Goal: Task Accomplishment & Management: Use online tool/utility

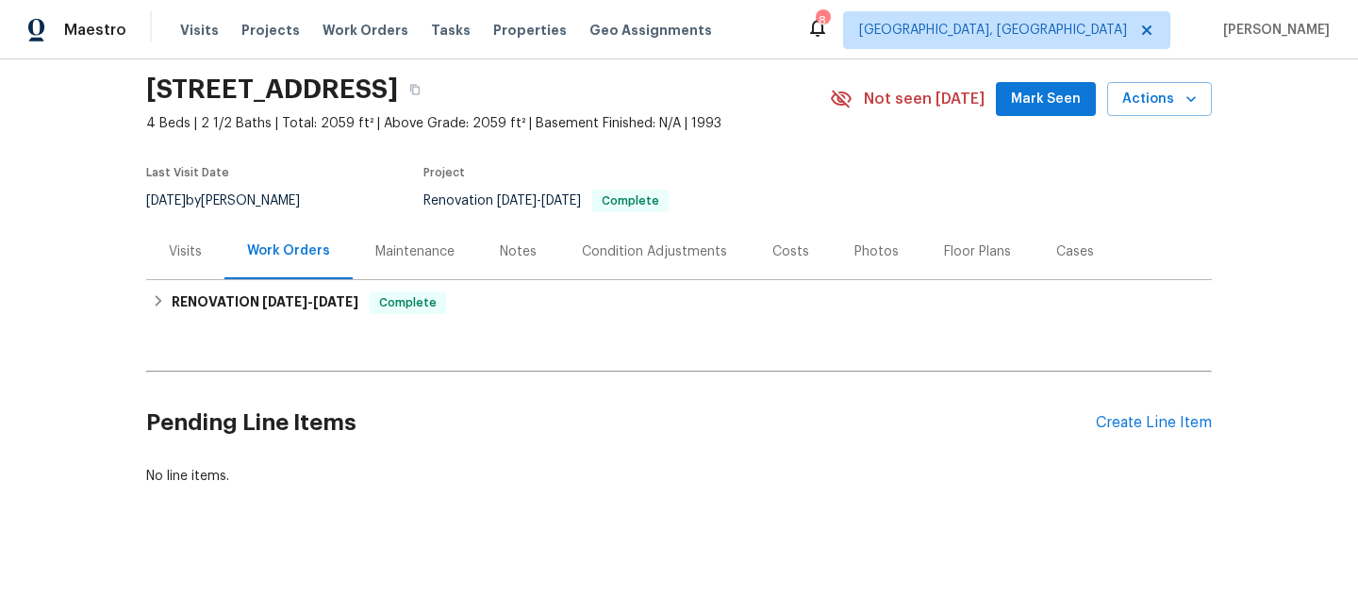
scroll to position [59, 0]
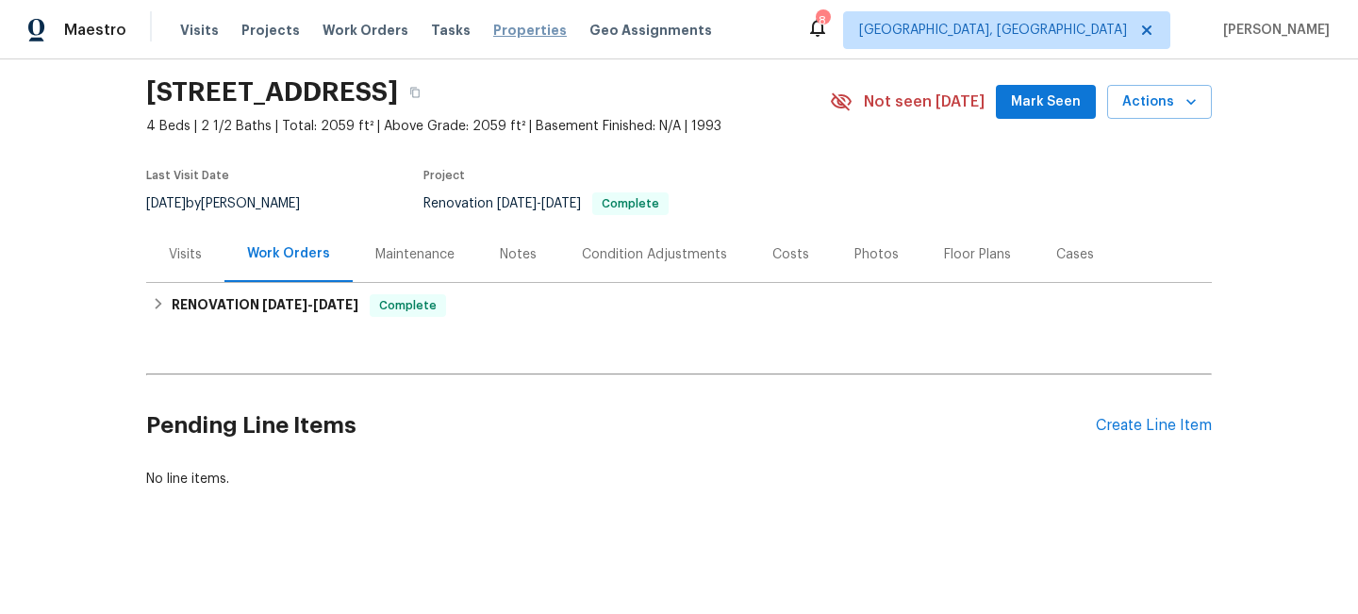
click at [493, 33] on span "Properties" at bounding box center [530, 30] width 74 height 19
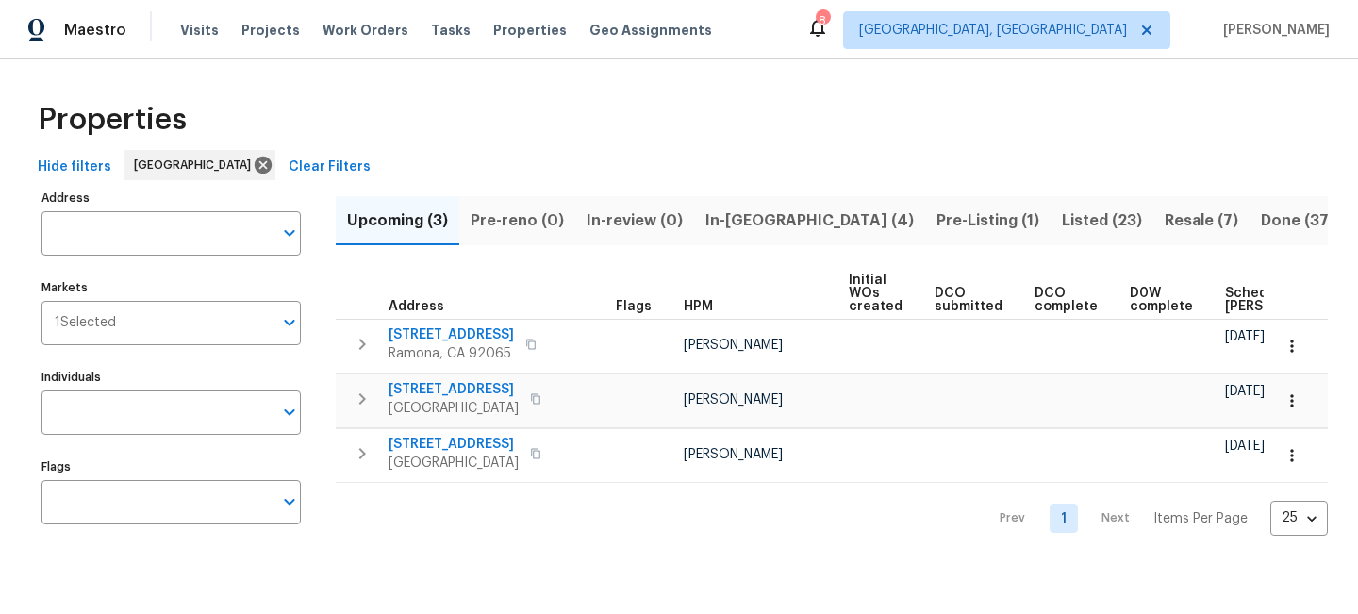
click at [936, 220] on span "Pre-Listing (1)" at bounding box center [987, 220] width 103 height 26
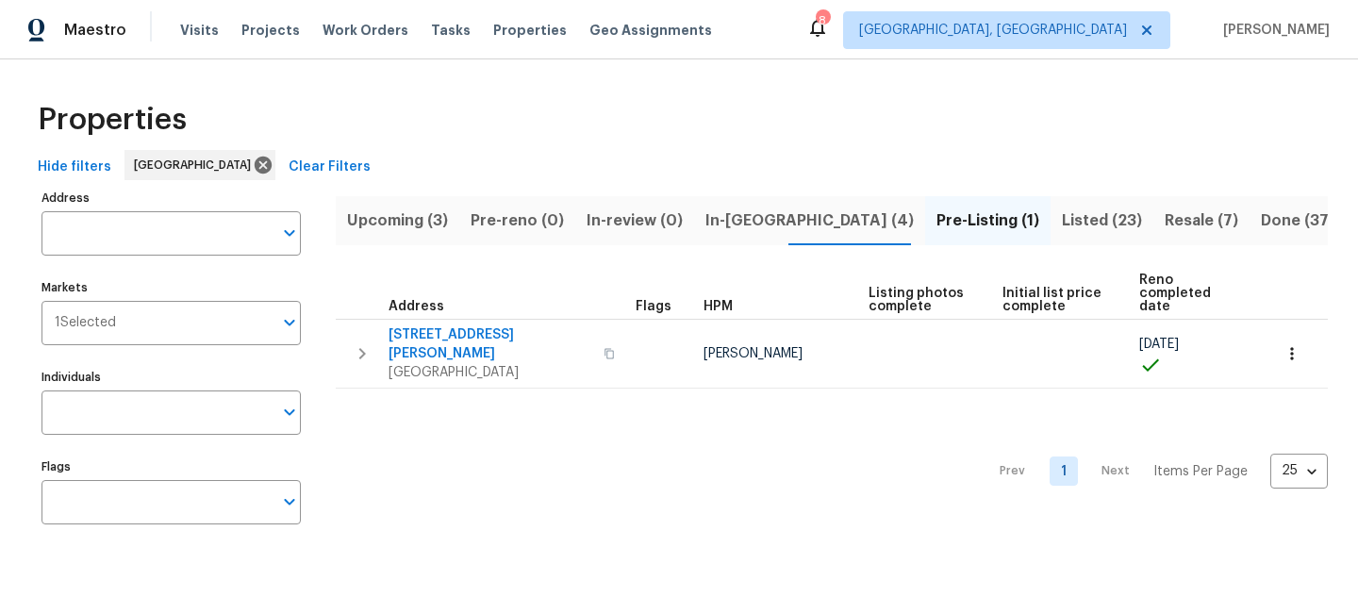
click at [705, 222] on span "In-[GEOGRAPHIC_DATA] (4)" at bounding box center [809, 220] width 208 height 26
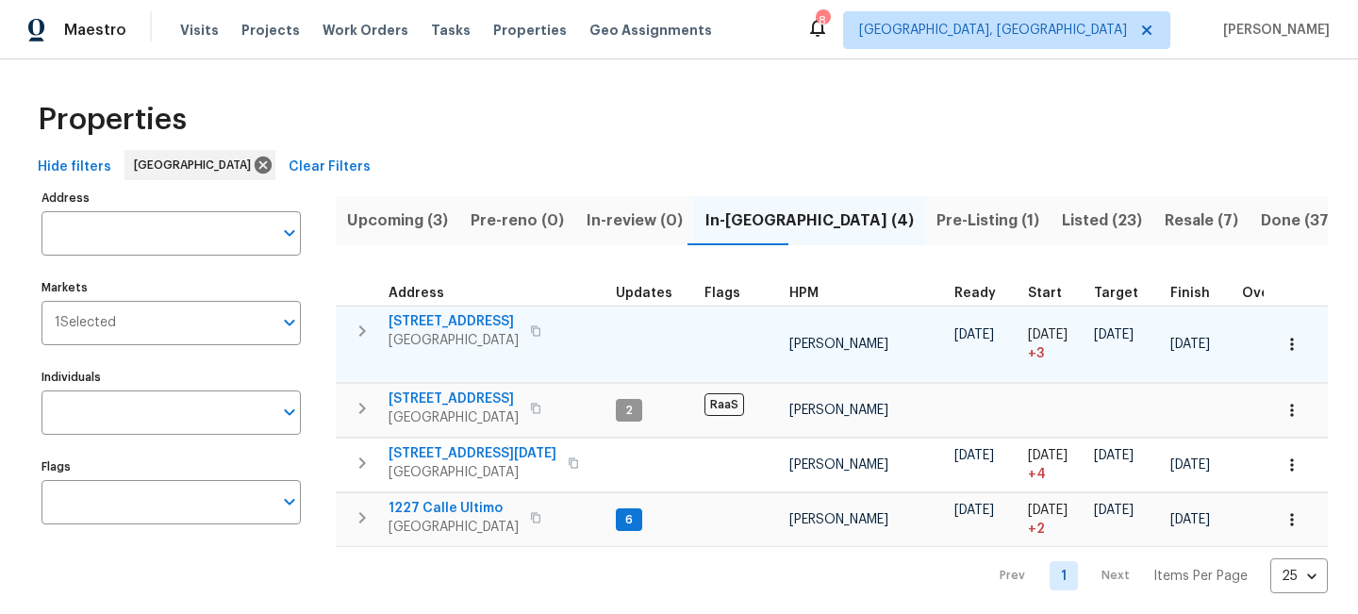
click at [463, 321] on span "5819 Roanoke St" at bounding box center [453, 321] width 130 height 19
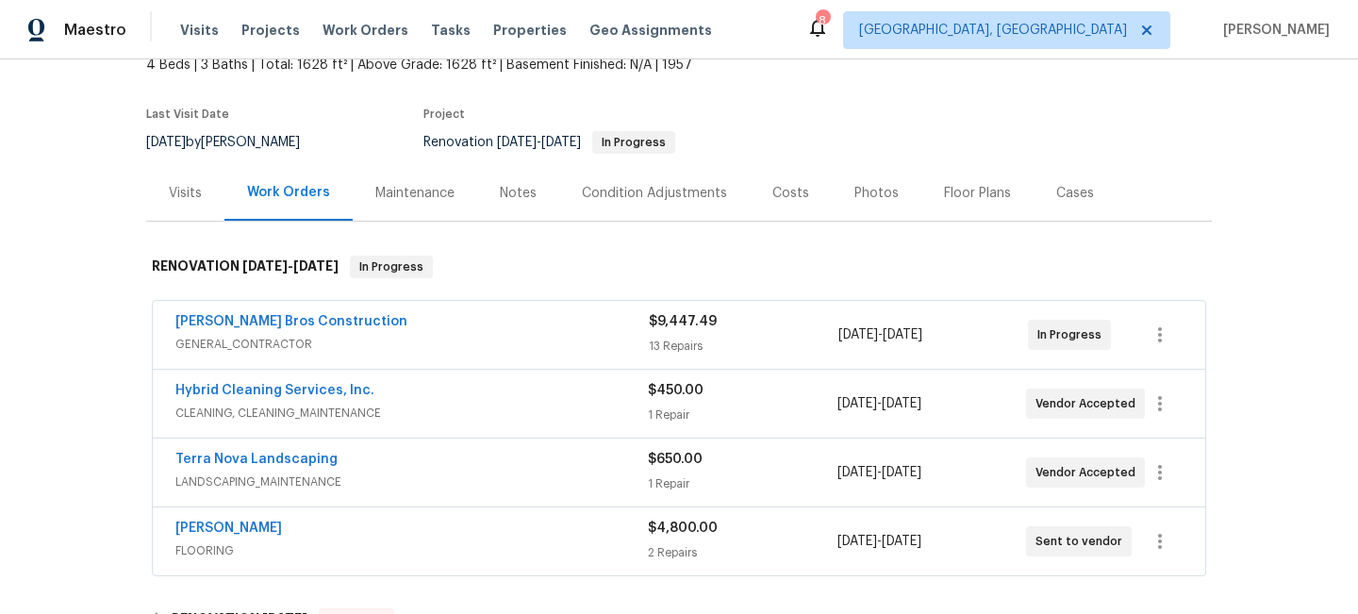
scroll to position [134, 0]
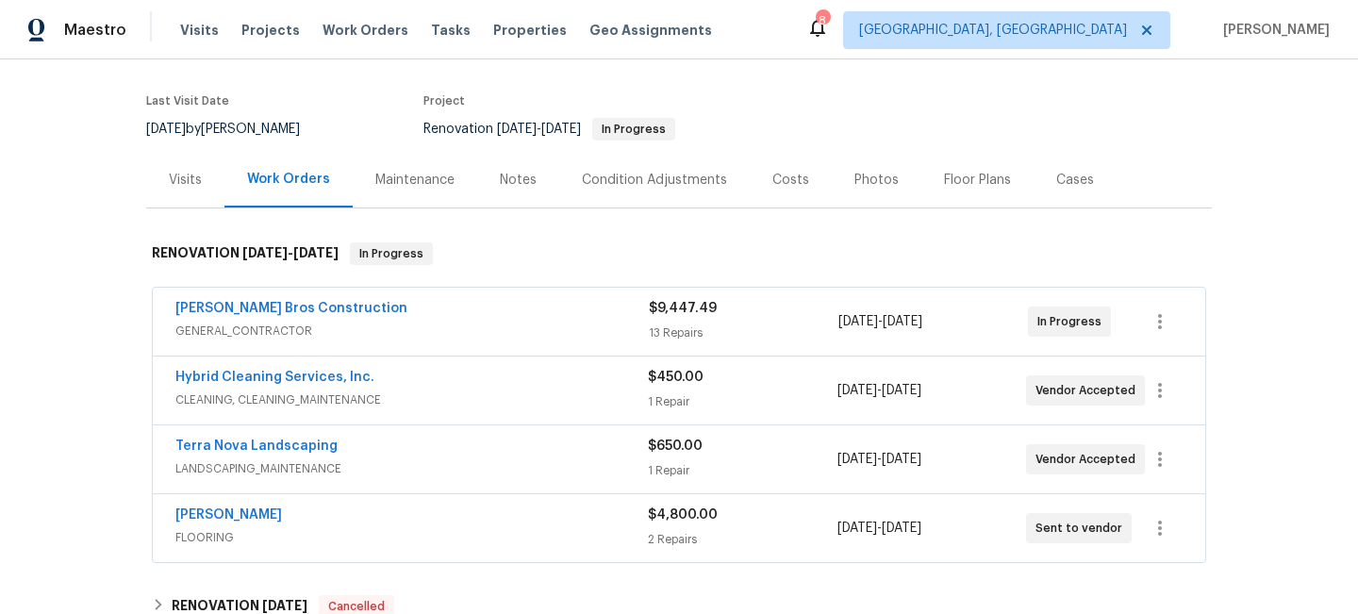
click at [623, 320] on div "[PERSON_NAME] Bros Construction" at bounding box center [411, 310] width 473 height 23
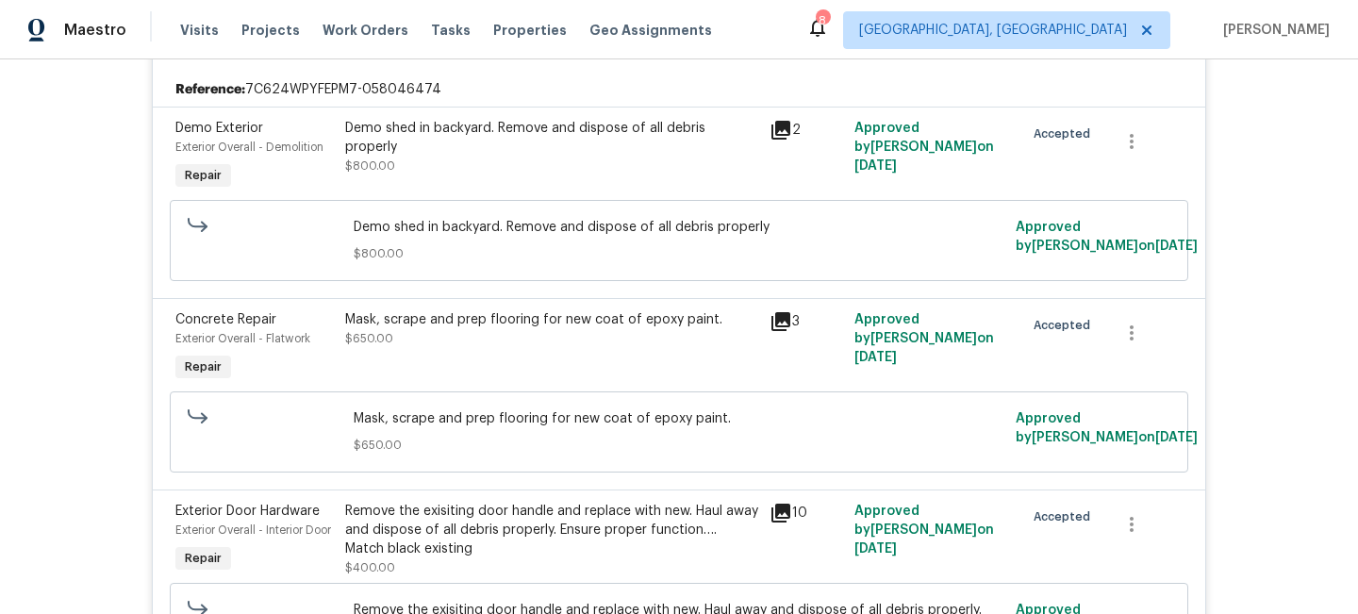
scroll to position [0, 0]
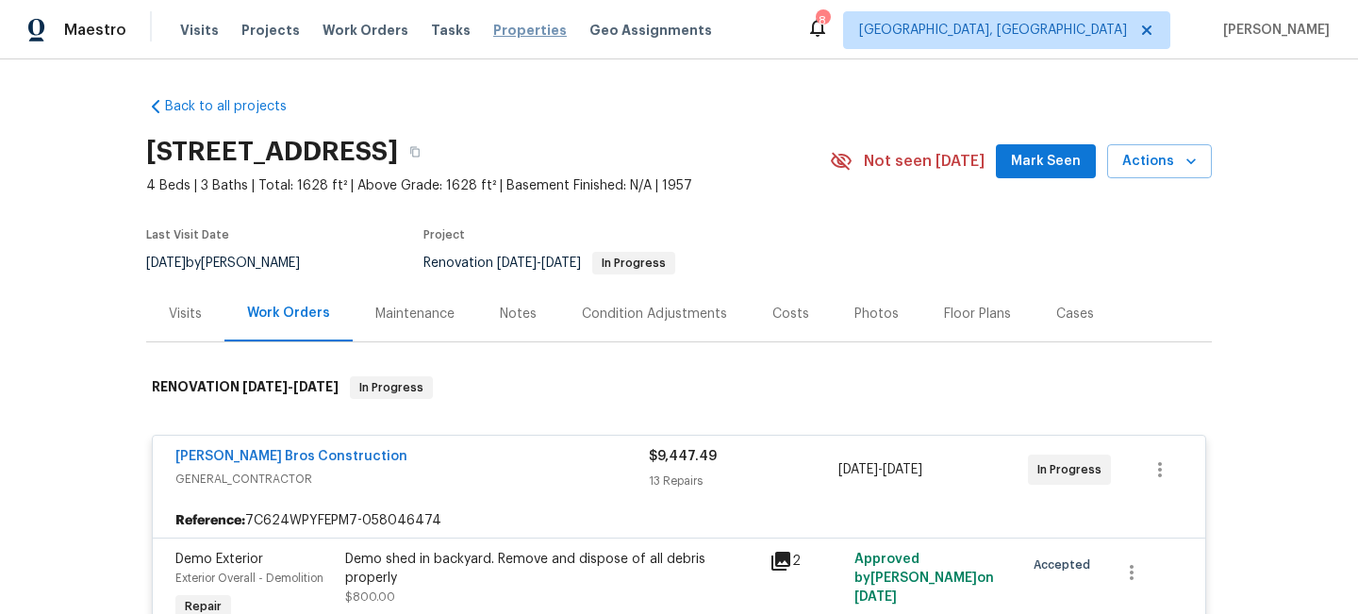
click at [512, 35] on span "Properties" at bounding box center [530, 30] width 74 height 19
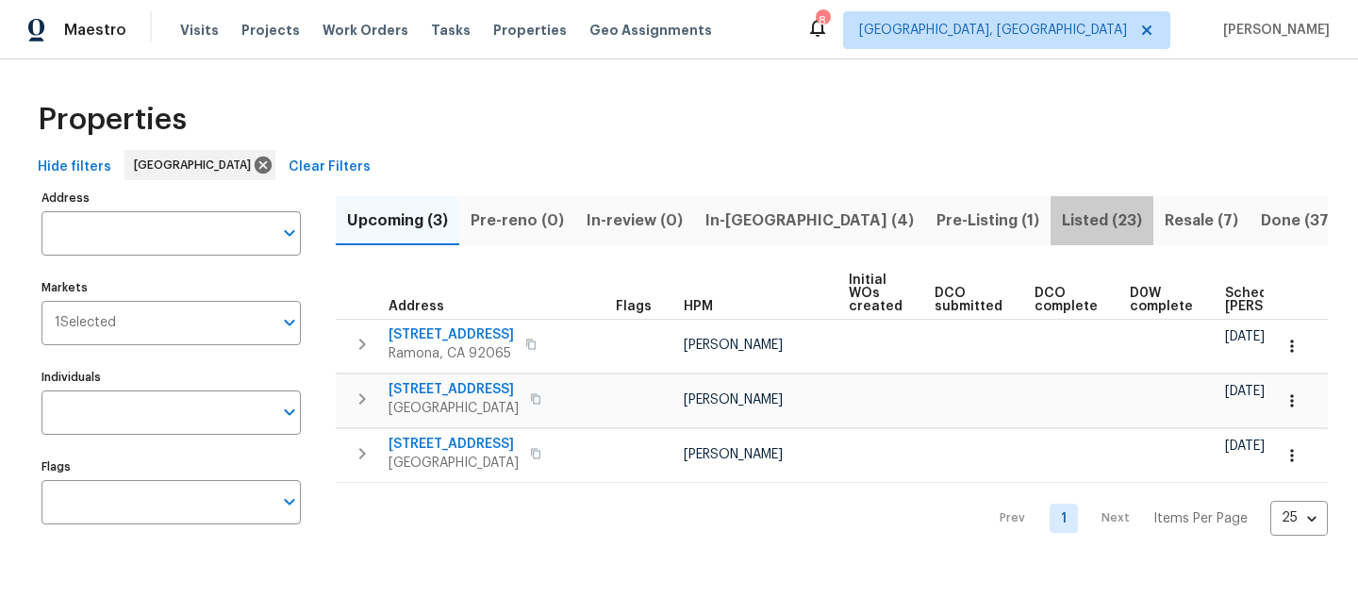
click at [1062, 219] on span "Listed (23)" at bounding box center [1102, 220] width 80 height 26
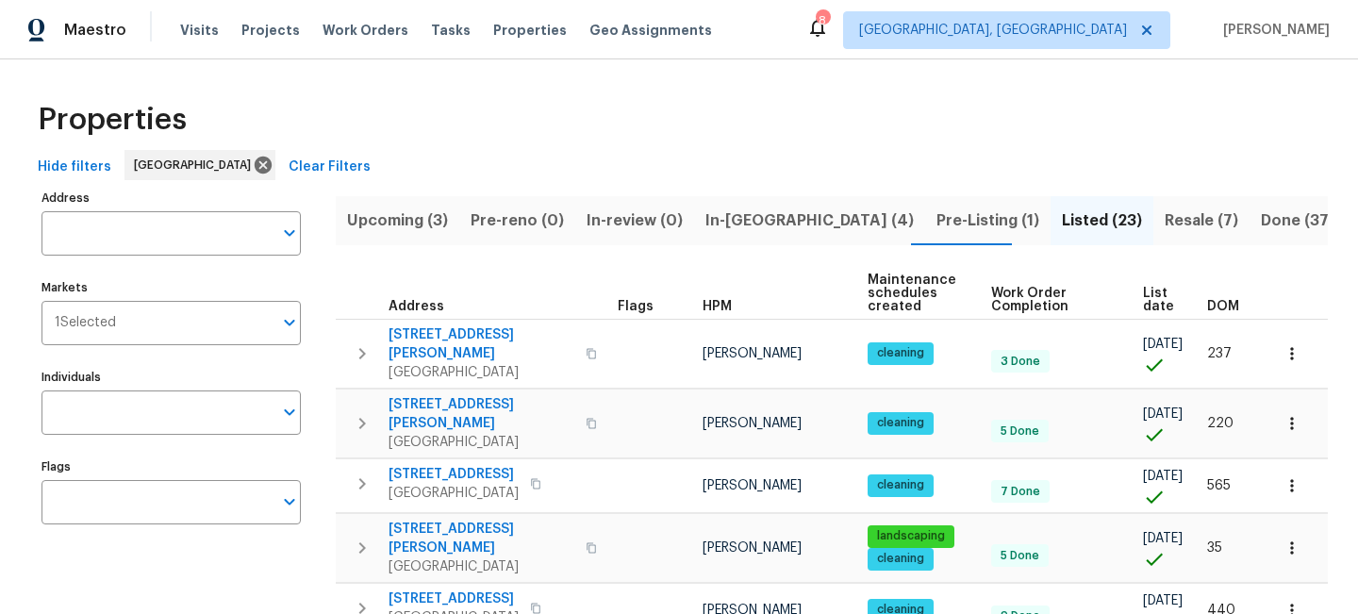
click at [1164, 220] on span "Resale (7)" at bounding box center [1201, 220] width 74 height 26
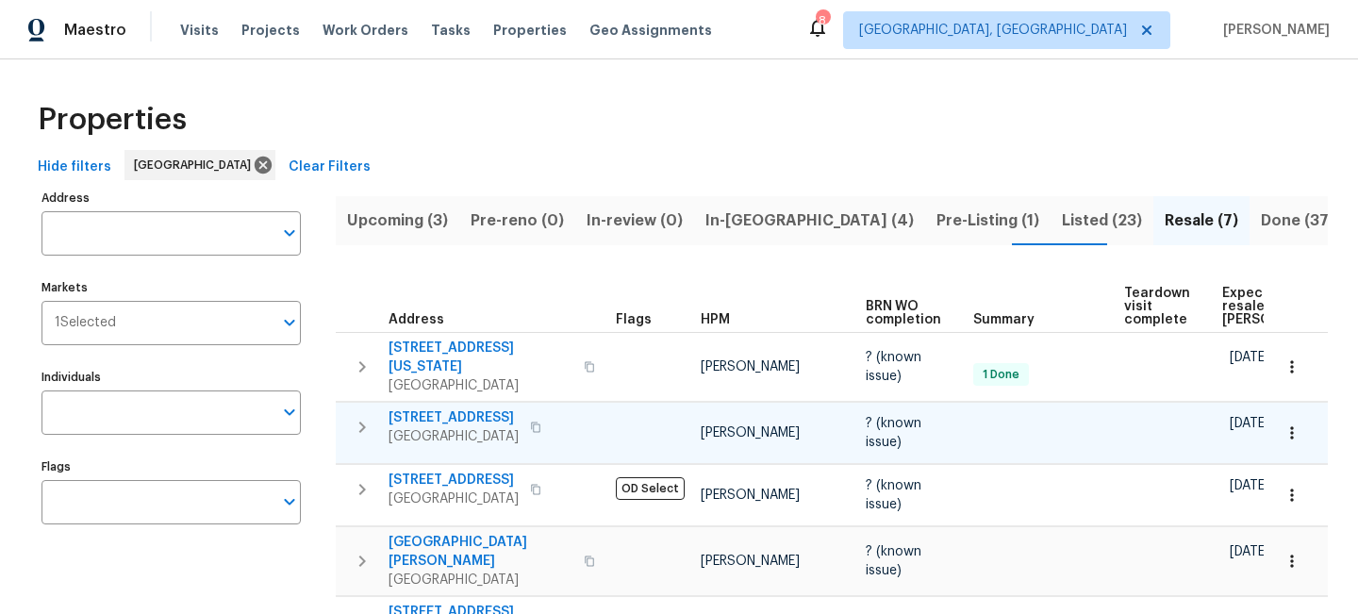
click at [451, 408] on span "5989 Chaumont Dr" at bounding box center [453, 417] width 130 height 19
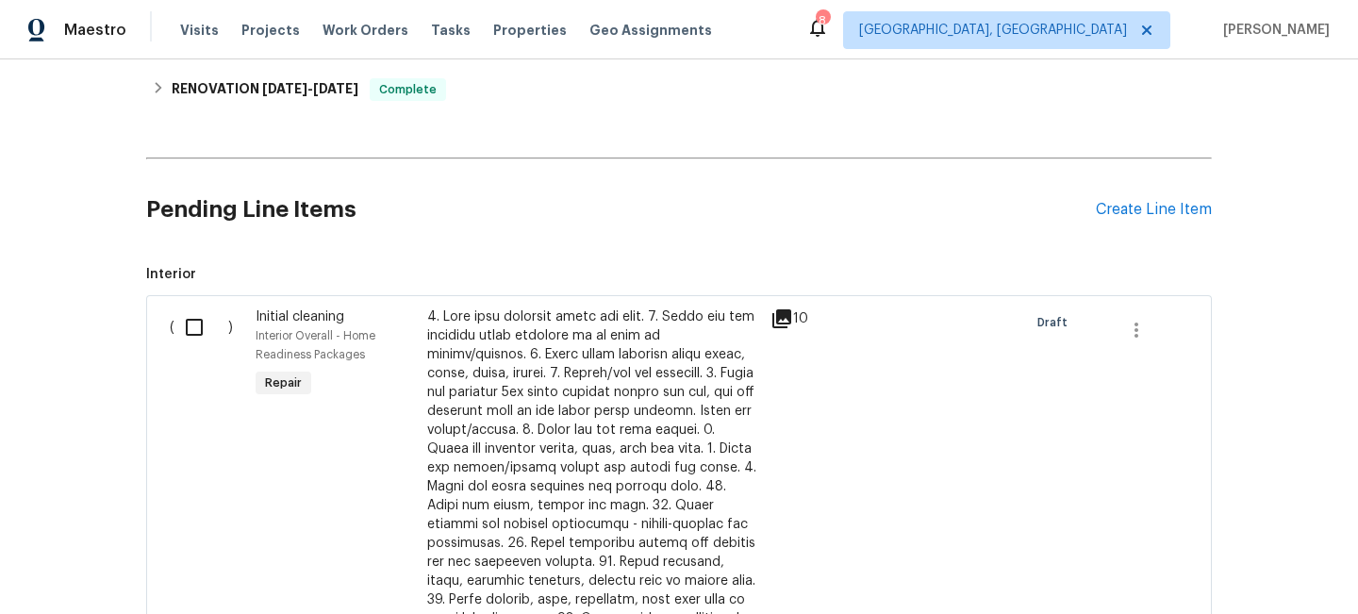
scroll to position [522, 0]
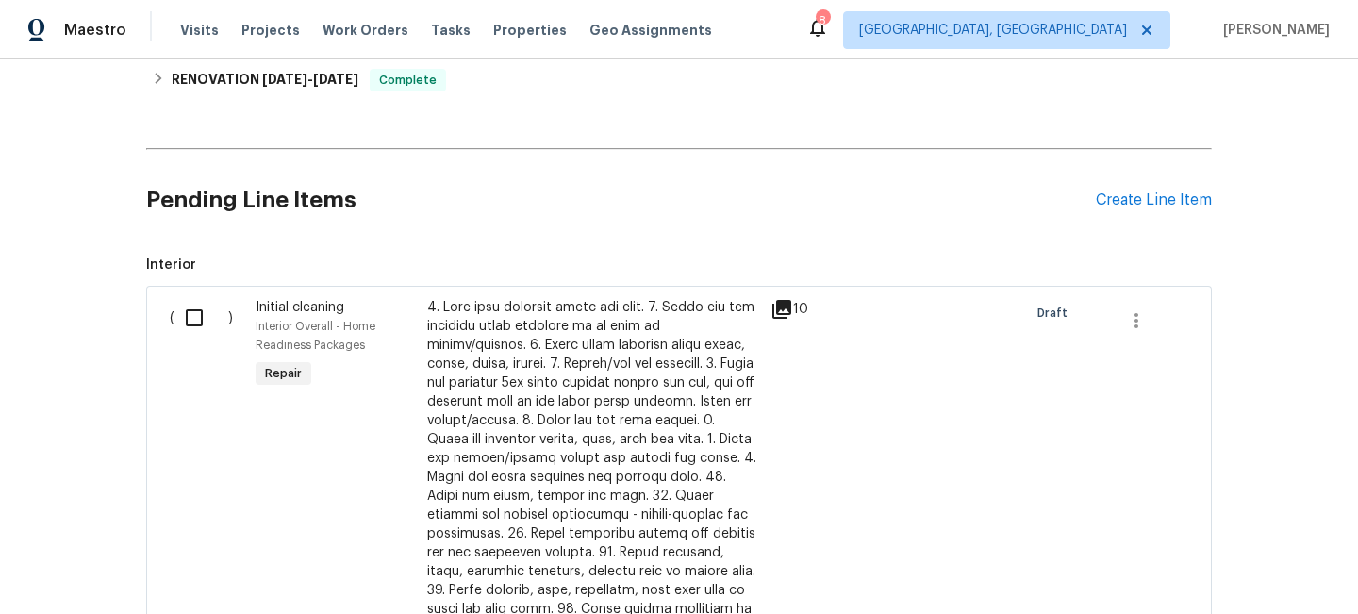
click at [197, 320] on input "checkbox" at bounding box center [201, 318] width 54 height 40
checkbox input "true"
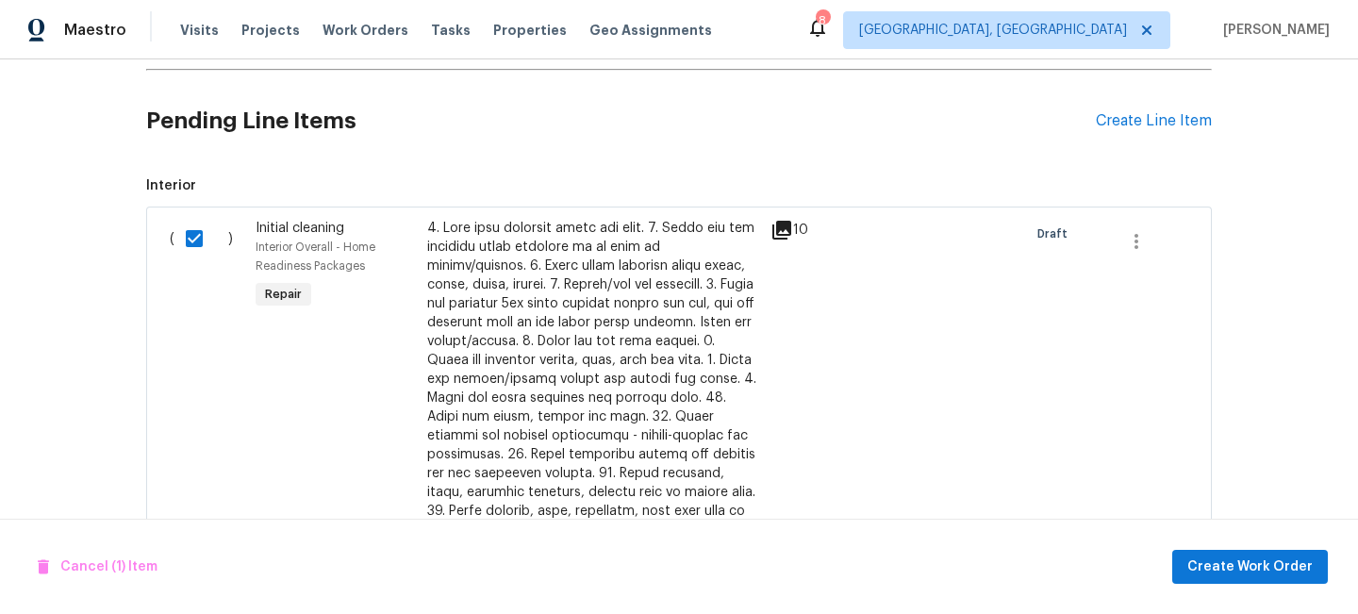
scroll to position [622, 0]
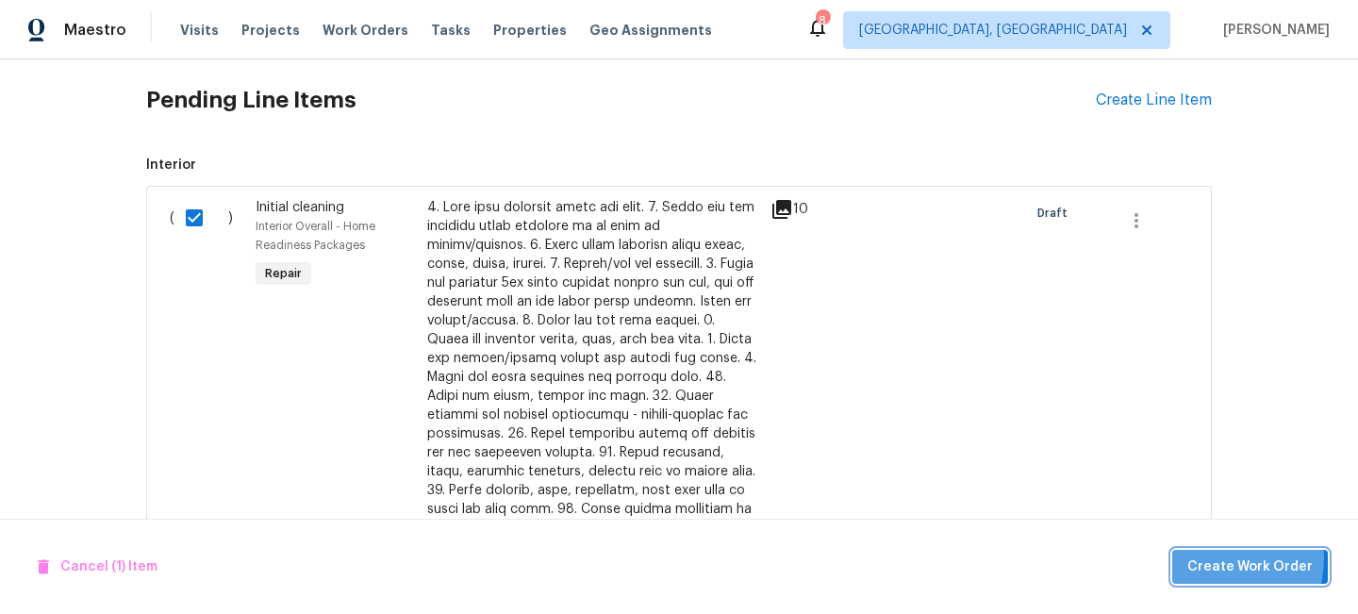
click at [1213, 557] on span "Create Work Order" at bounding box center [1249, 567] width 125 height 24
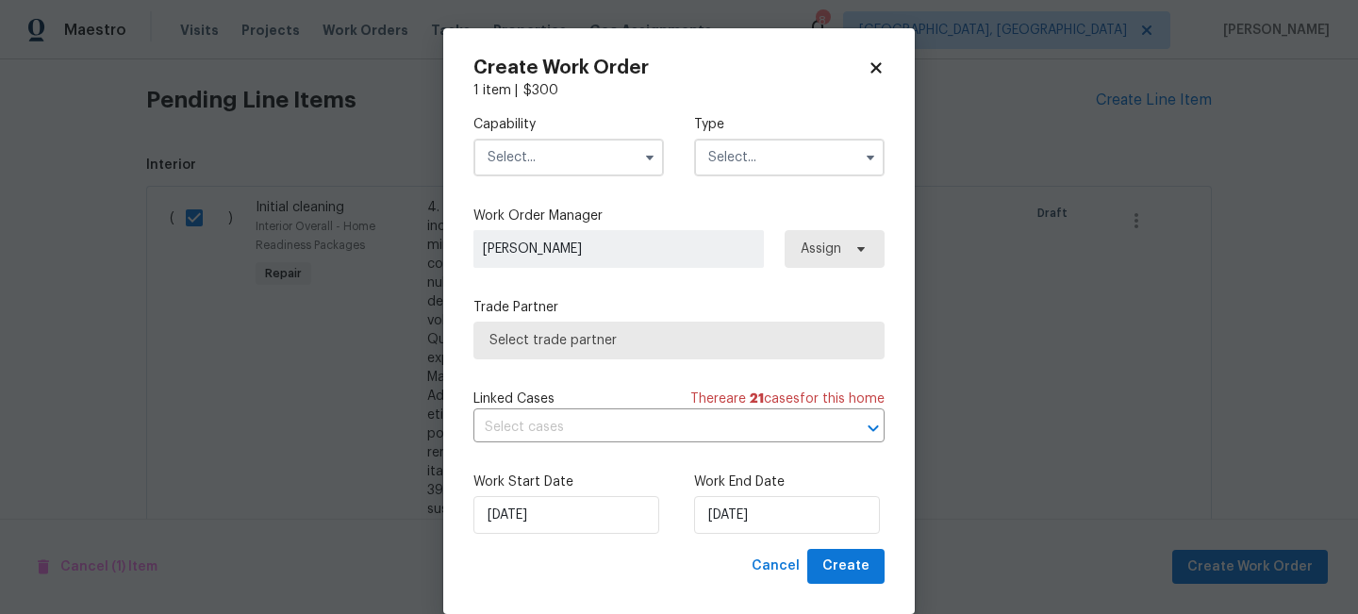
click at [544, 153] on input "text" at bounding box center [568, 158] width 190 height 38
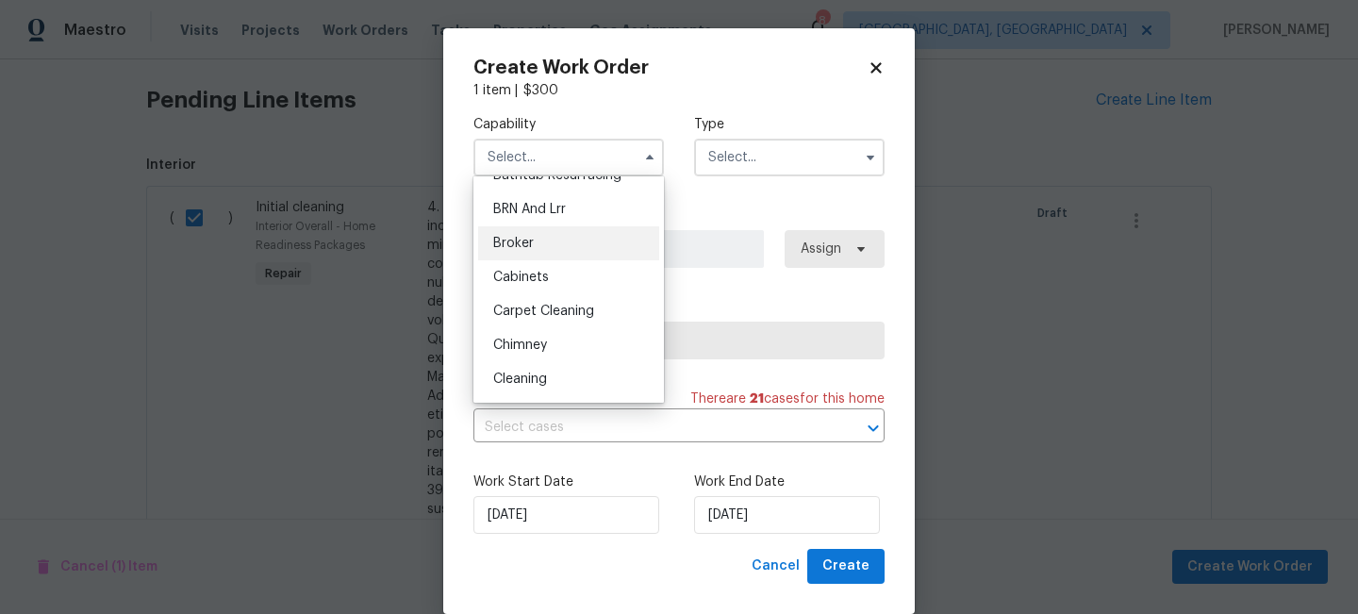
scroll to position [115, 0]
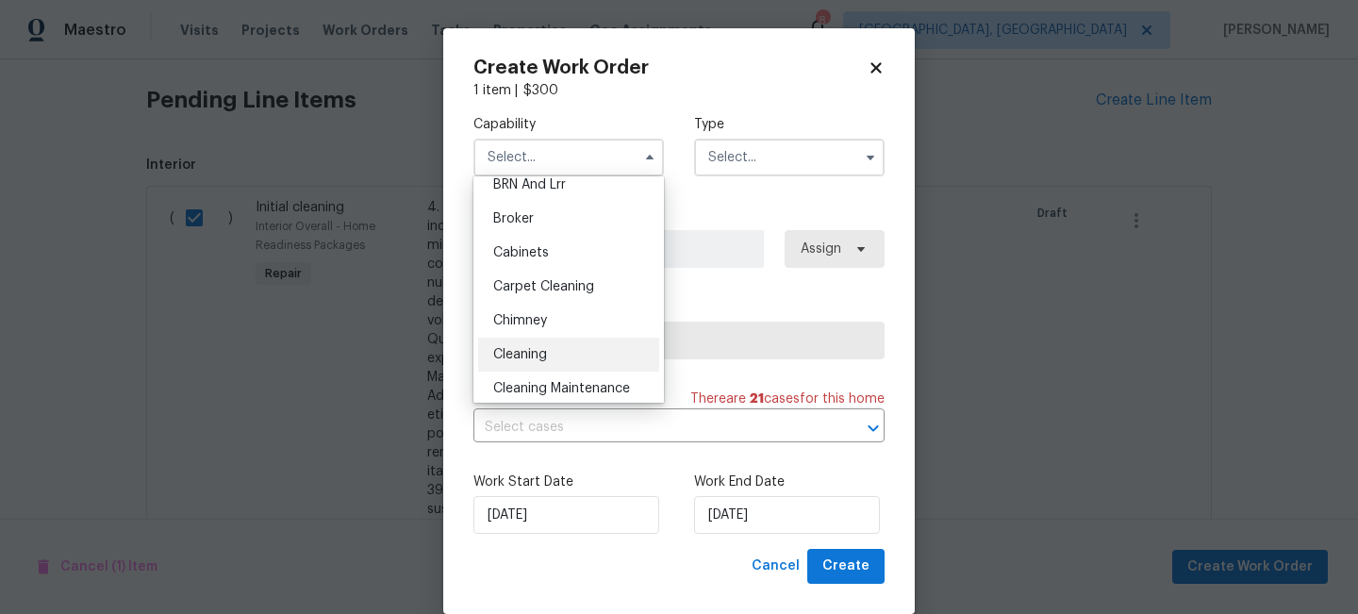
click at [514, 357] on span "Cleaning" at bounding box center [520, 354] width 54 height 13
type input "Cleaning"
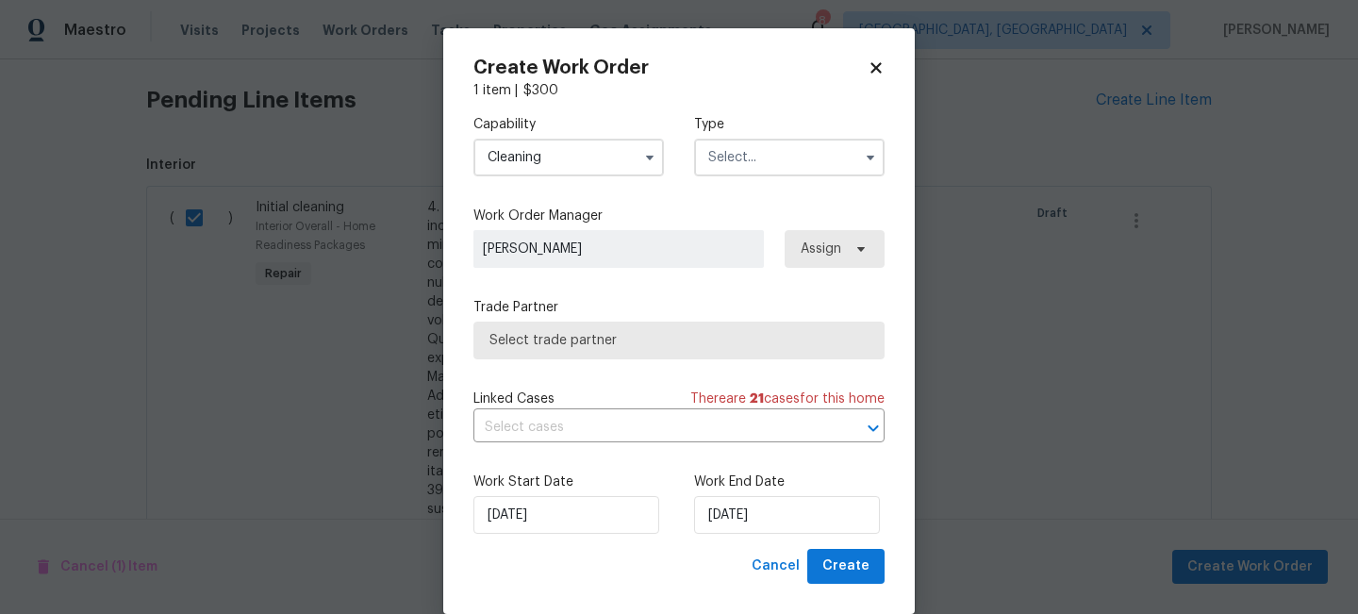
click at [743, 158] on input "text" at bounding box center [789, 158] width 190 height 38
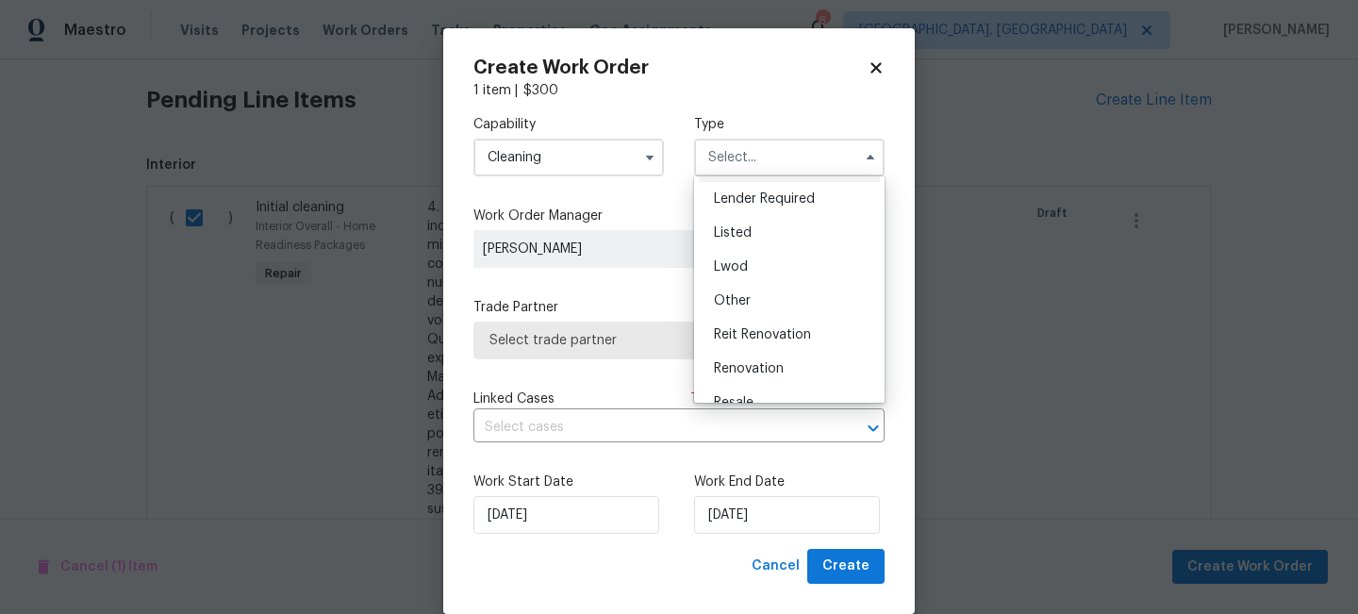
scroll to position [107, 0]
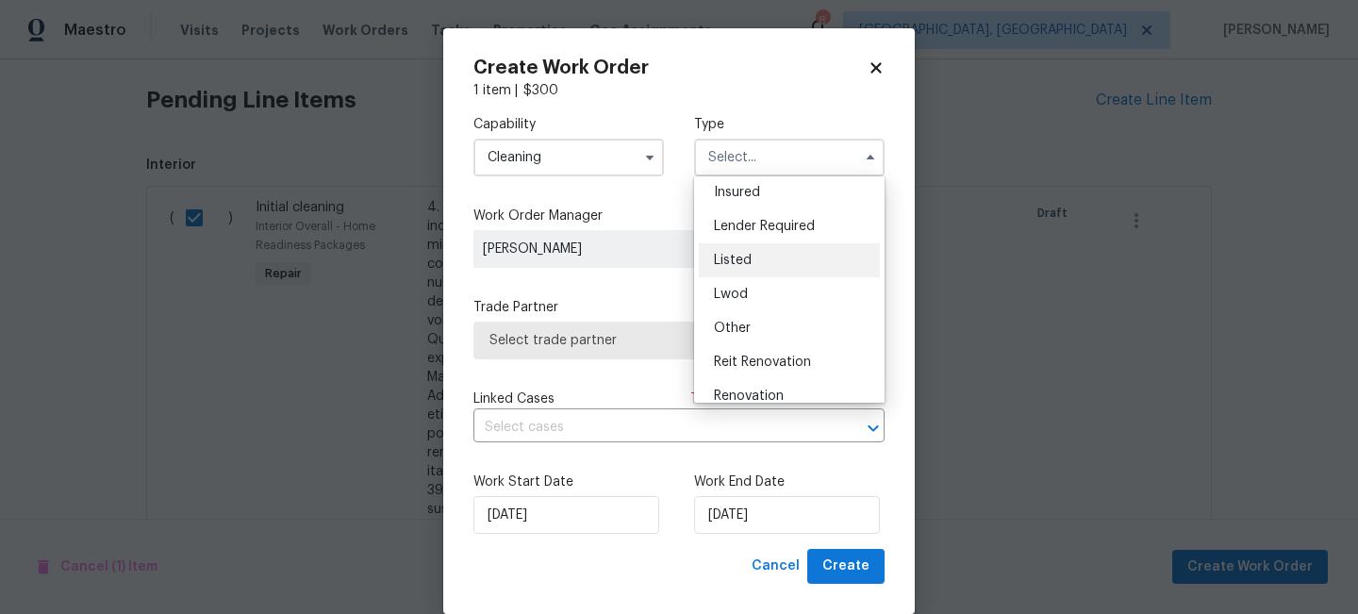
click at [749, 262] on span "Listed" at bounding box center [733, 260] width 38 height 13
type input "Listed"
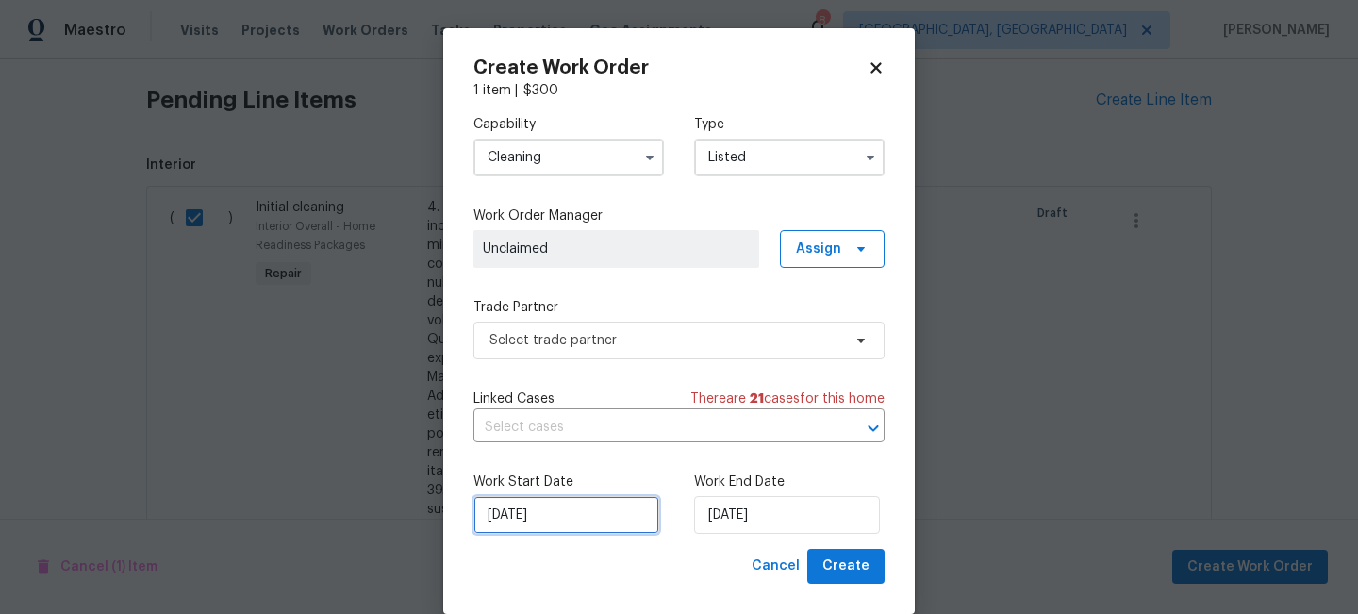
click at [565, 521] on input "[DATE]" at bounding box center [566, 515] width 186 height 38
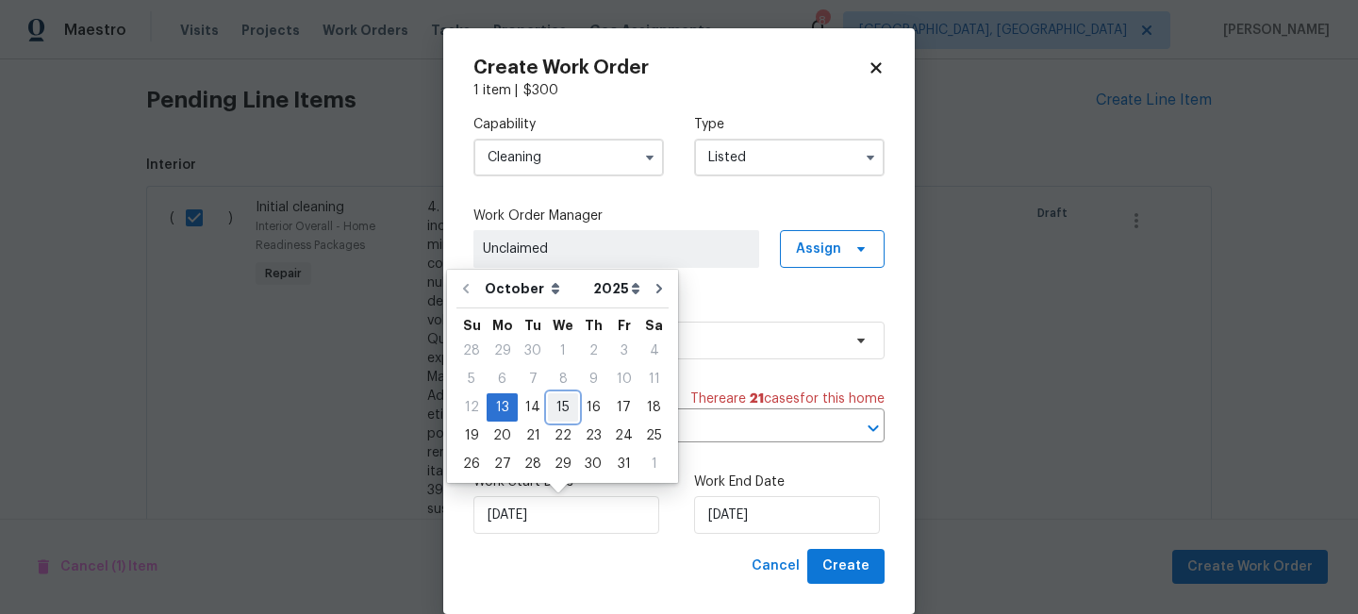
click at [553, 411] on div "15" at bounding box center [563, 407] width 30 height 26
type input "[DATE]"
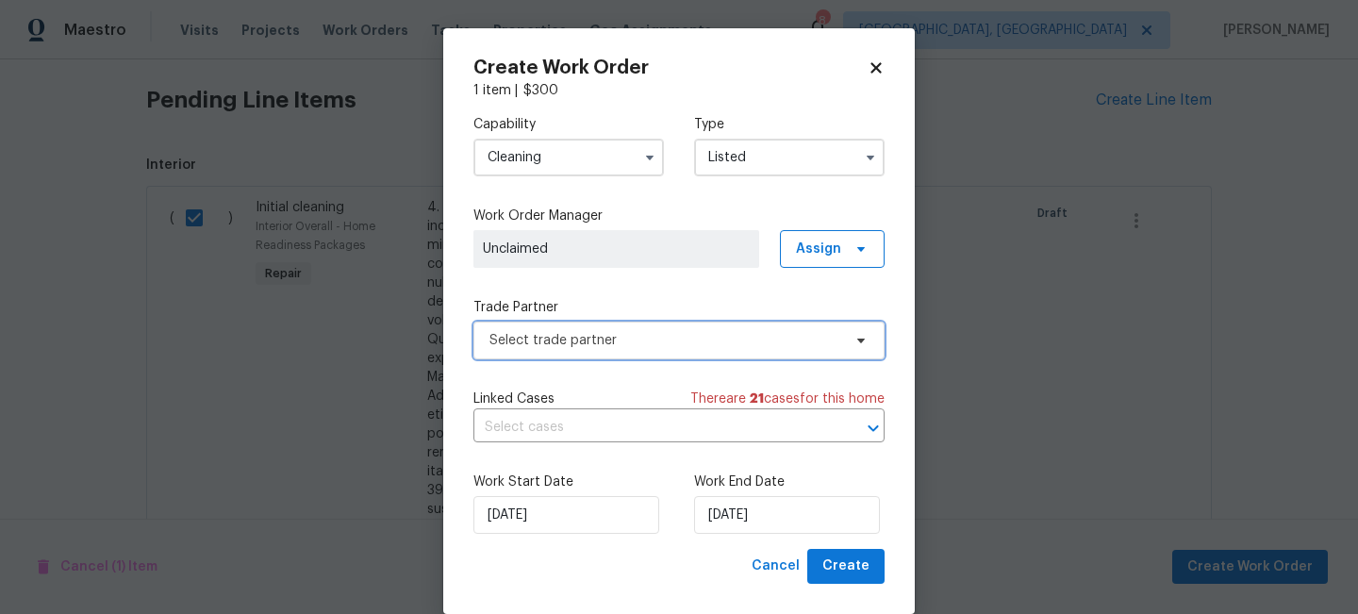
click at [624, 327] on span "Select trade partner" at bounding box center [678, 340] width 411 height 38
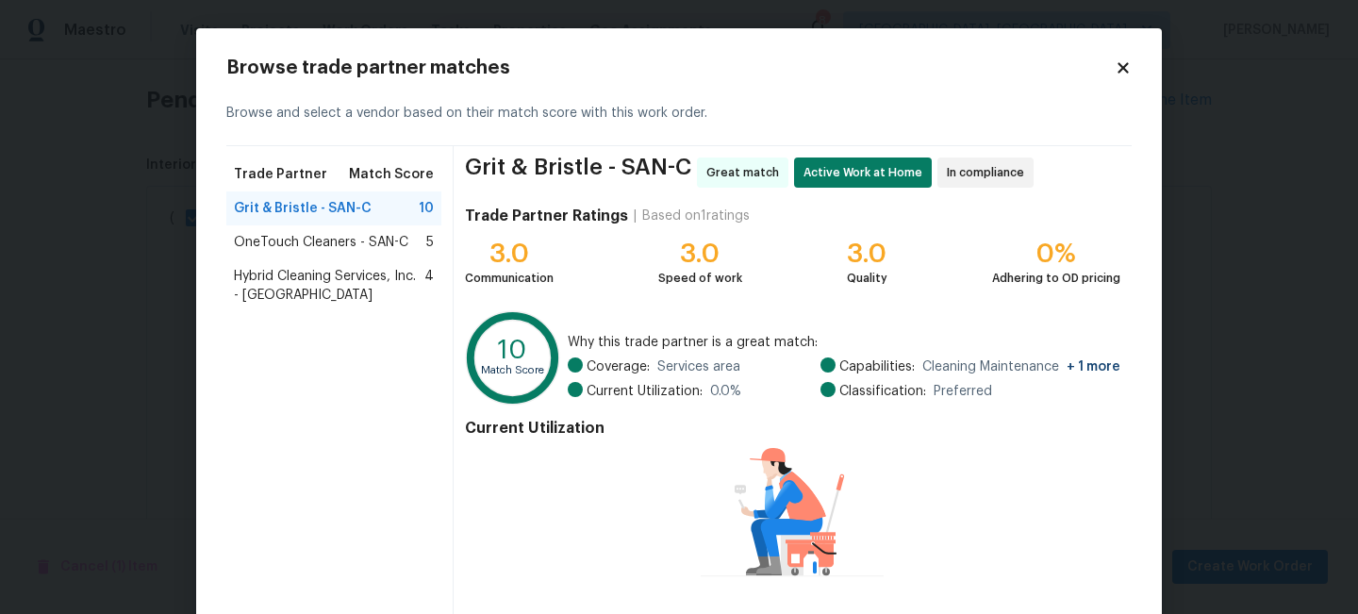
click at [292, 282] on span "Hybrid Cleaning Services, Inc. - SAN-C" at bounding box center [329, 286] width 190 height 38
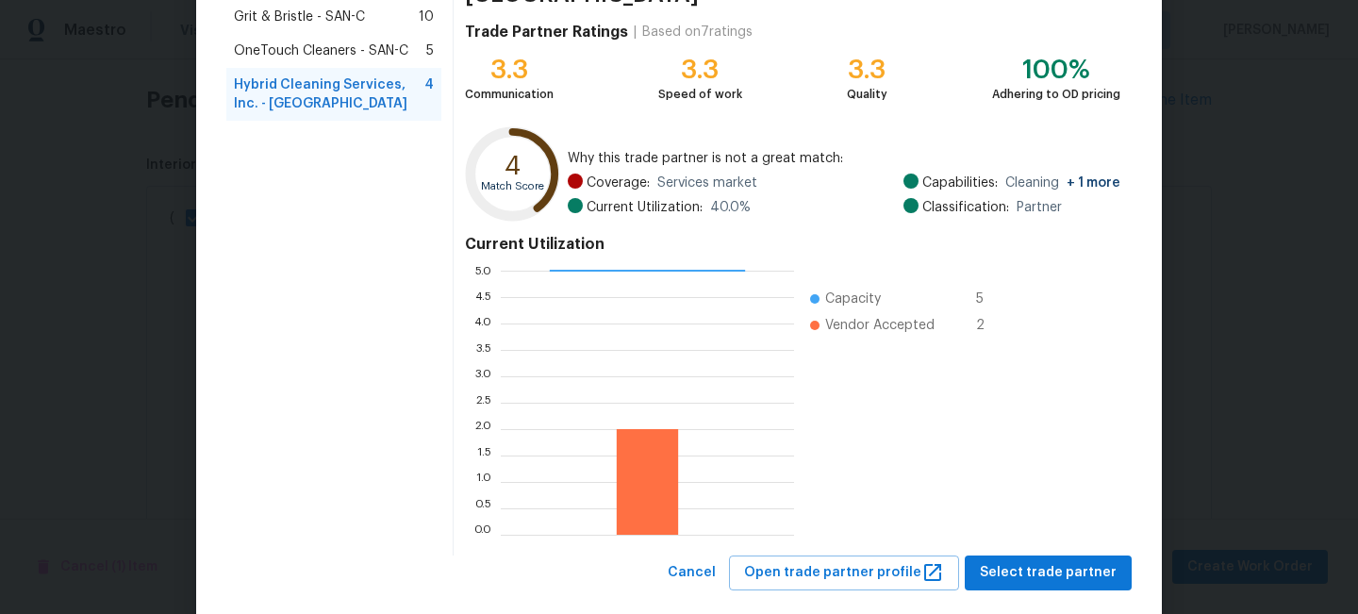
scroll to position [198, 0]
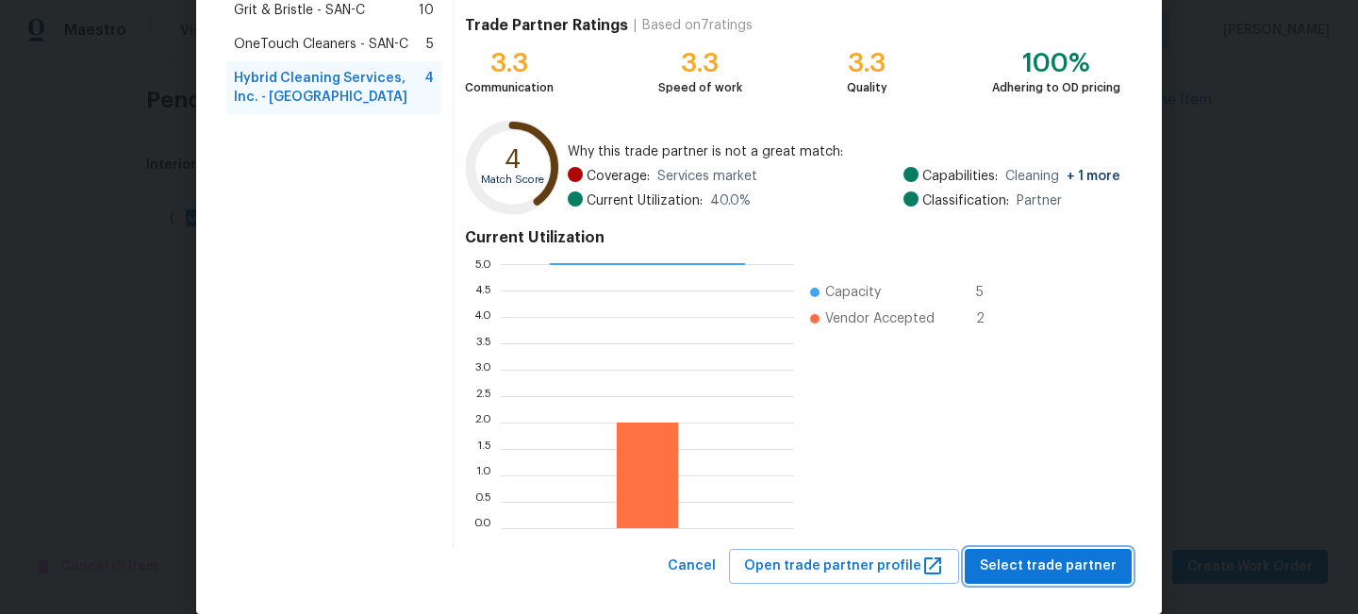
click at [1078, 555] on span "Select trade partner" at bounding box center [1047, 566] width 137 height 24
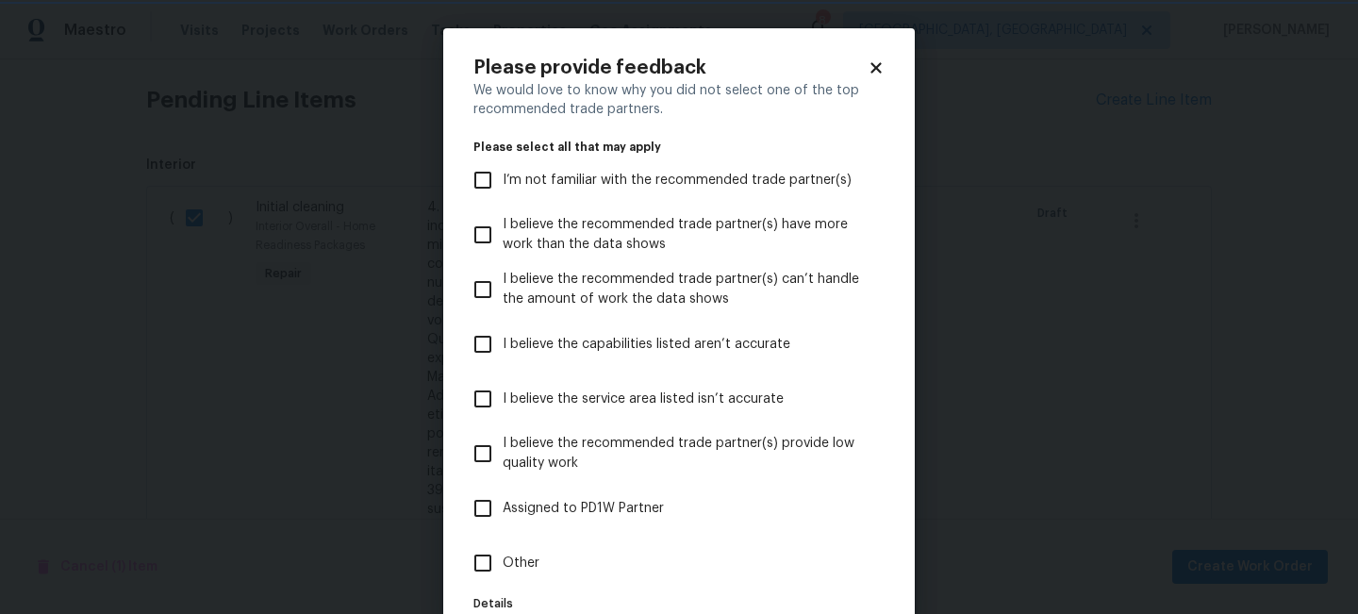
scroll to position [0, 0]
click at [483, 566] on input "Other" at bounding box center [483, 563] width 40 height 40
checkbox input "true"
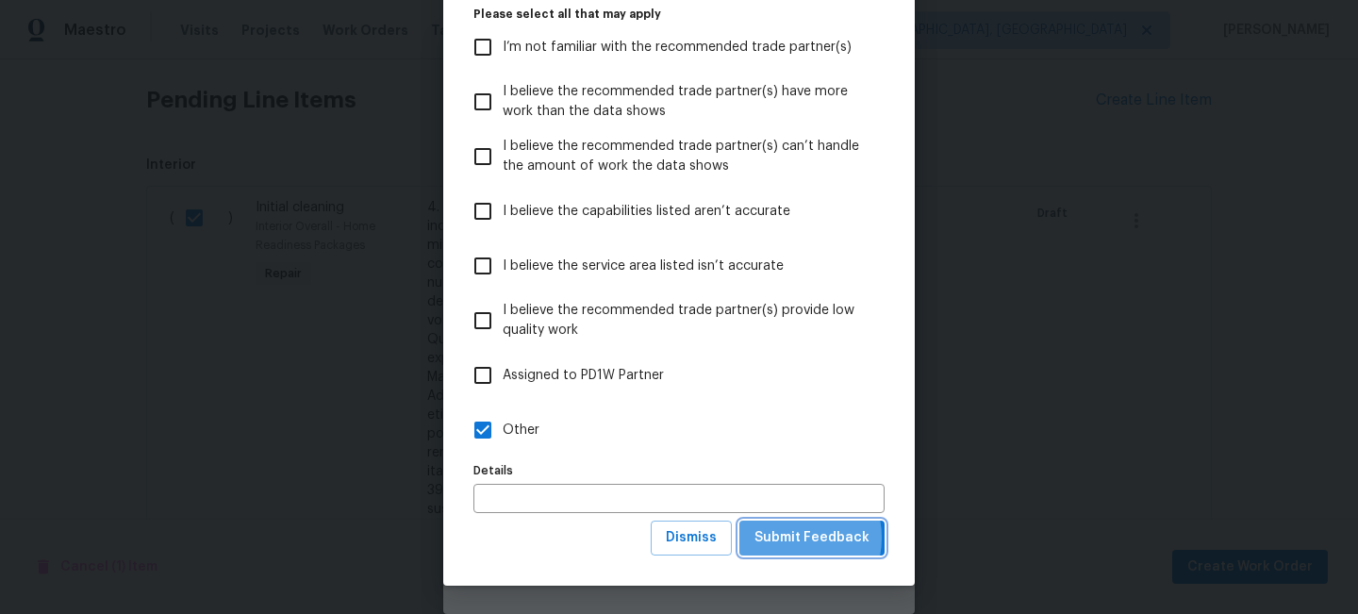
click at [789, 537] on span "Submit Feedback" at bounding box center [811, 538] width 115 height 24
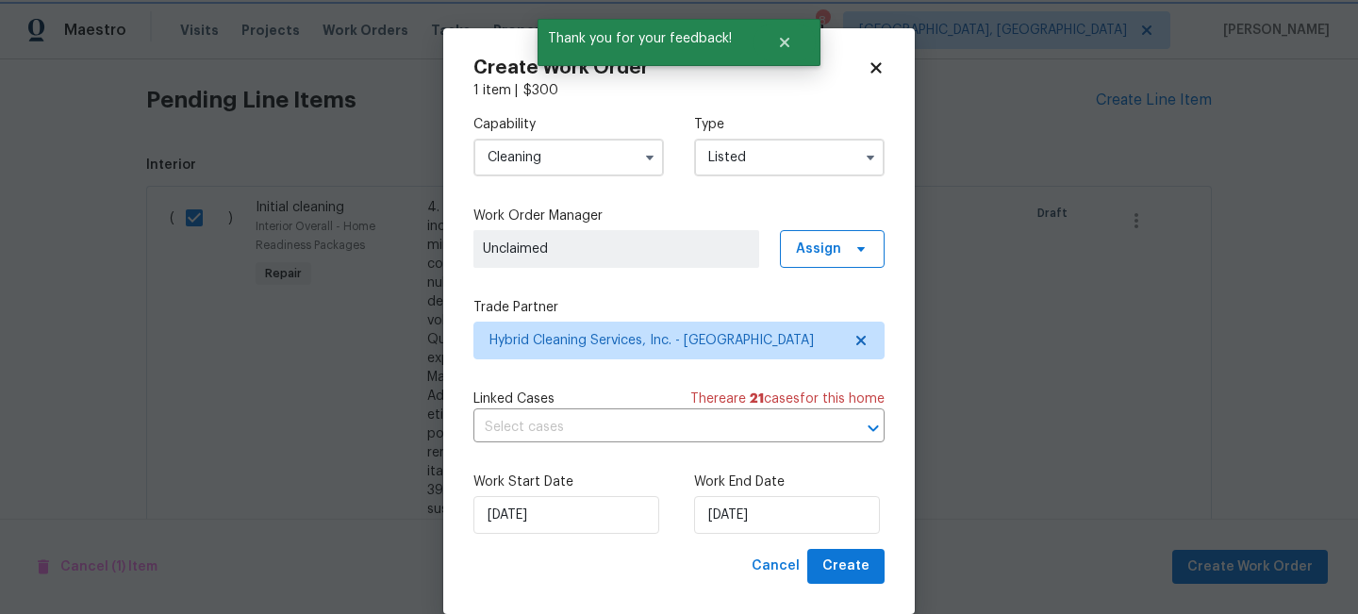
scroll to position [0, 0]
click at [856, 565] on span "Create" at bounding box center [845, 566] width 47 height 24
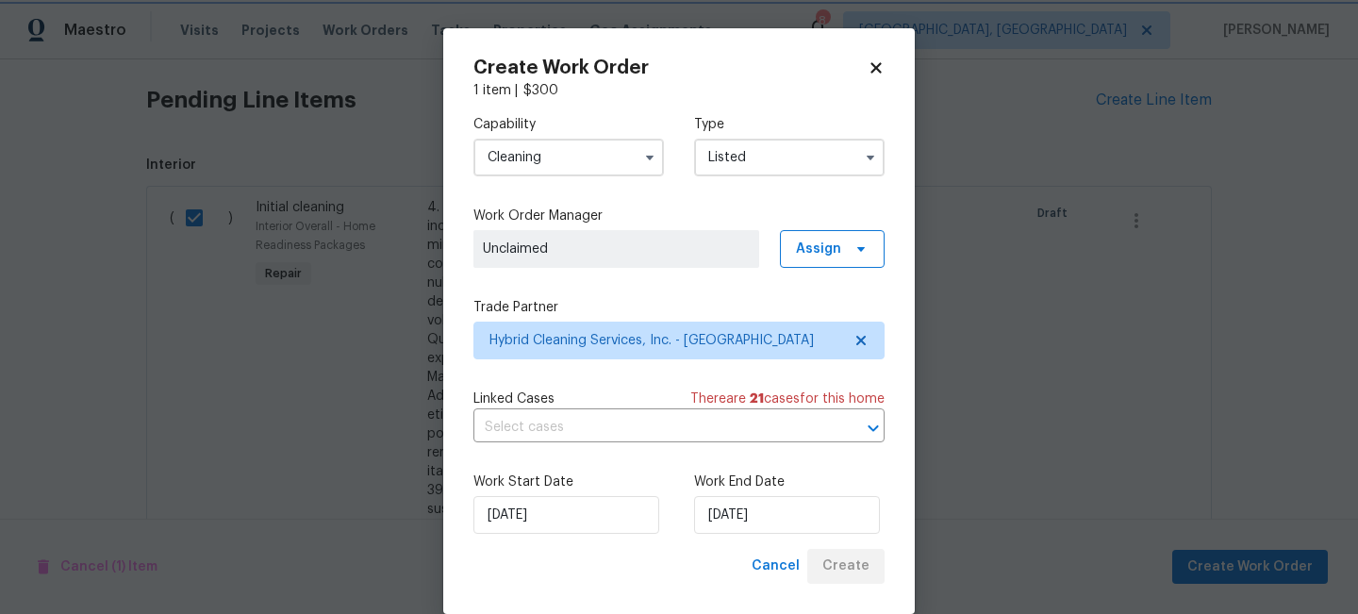
checkbox input "false"
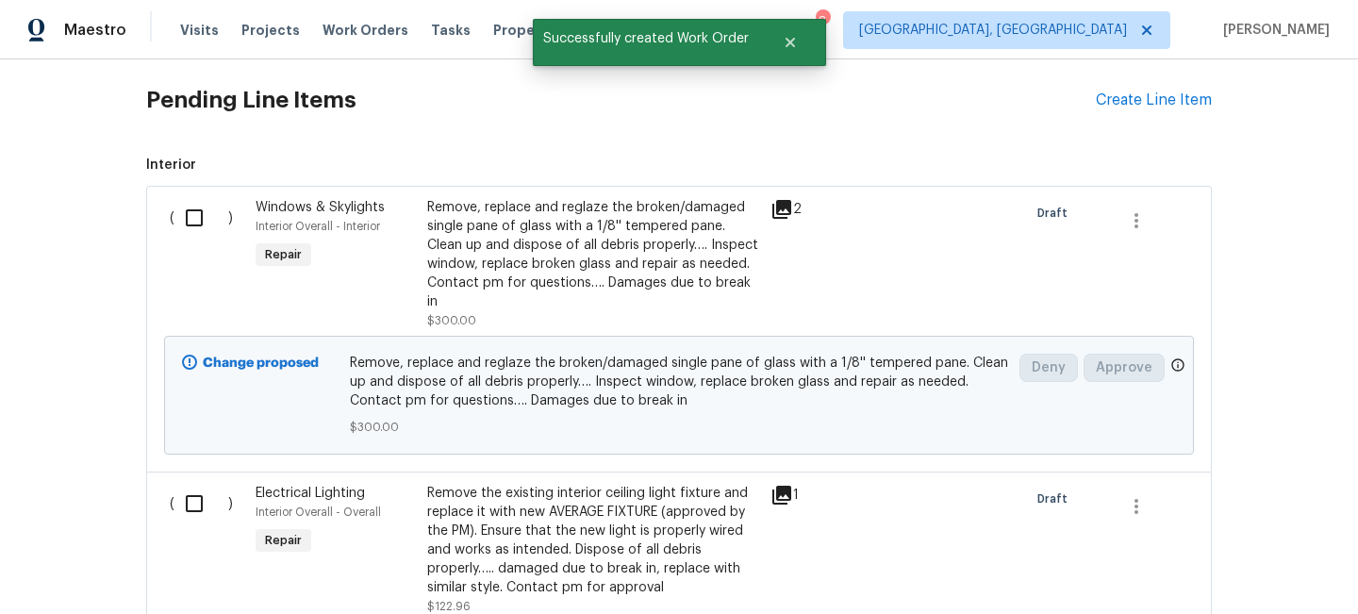
scroll to position [754, 0]
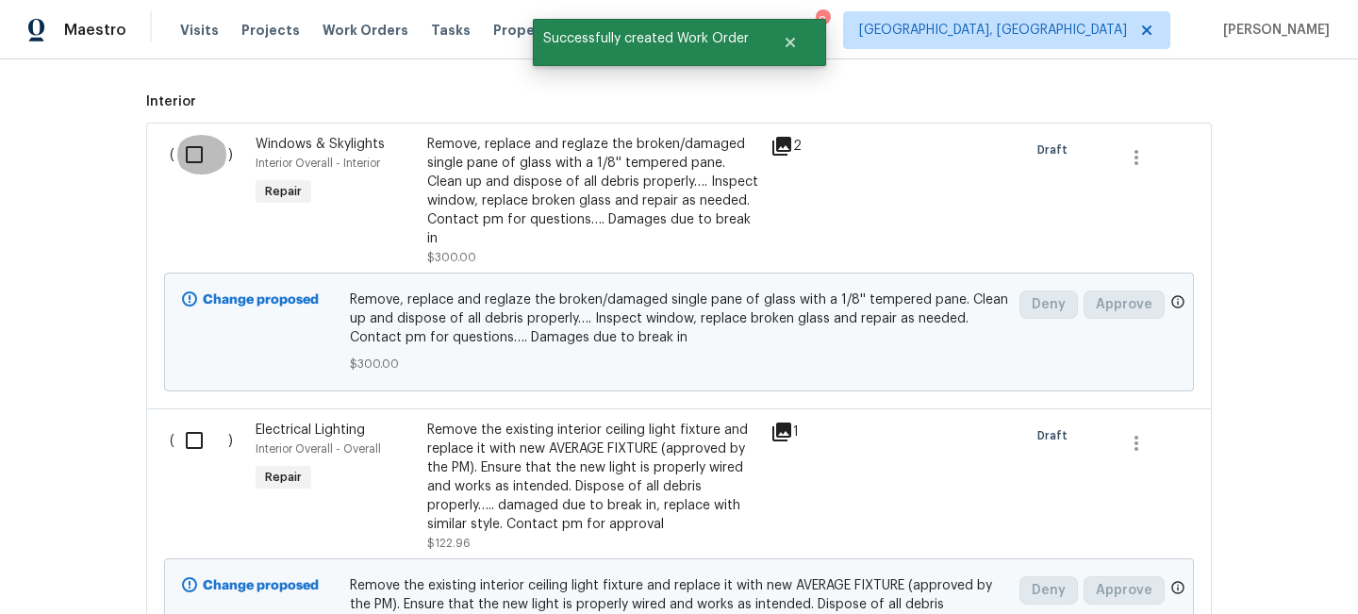
click at [188, 153] on input "checkbox" at bounding box center [201, 155] width 54 height 40
checkbox input "true"
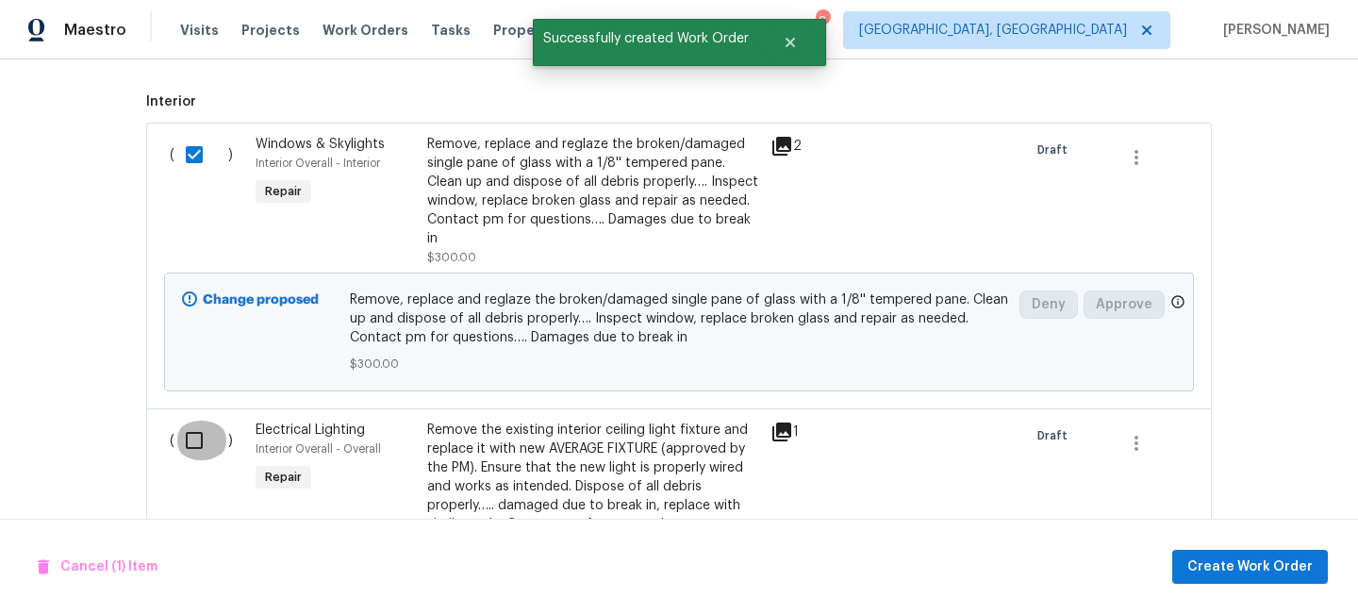
click at [193, 426] on input "checkbox" at bounding box center [201, 440] width 54 height 40
checkbox input "true"
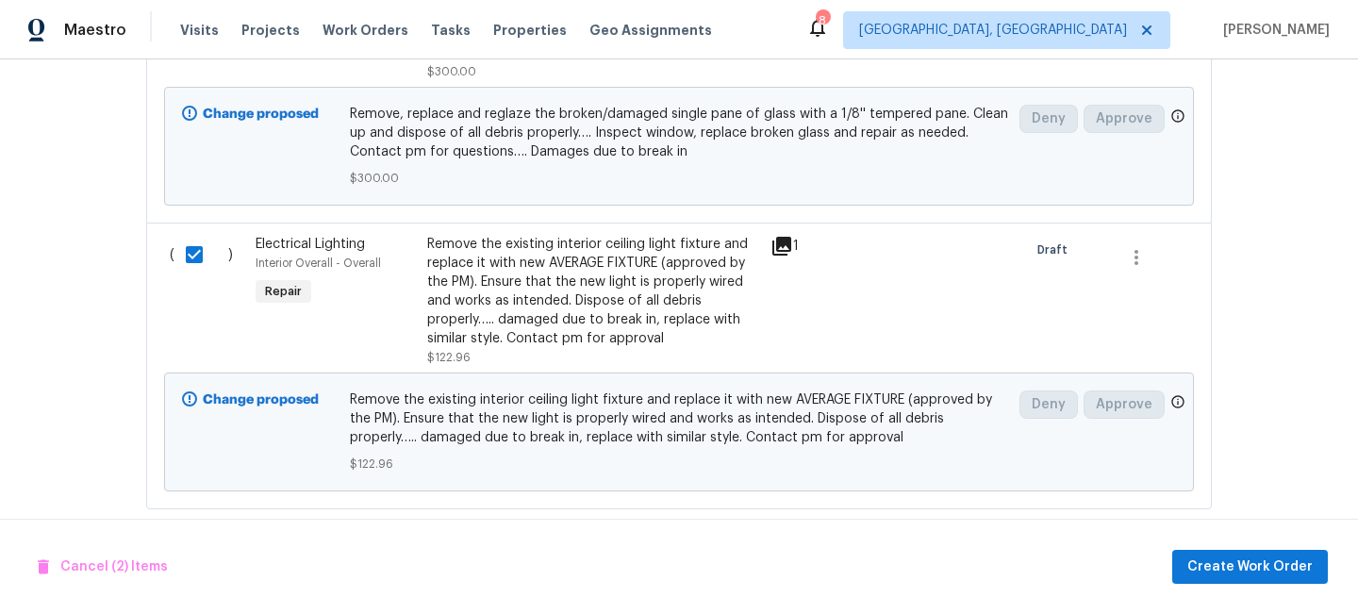
scroll to position [946, 0]
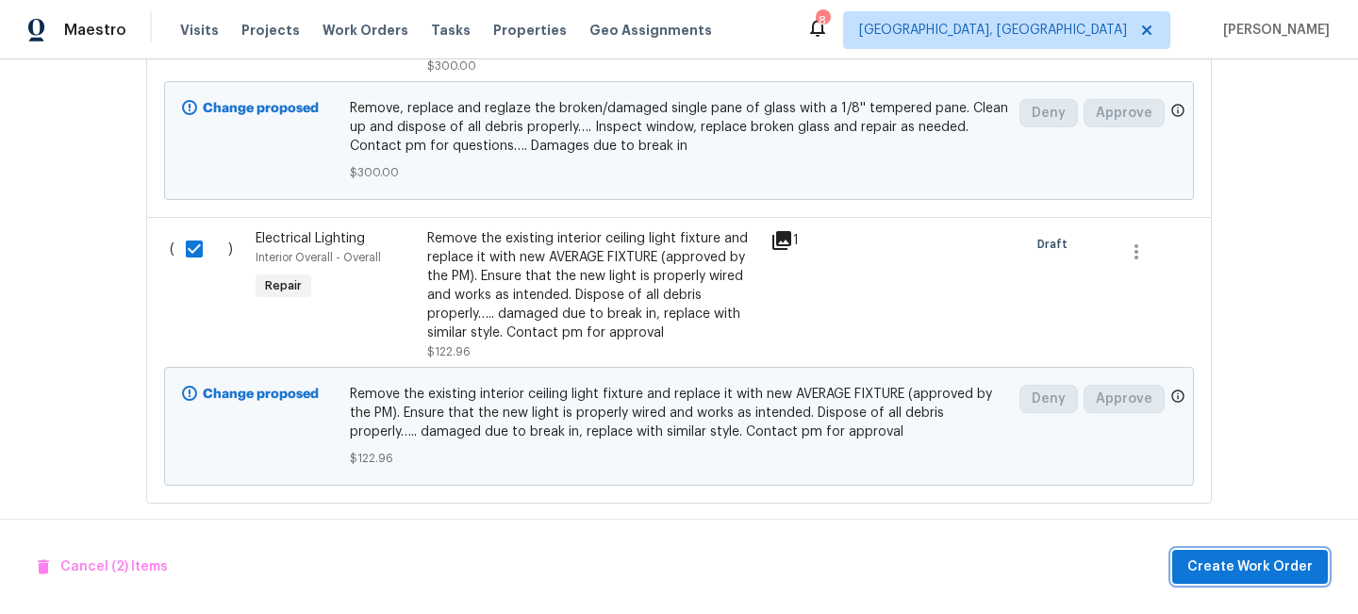
click at [1213, 566] on span "Create Work Order" at bounding box center [1249, 567] width 125 height 24
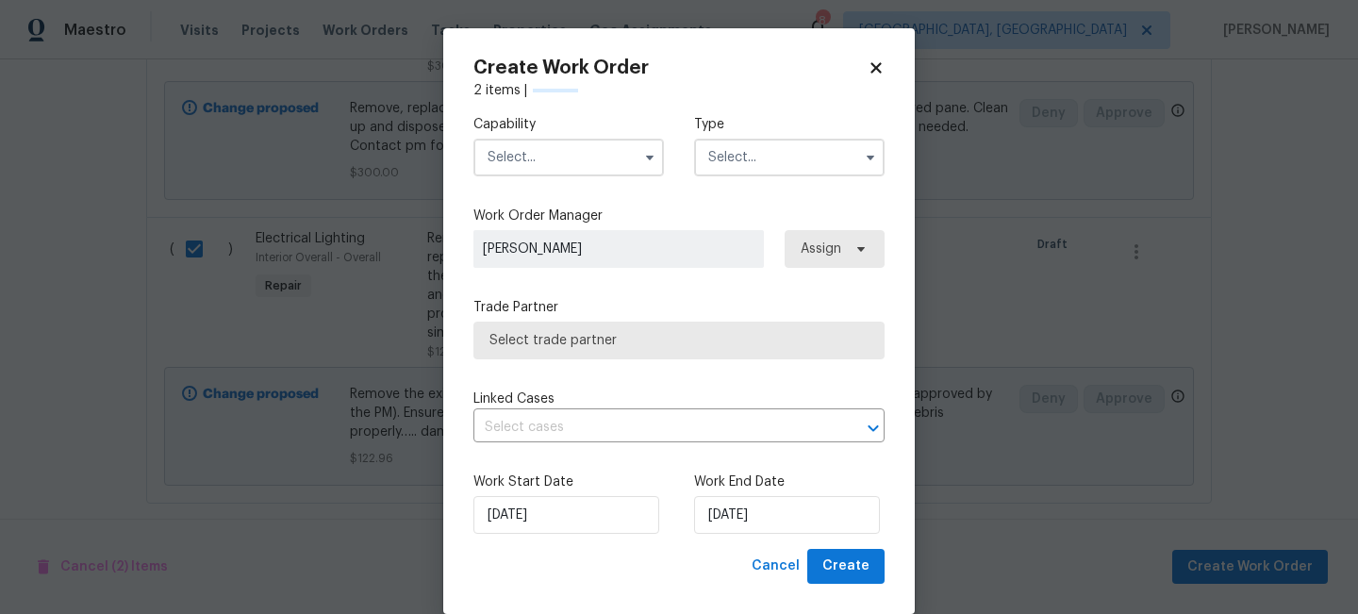
checkbox input "false"
click at [523, 166] on input "text" at bounding box center [568, 158] width 190 height 38
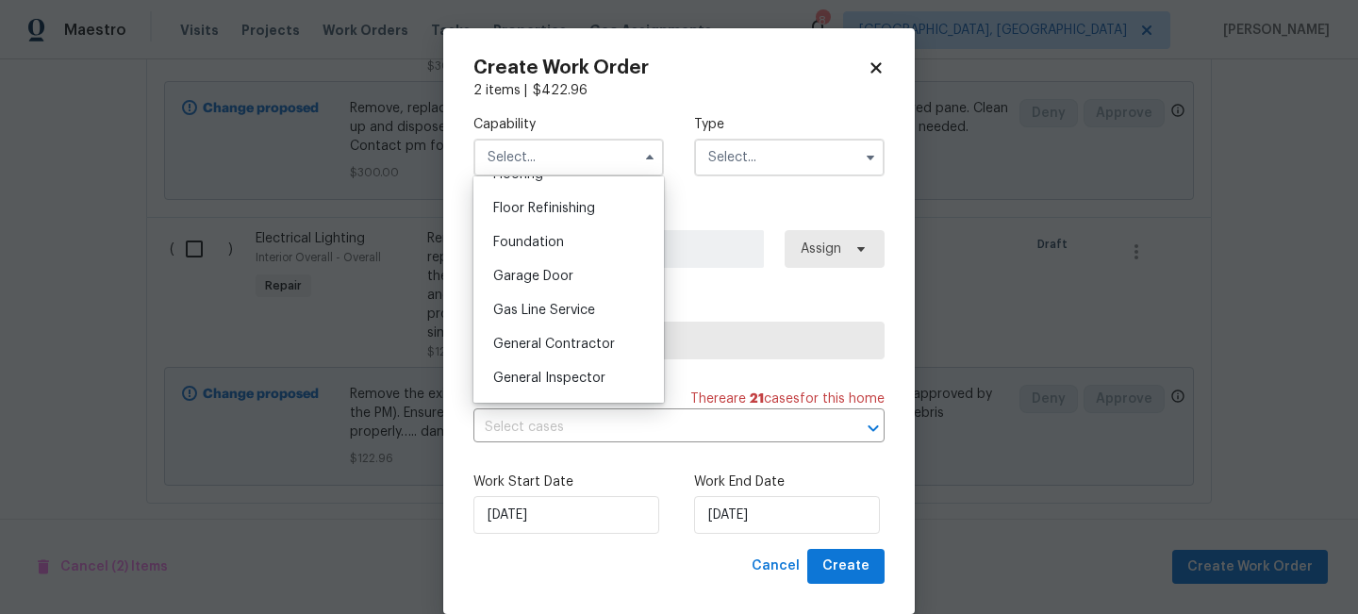
scroll to position [762, 0]
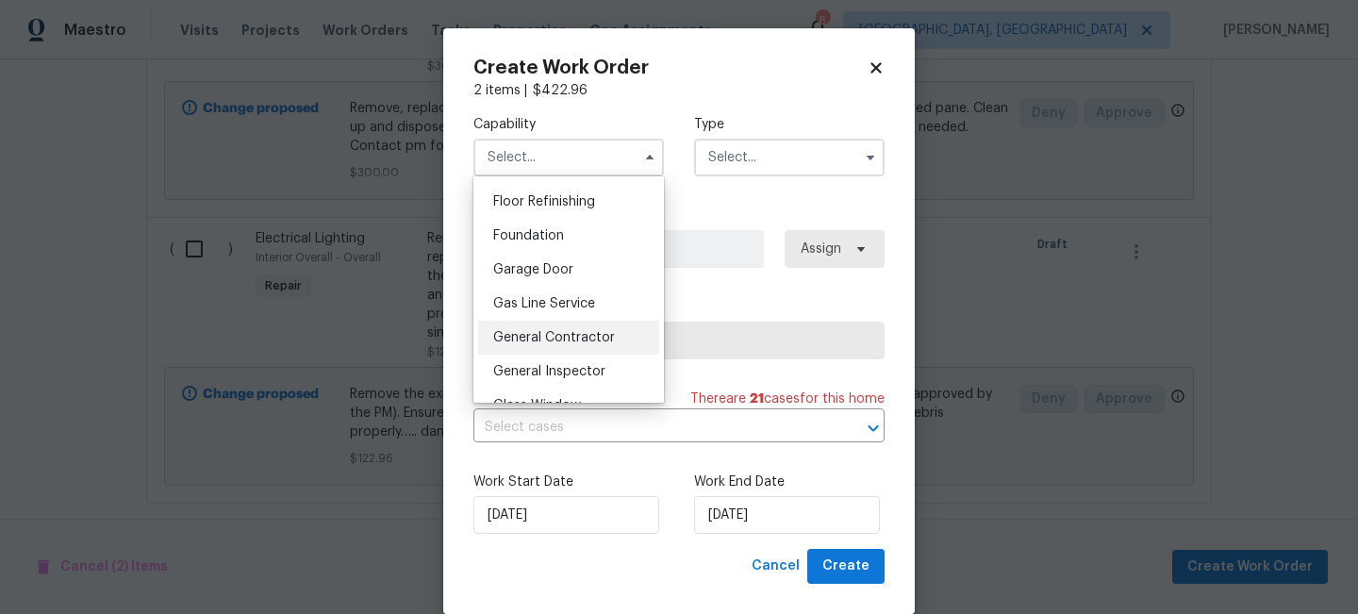
click at [575, 341] on span "General Contractor" at bounding box center [554, 337] width 122 height 13
type input "General Contractor"
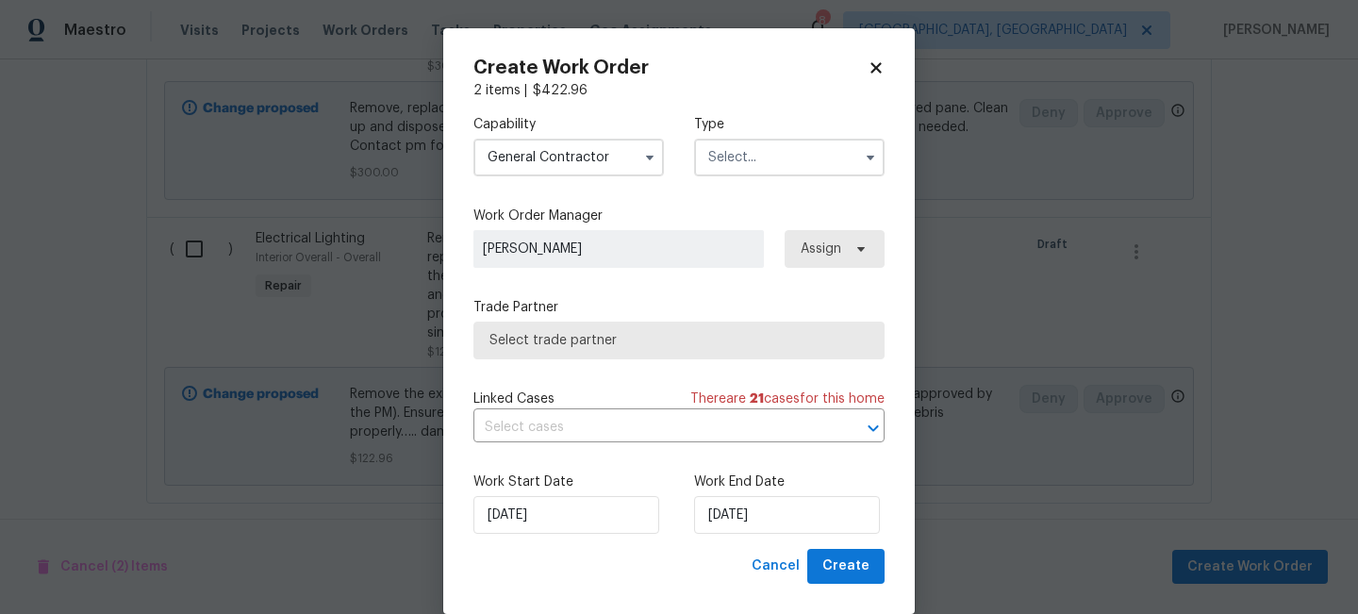
click at [782, 157] on input "text" at bounding box center [789, 158] width 190 height 38
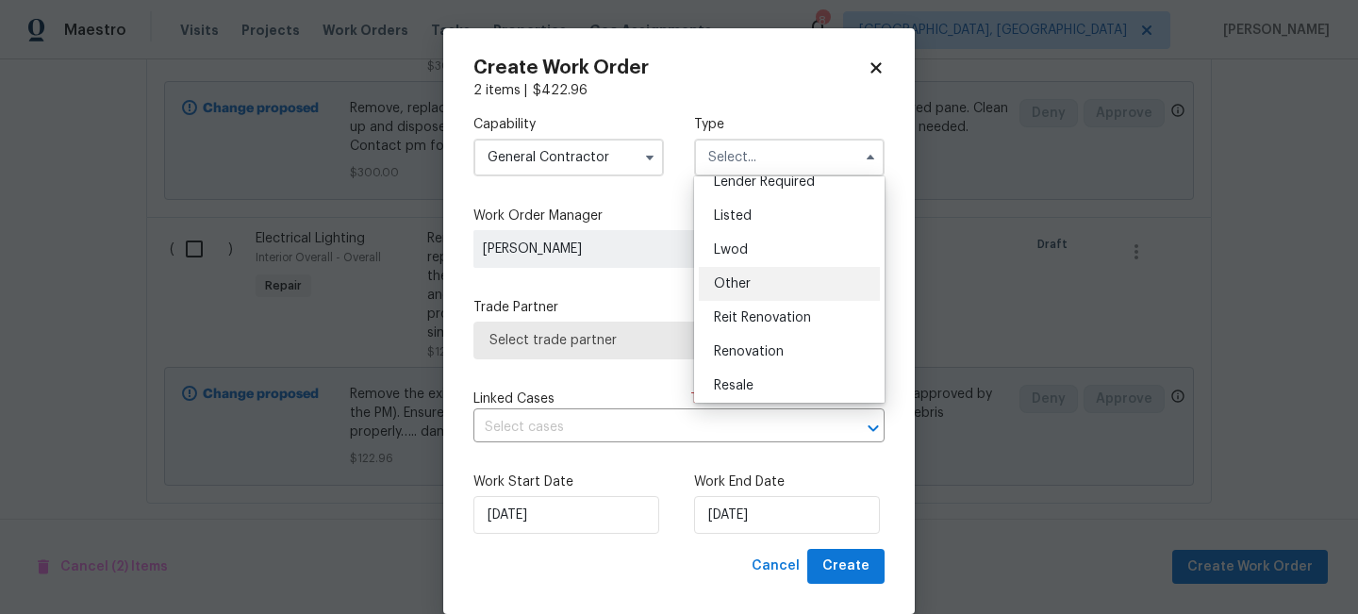
scroll to position [145, 0]
click at [734, 222] on span "Listed" at bounding box center [733, 222] width 38 height 13
type input "Listed"
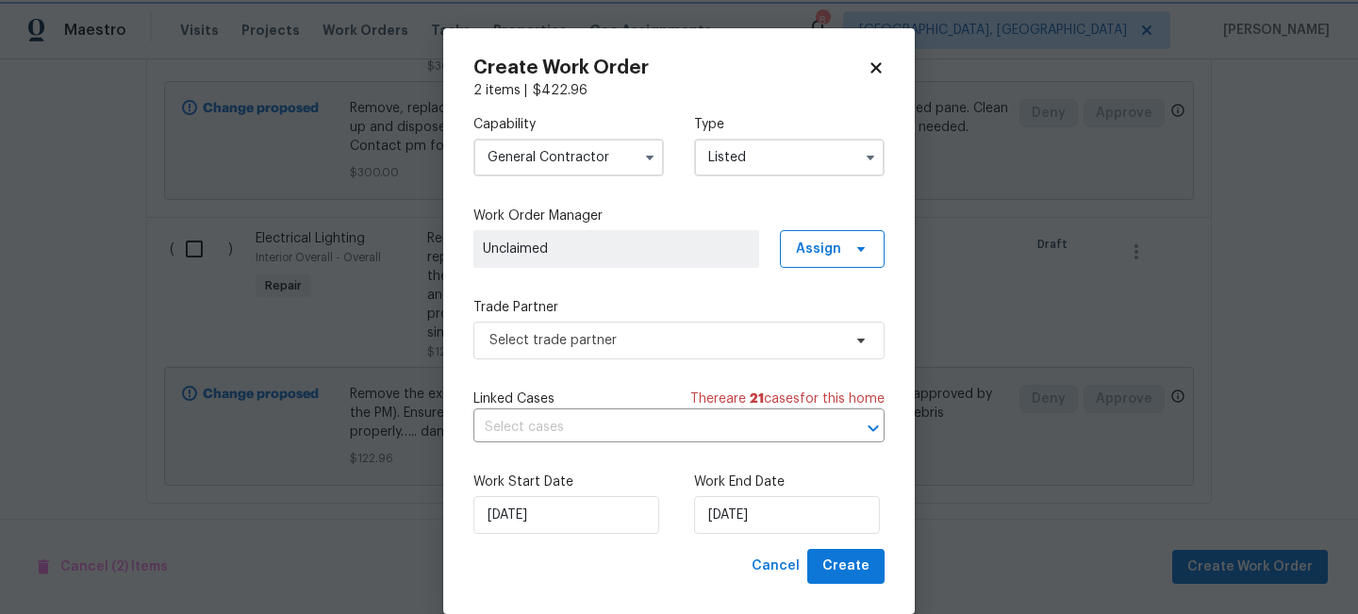
scroll to position [0, 0]
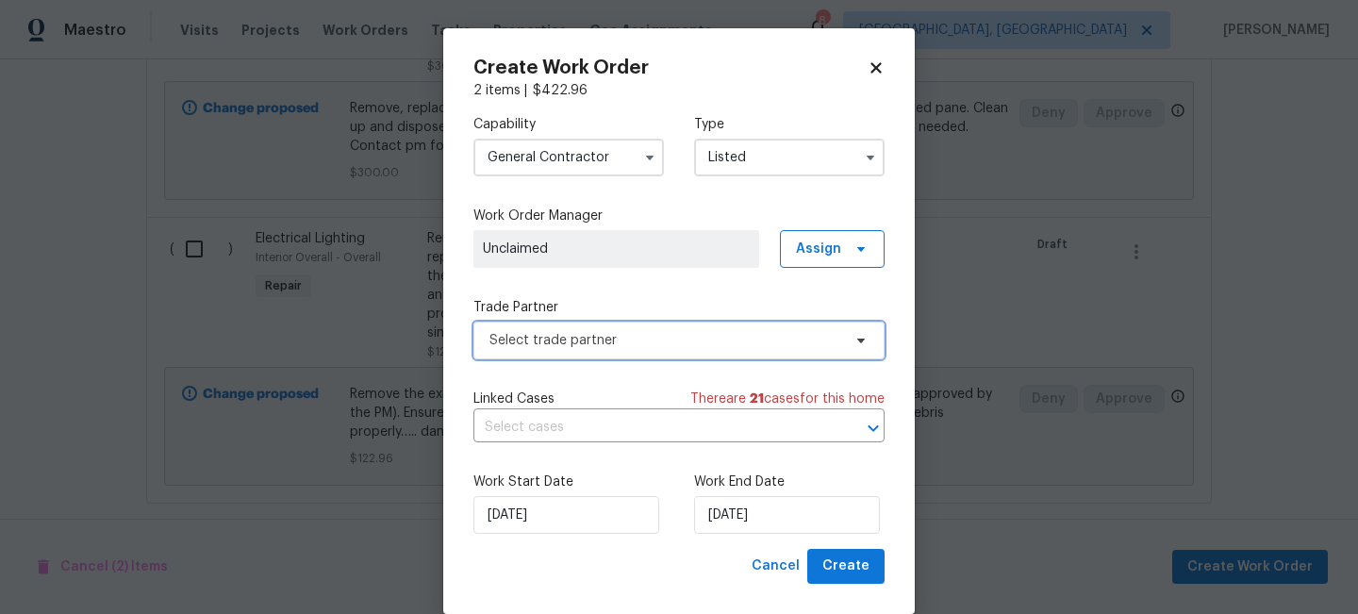
click at [542, 353] on span "Select trade partner" at bounding box center [678, 340] width 411 height 38
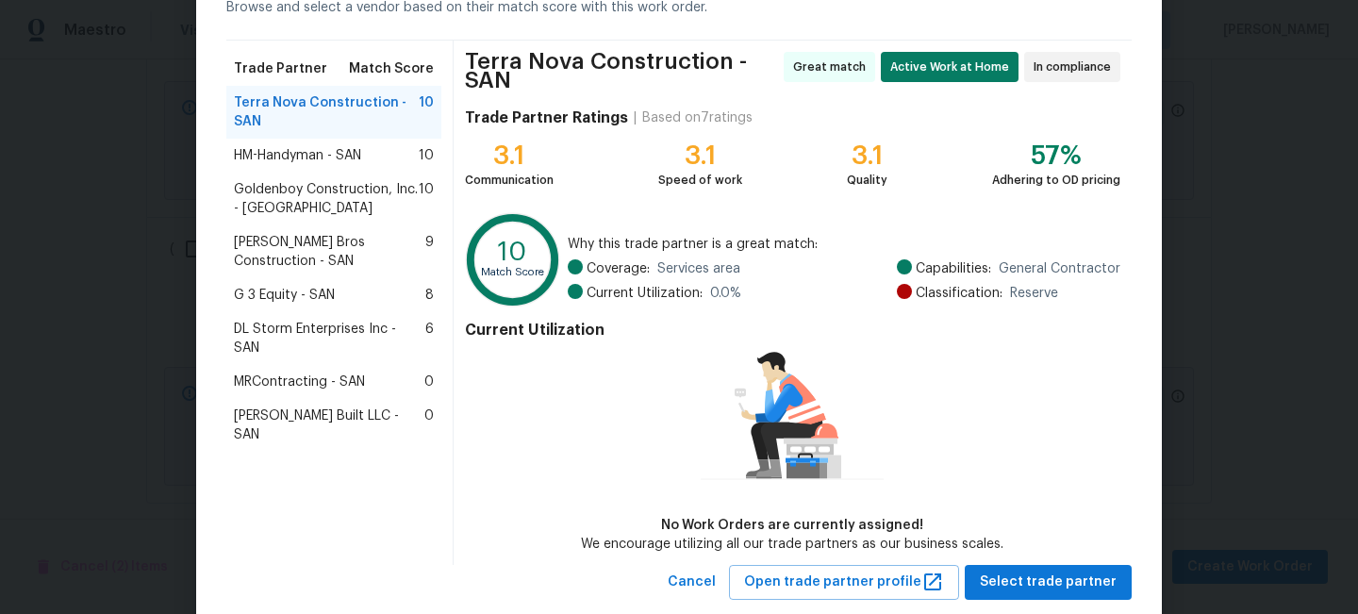
scroll to position [148, 0]
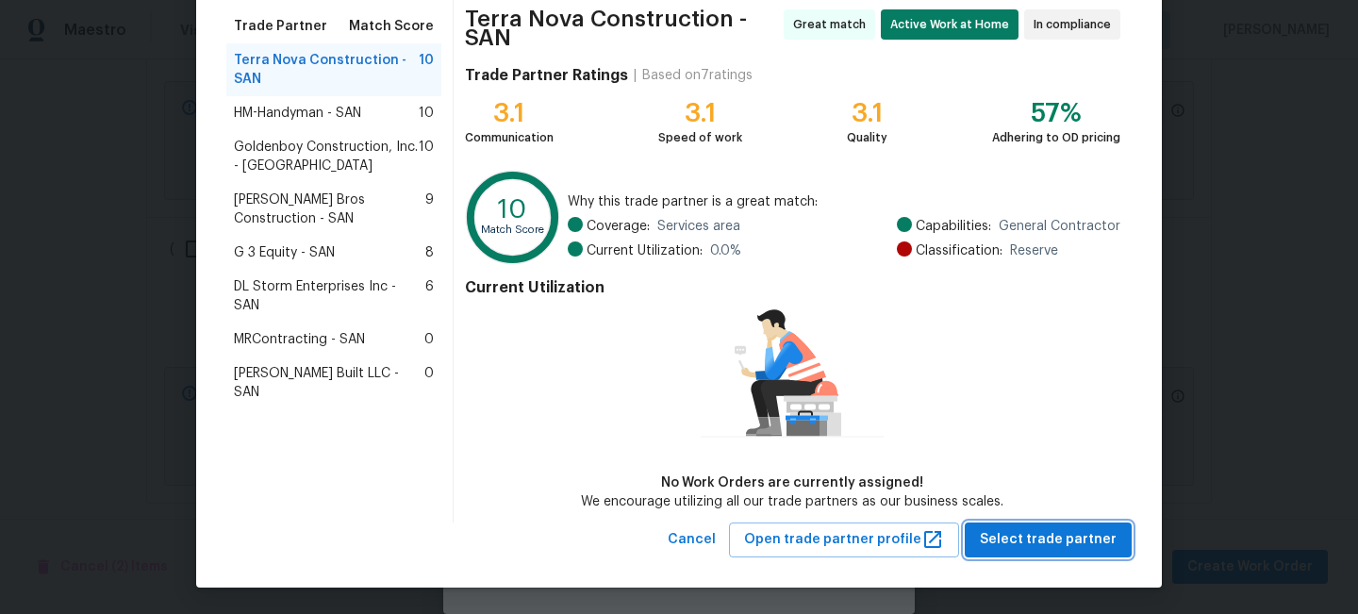
click at [1069, 541] on span "Select trade partner" at bounding box center [1047, 540] width 137 height 24
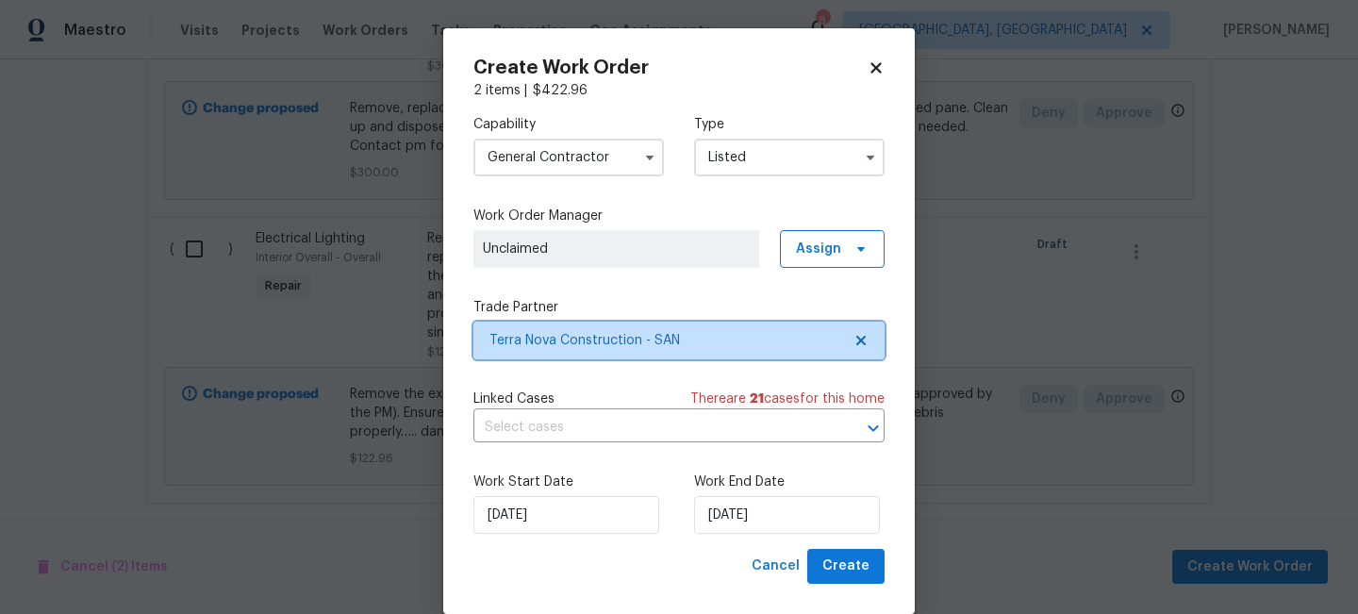
scroll to position [0, 0]
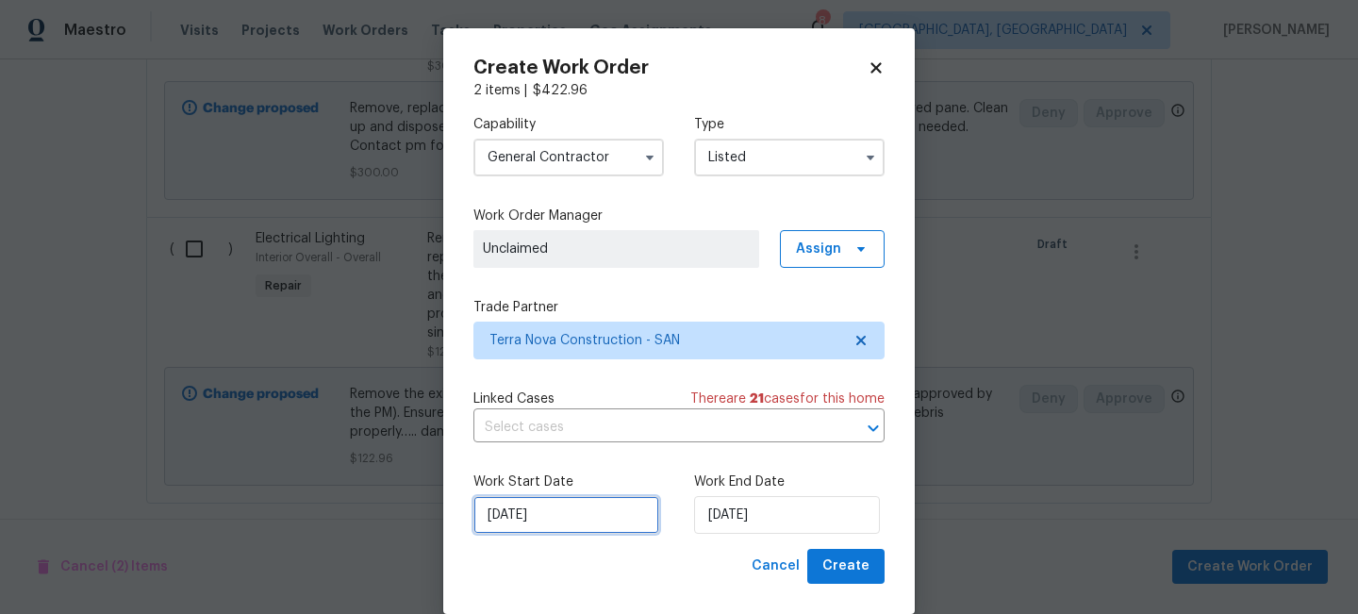
click at [571, 526] on input "[DATE]" at bounding box center [566, 515] width 186 height 38
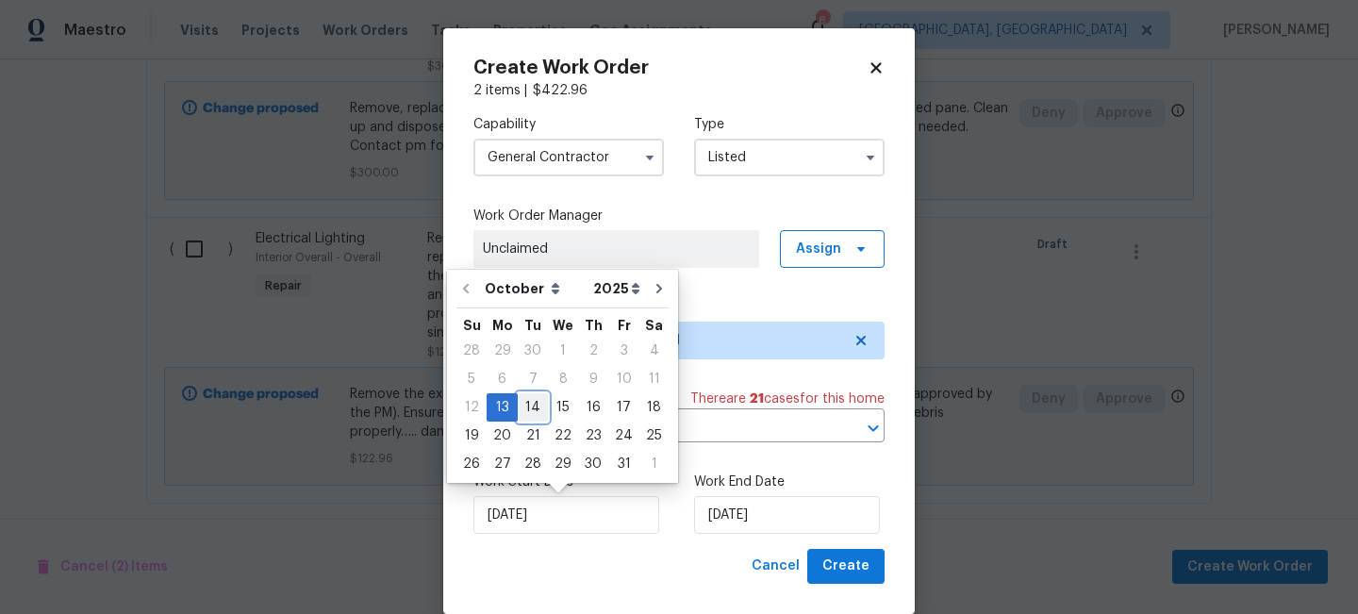
click at [529, 401] on div "14" at bounding box center [533, 407] width 30 height 26
type input "10/14/2025"
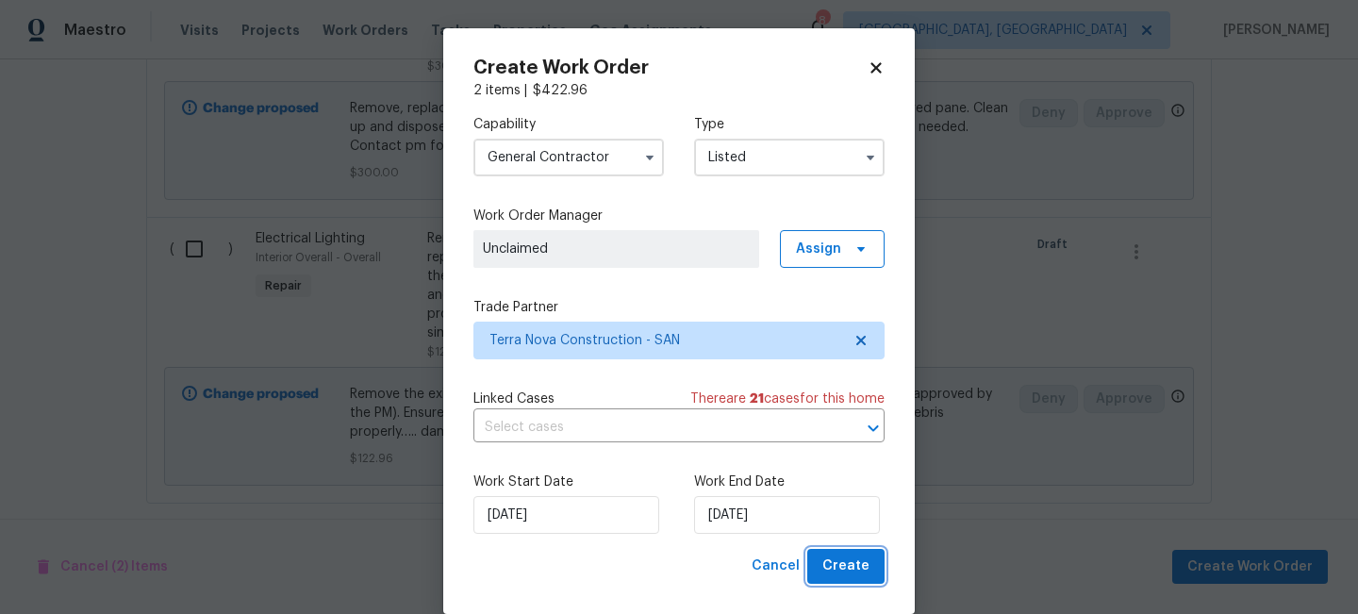
click at [847, 569] on span "Create" at bounding box center [845, 566] width 47 height 24
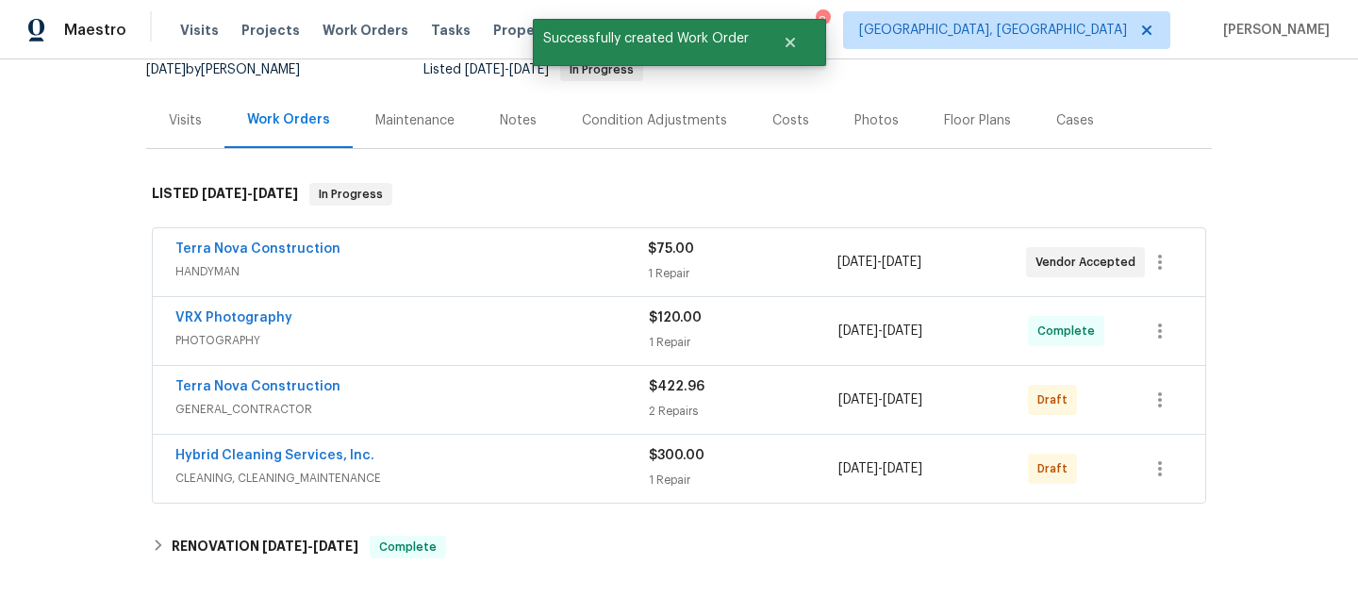
scroll to position [191, 0]
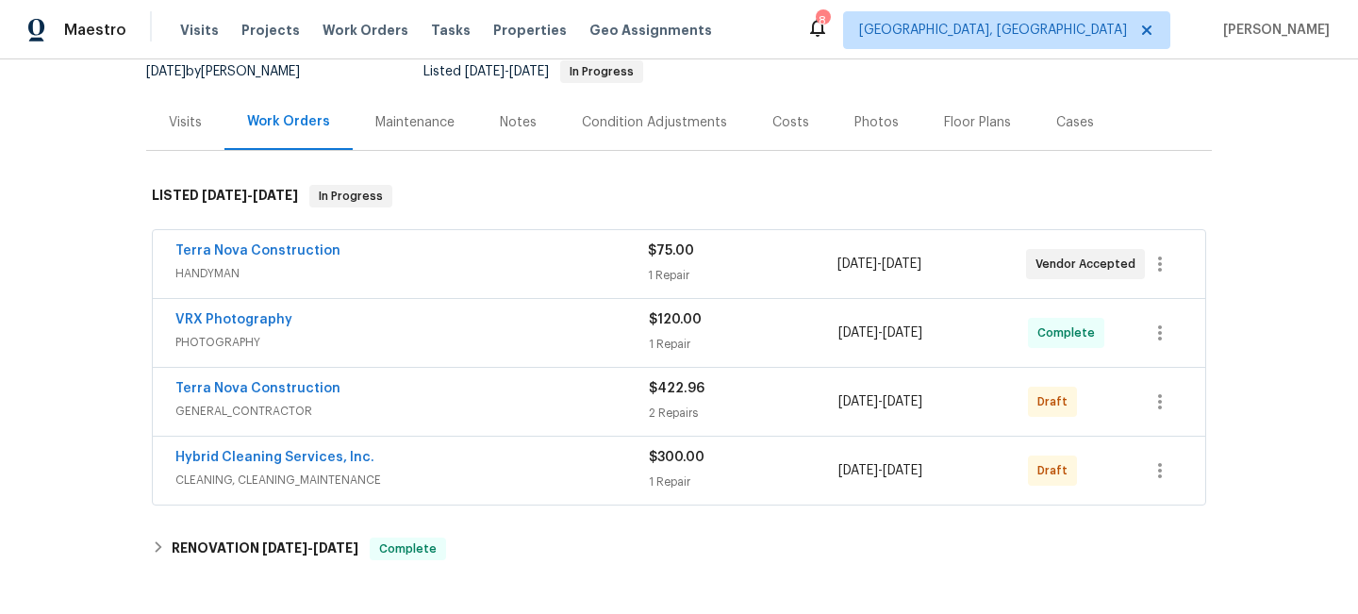
click at [922, 476] on span "10/15/2025" at bounding box center [902, 470] width 40 height 13
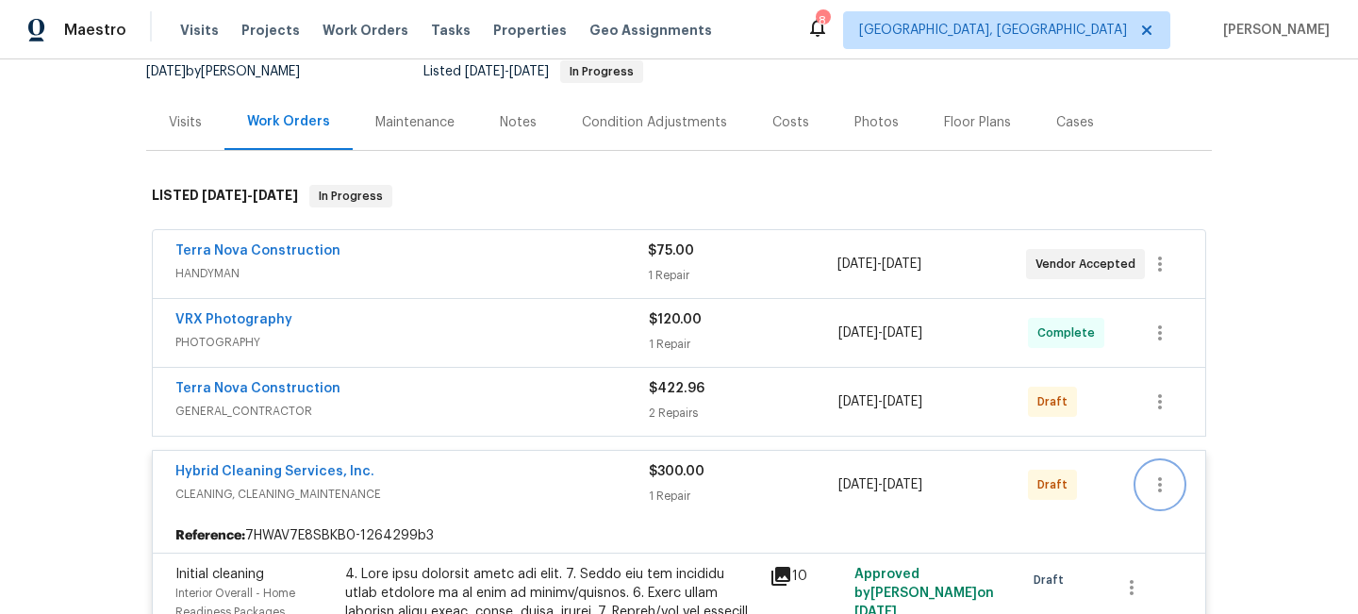
click at [1153, 493] on icon "button" at bounding box center [1159, 484] width 23 height 23
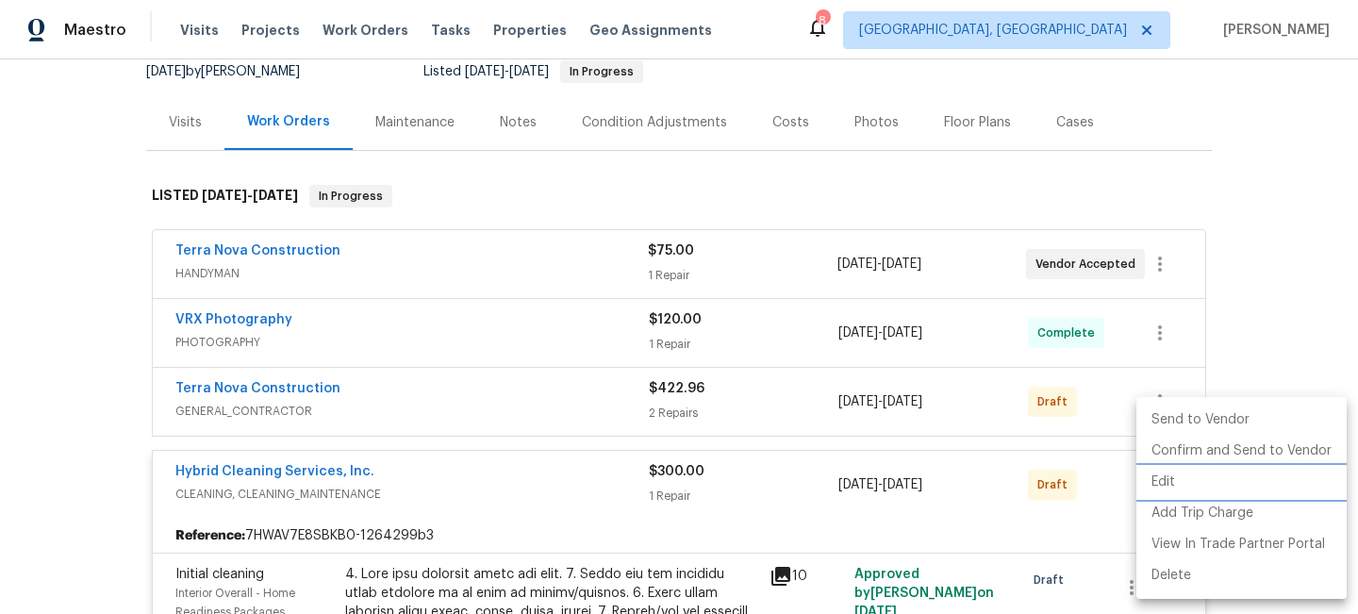
click at [1153, 493] on li "Edit" at bounding box center [1241, 482] width 210 height 31
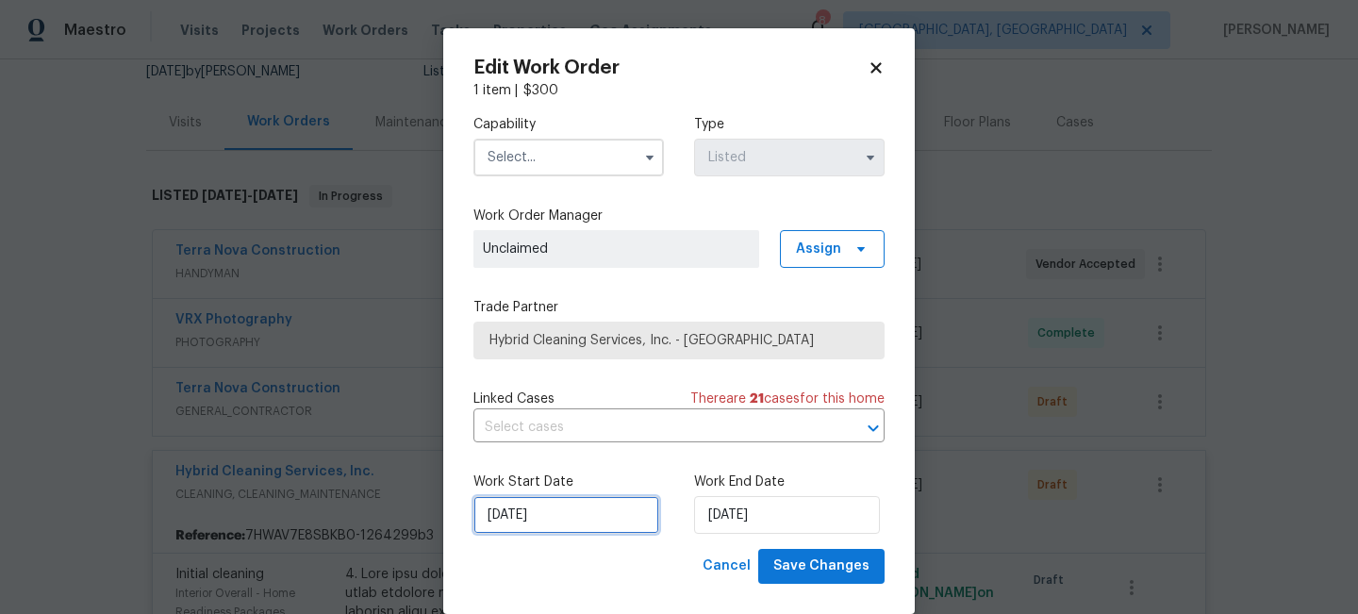
click at [558, 518] on input "10/15/2025" at bounding box center [566, 515] width 186 height 38
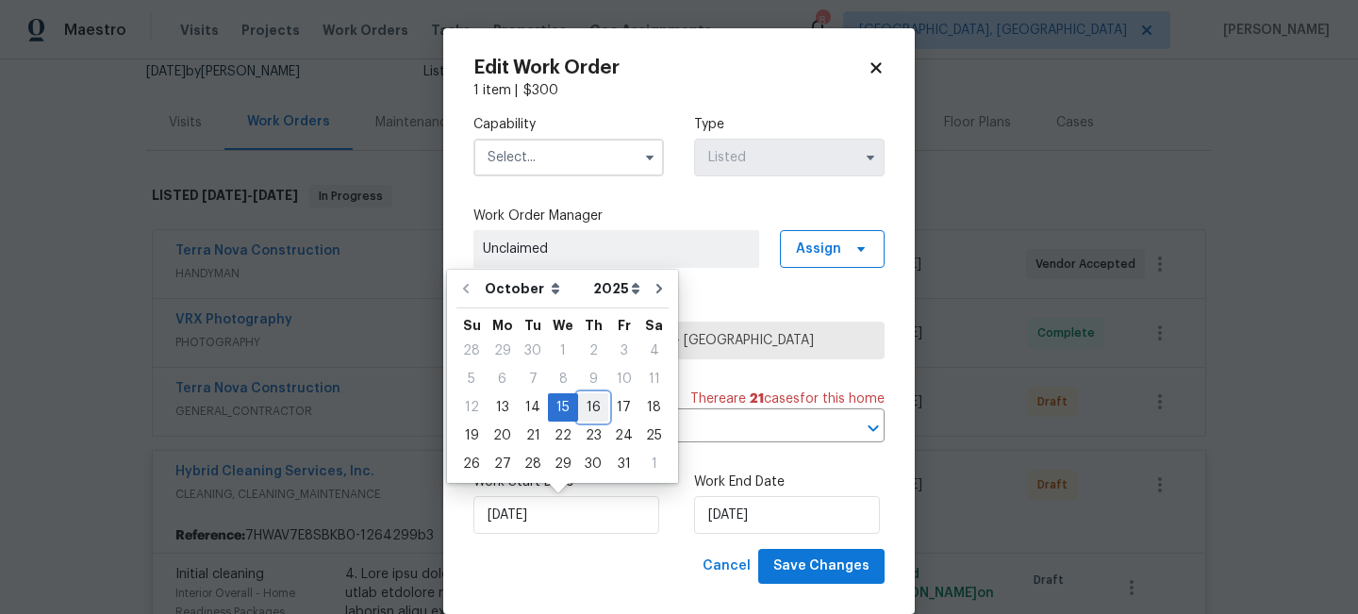
click at [585, 410] on div "16" at bounding box center [593, 407] width 30 height 26
type input "10/16/2025"
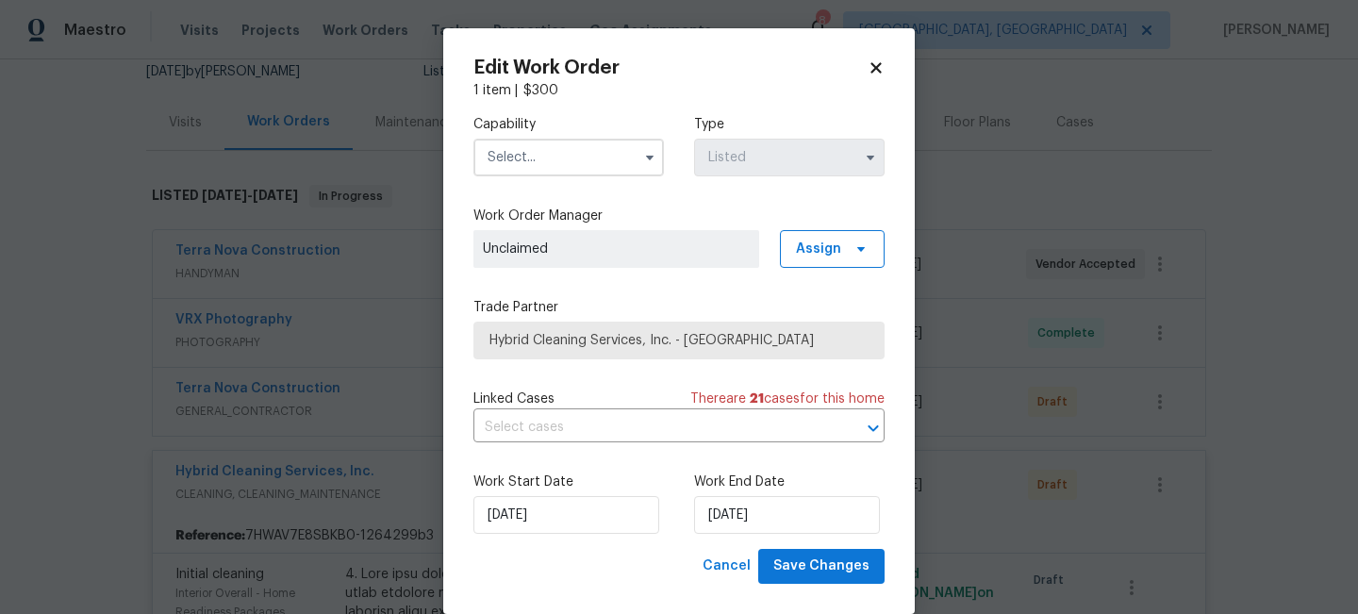
click at [517, 161] on input "text" at bounding box center [568, 158] width 190 height 38
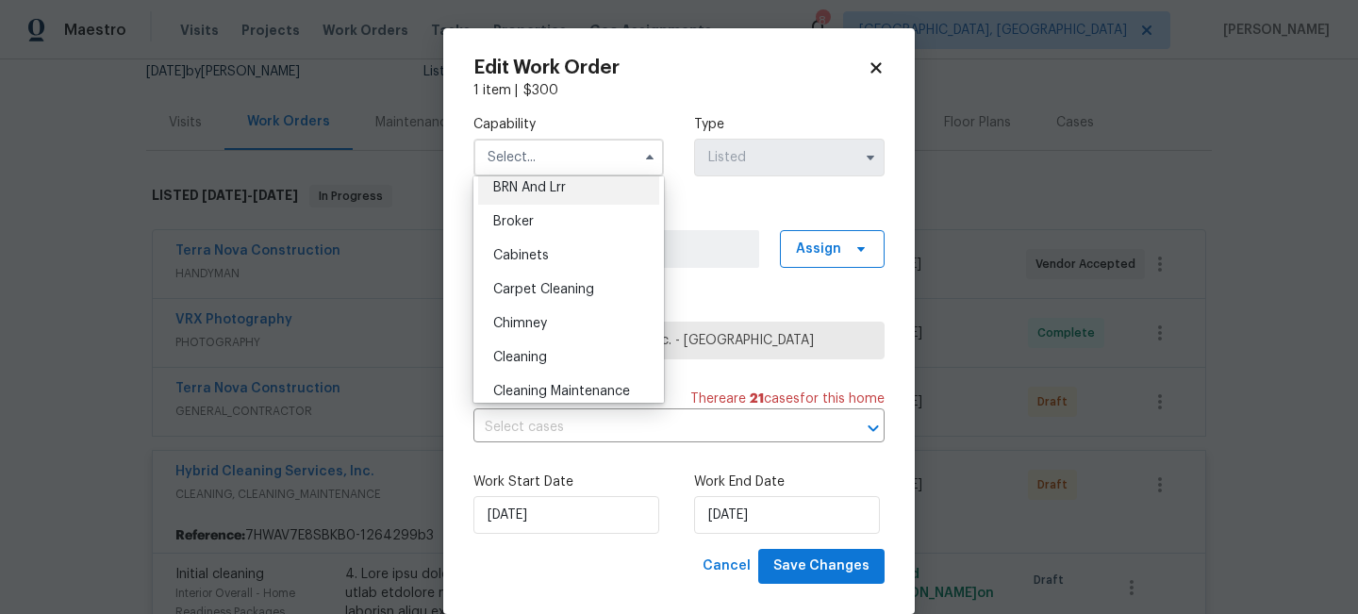
scroll to position [111, 0]
click at [530, 359] on span "Cleaning" at bounding box center [520, 358] width 54 height 13
type input "Cleaning"
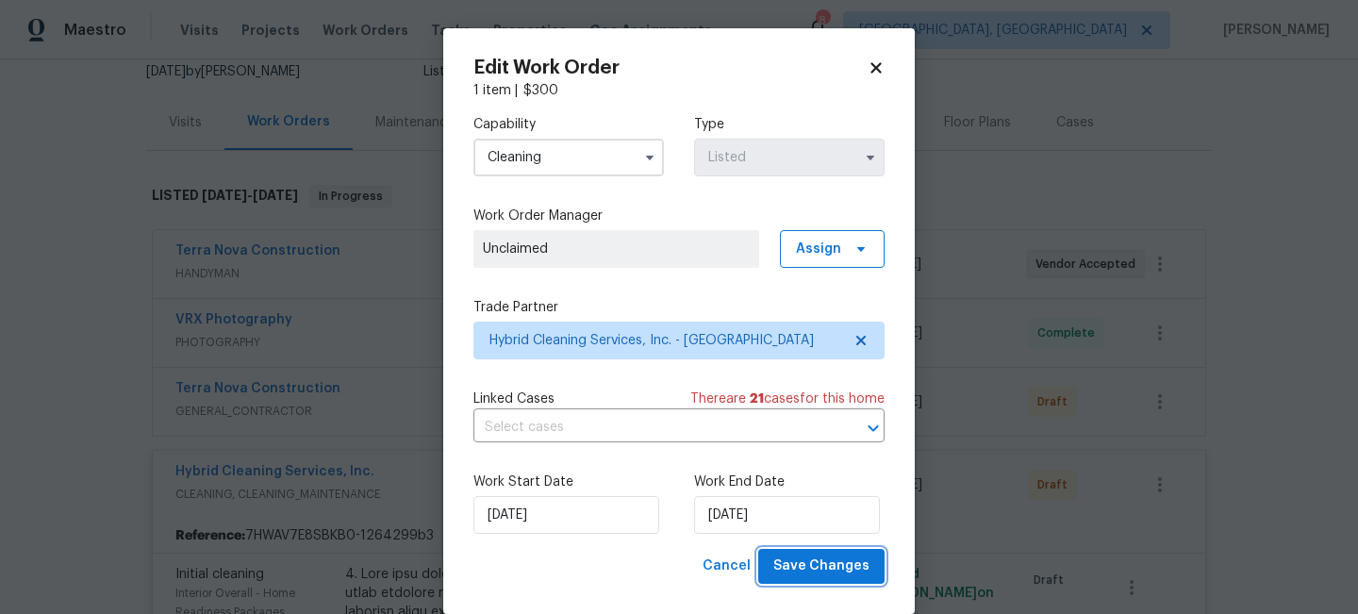
click at [817, 568] on span "Save Changes" at bounding box center [821, 566] width 96 height 24
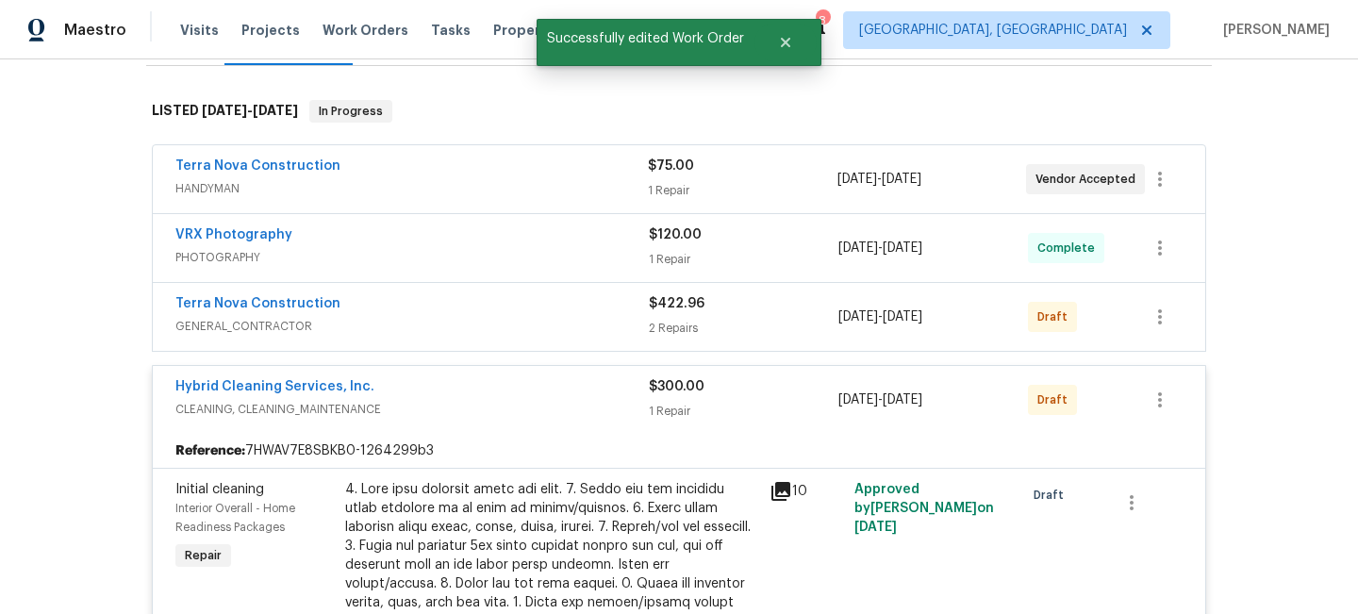
scroll to position [277, 0]
click at [851, 318] on span "10/14/2025" at bounding box center [858, 315] width 40 height 13
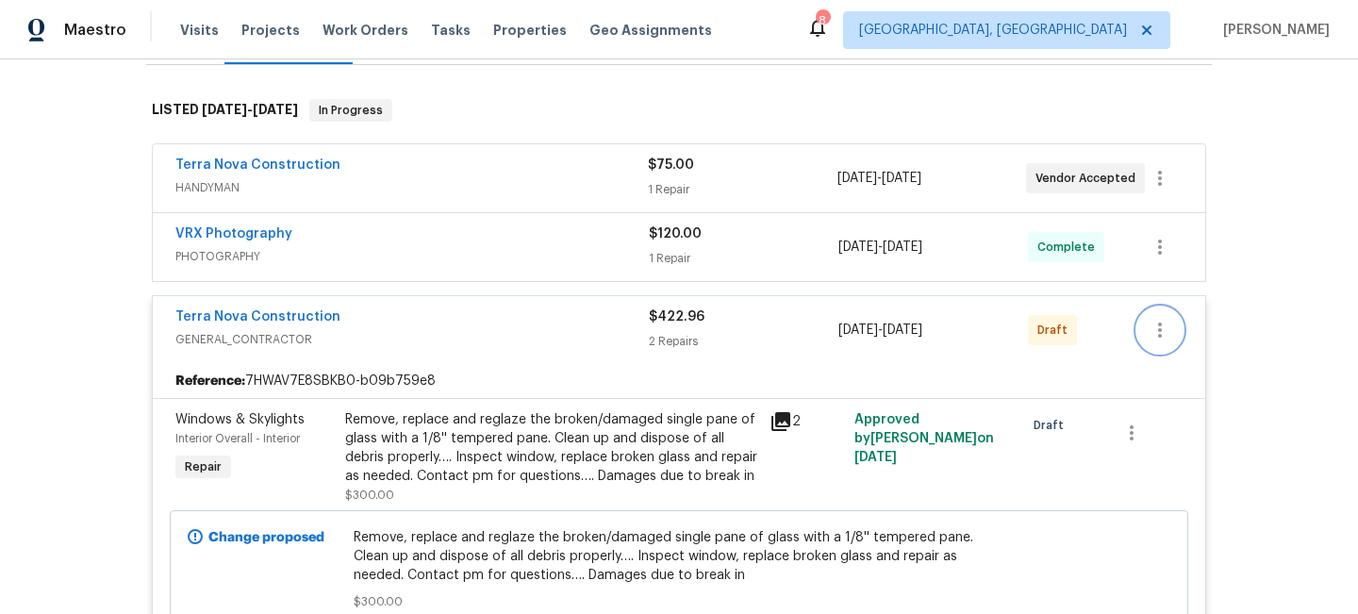
click at [1159, 342] on button "button" at bounding box center [1159, 329] width 45 height 45
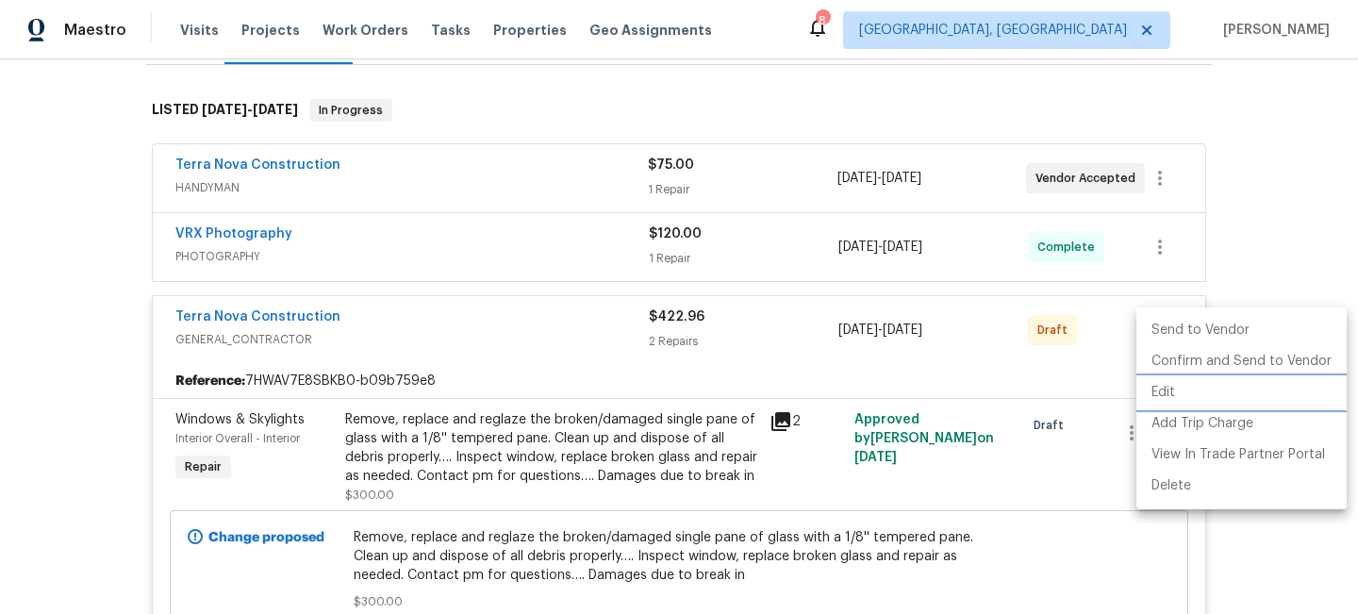
click at [1167, 393] on li "Edit" at bounding box center [1241, 392] width 210 height 31
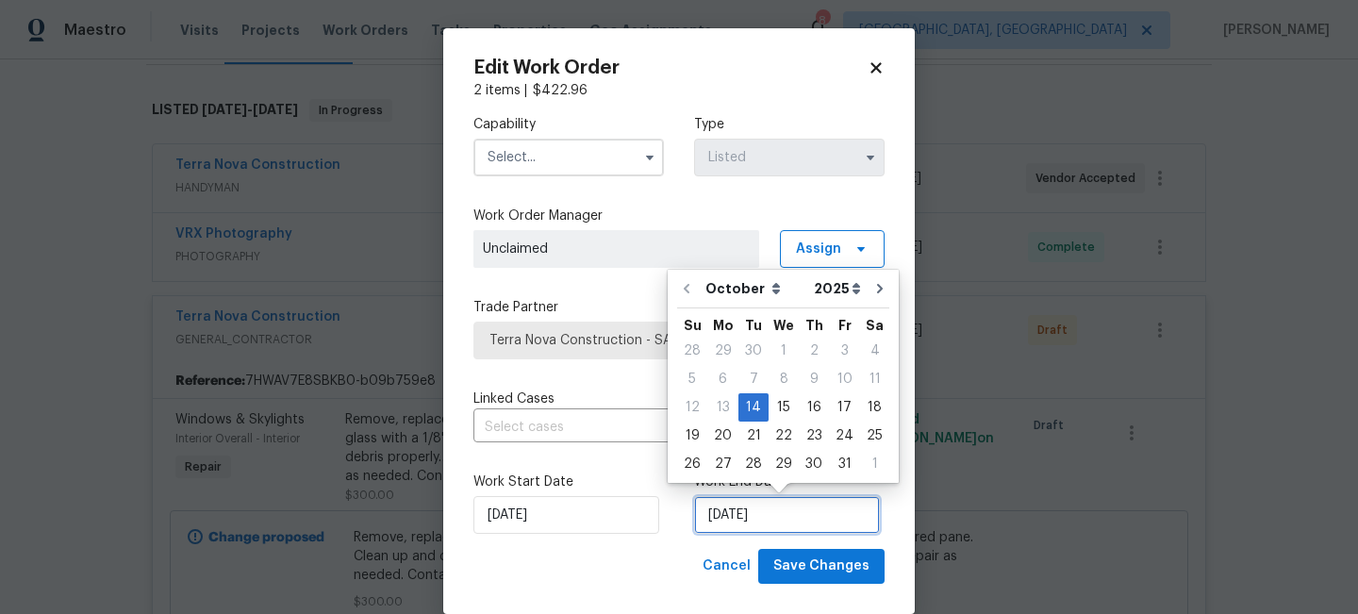
click at [771, 515] on input "10/14/2025" at bounding box center [787, 515] width 186 height 38
click at [779, 408] on div "15" at bounding box center [783, 407] width 30 height 26
type input "10/15/2025"
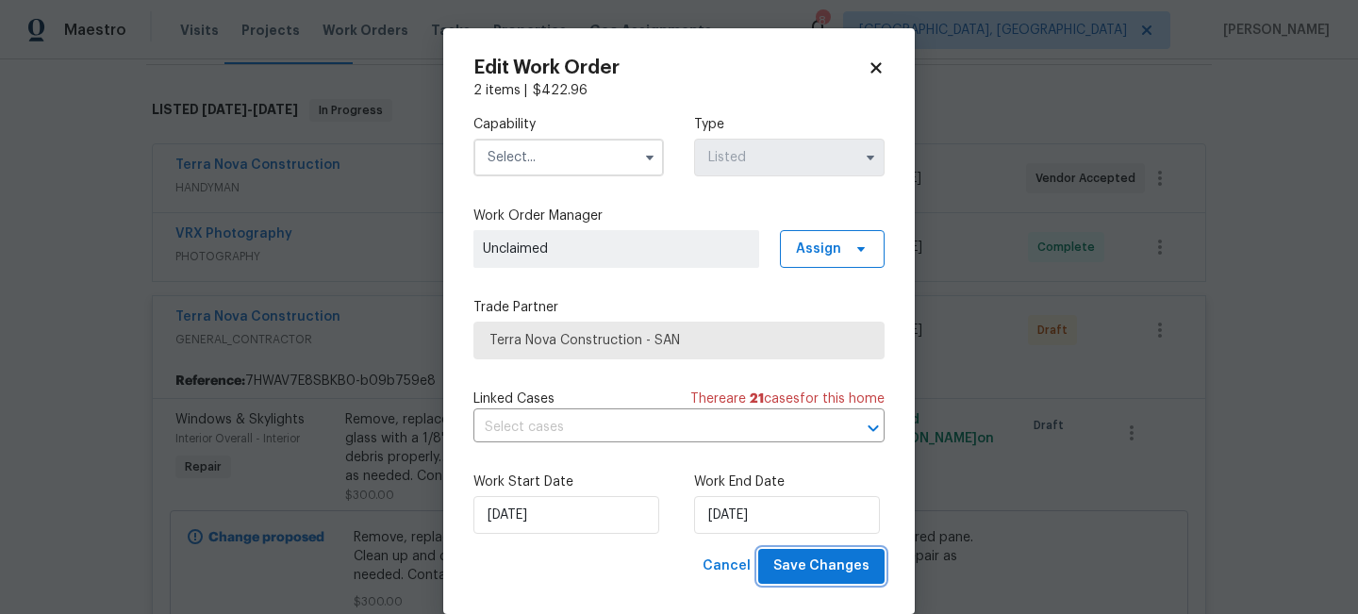
click at [808, 567] on span "Save Changes" at bounding box center [821, 566] width 96 height 24
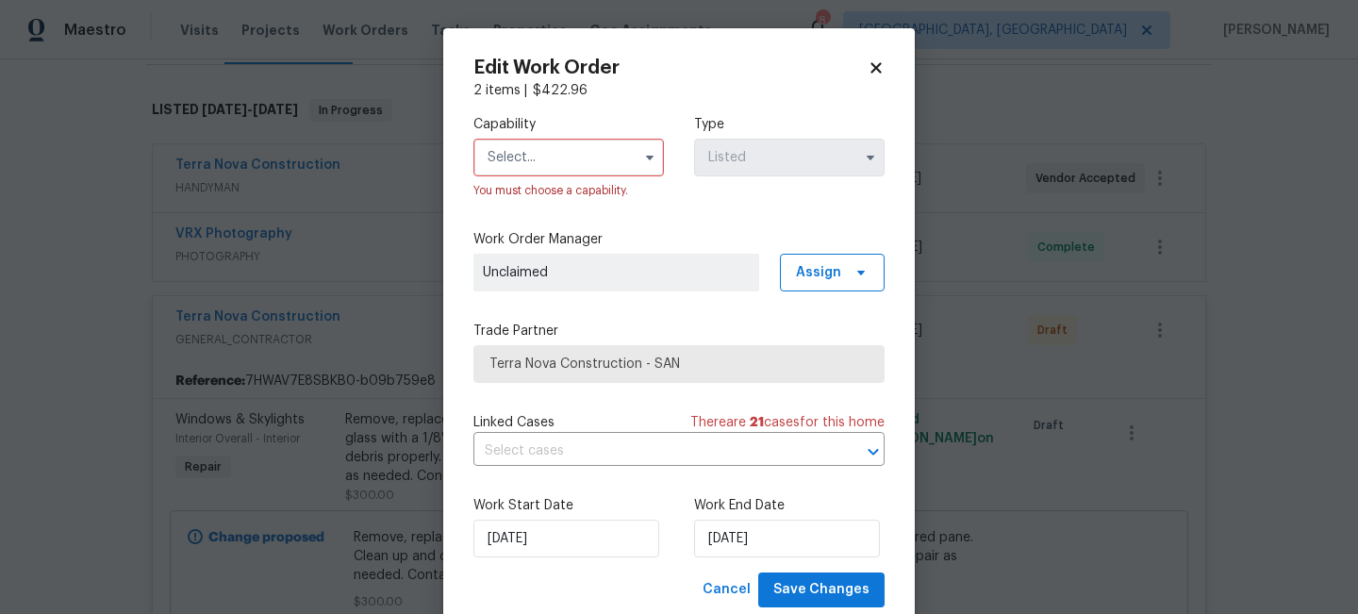
click at [601, 162] on input "text" at bounding box center [568, 158] width 190 height 38
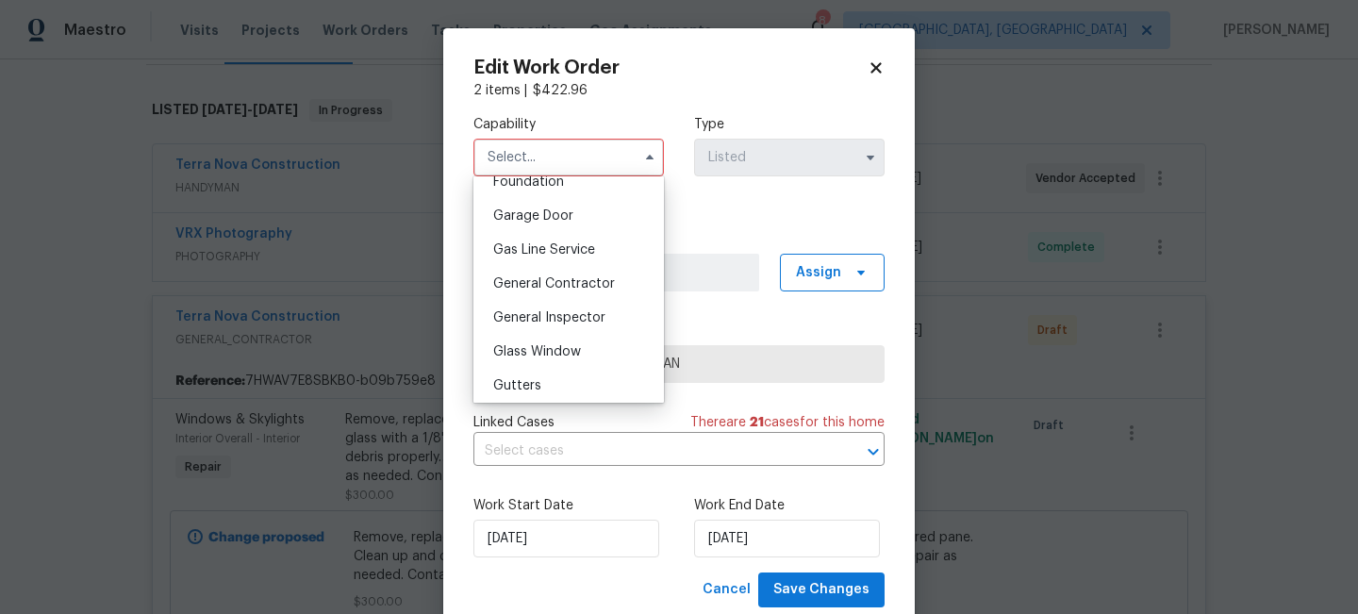
scroll to position [818, 0]
click at [549, 287] on span "General Contractor" at bounding box center [554, 280] width 122 height 13
type input "General Contractor"
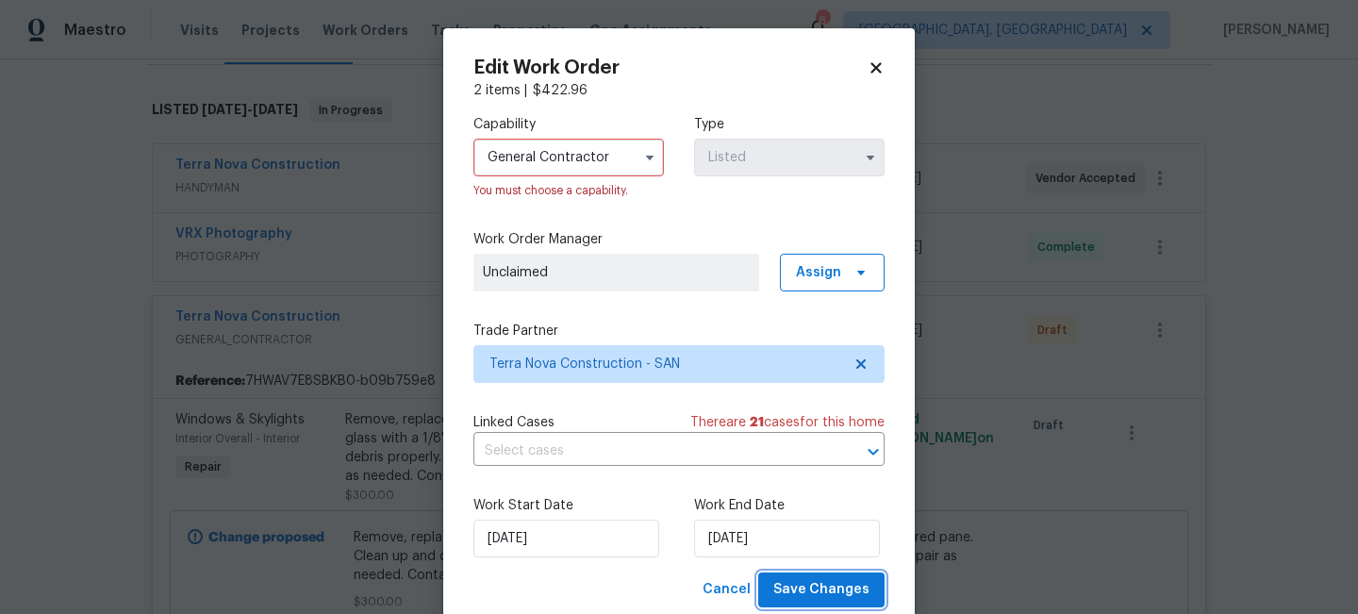
click at [816, 600] on span "Save Changes" at bounding box center [821, 590] width 96 height 24
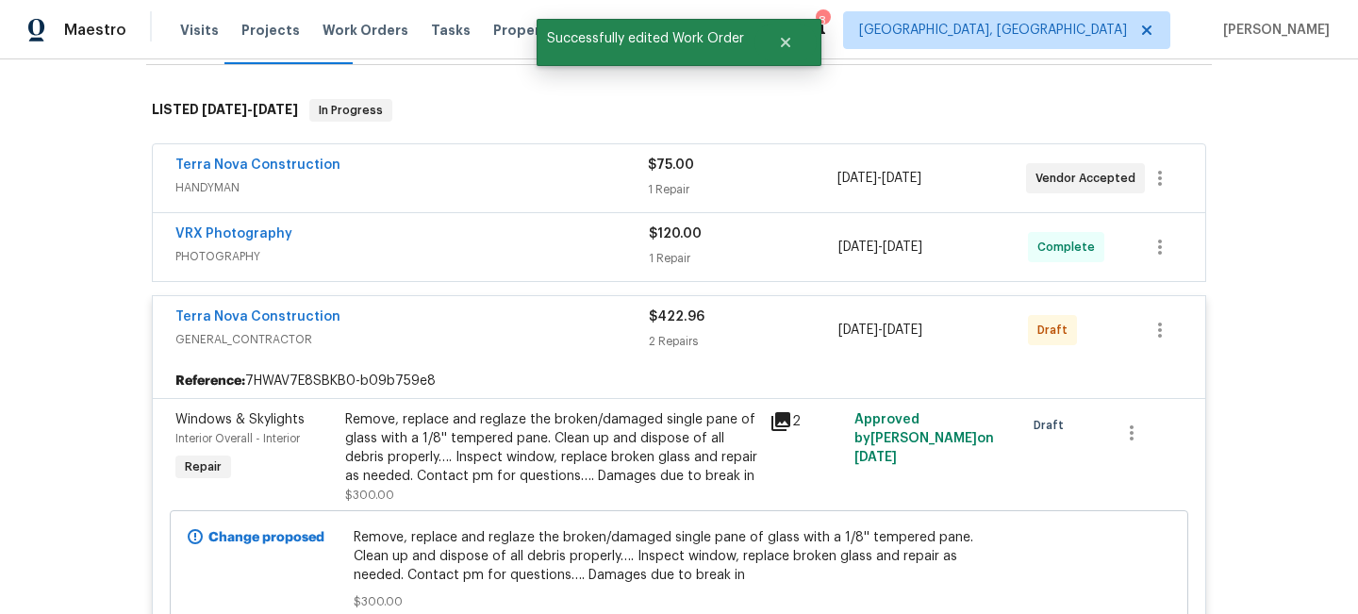
click at [1273, 370] on div "Back to all projects 5989 Chaumont Dr, San Diego, CA 92114 4 Beds | 3 Baths | T…" at bounding box center [679, 336] width 1358 height 554
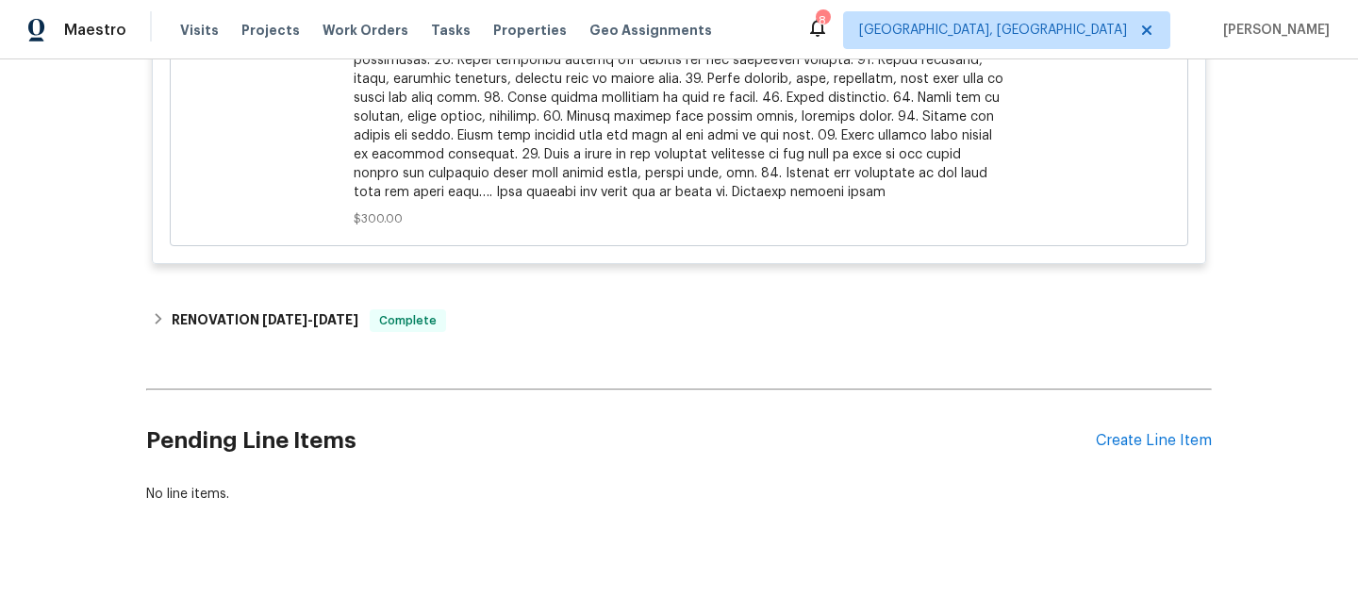
scroll to position [1854, 0]
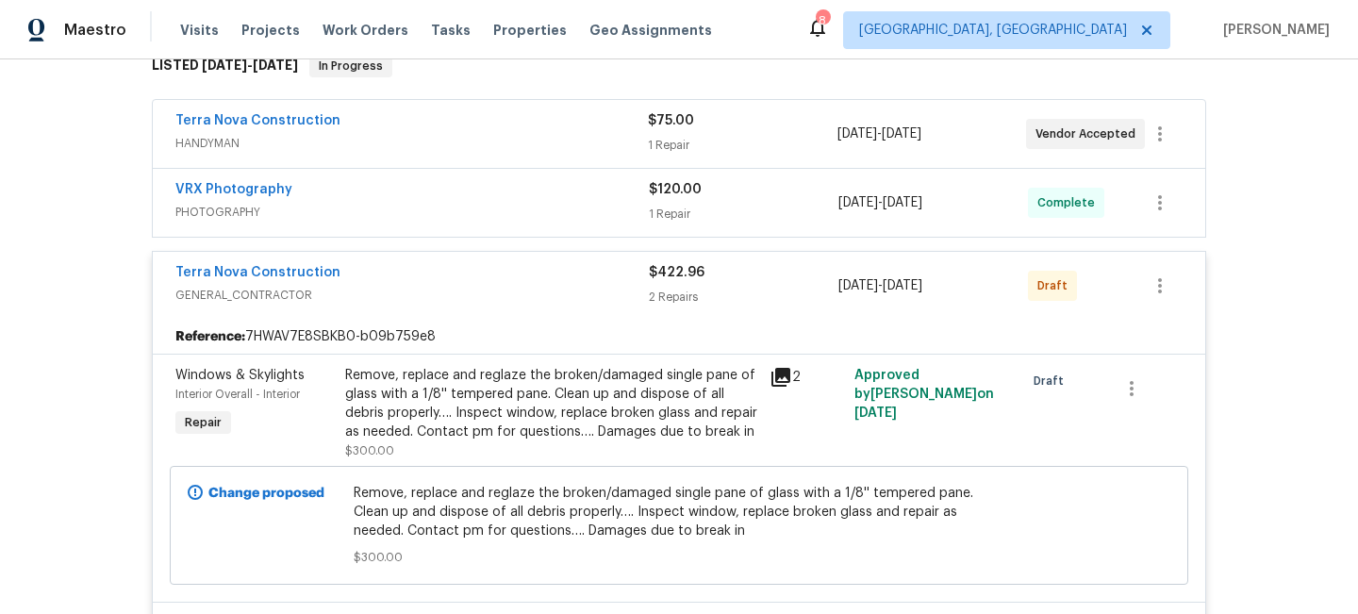
scroll to position [305, 0]
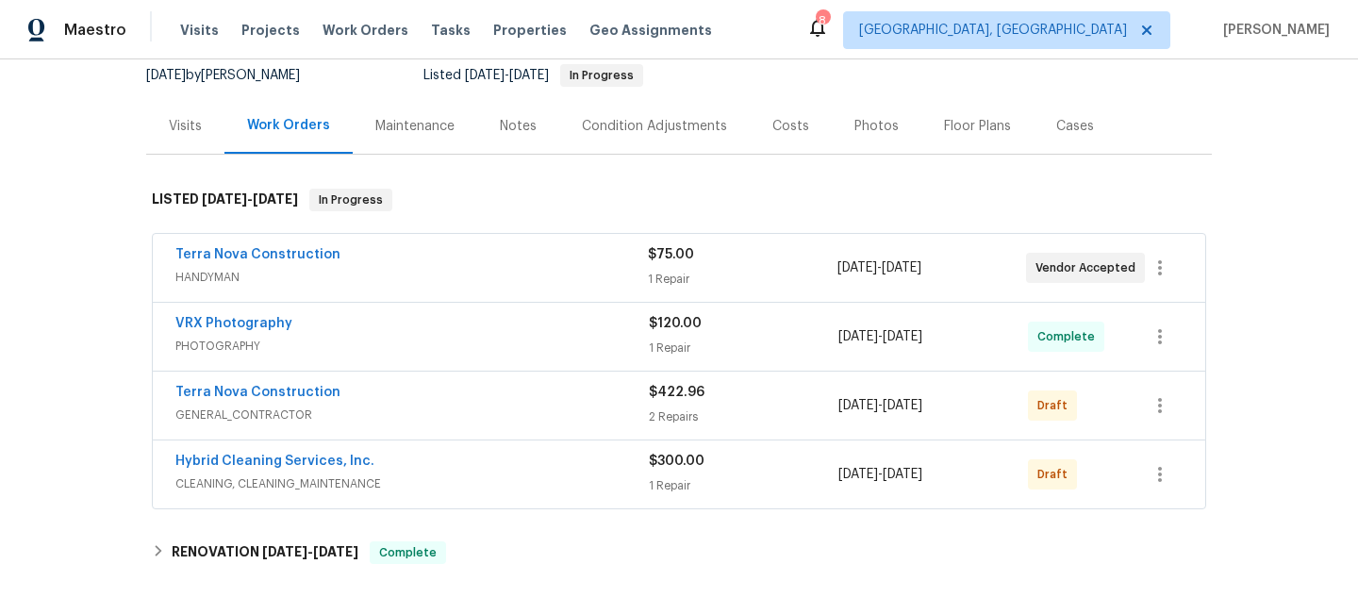
scroll to position [189, 0]
click at [1160, 407] on icon "button" at bounding box center [1159, 404] width 23 height 23
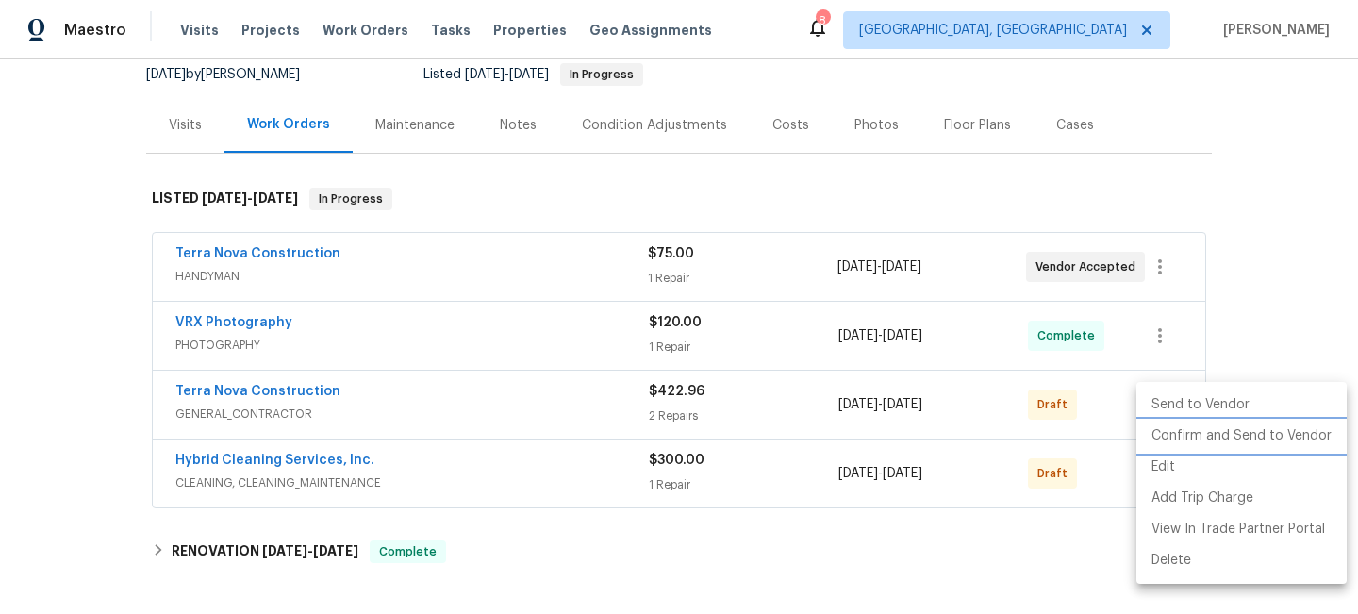
click at [1199, 432] on li "Confirm and Send to Vendor" at bounding box center [1241, 435] width 210 height 31
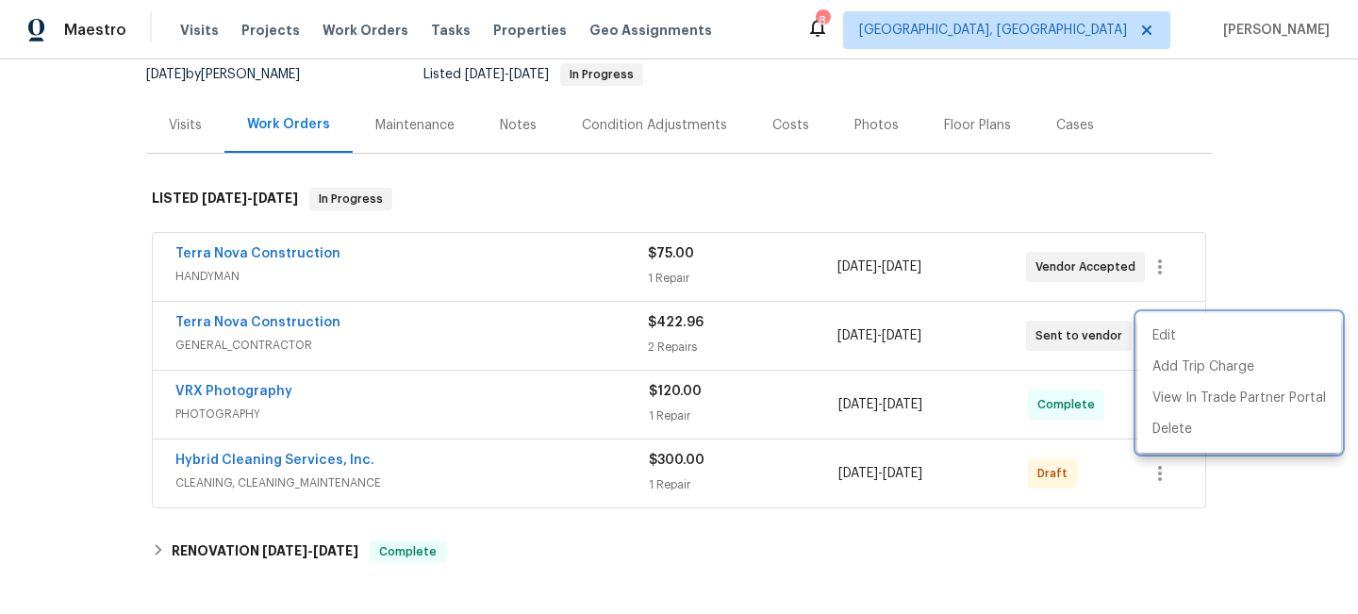
click at [1117, 482] on div at bounding box center [679, 307] width 1358 height 614
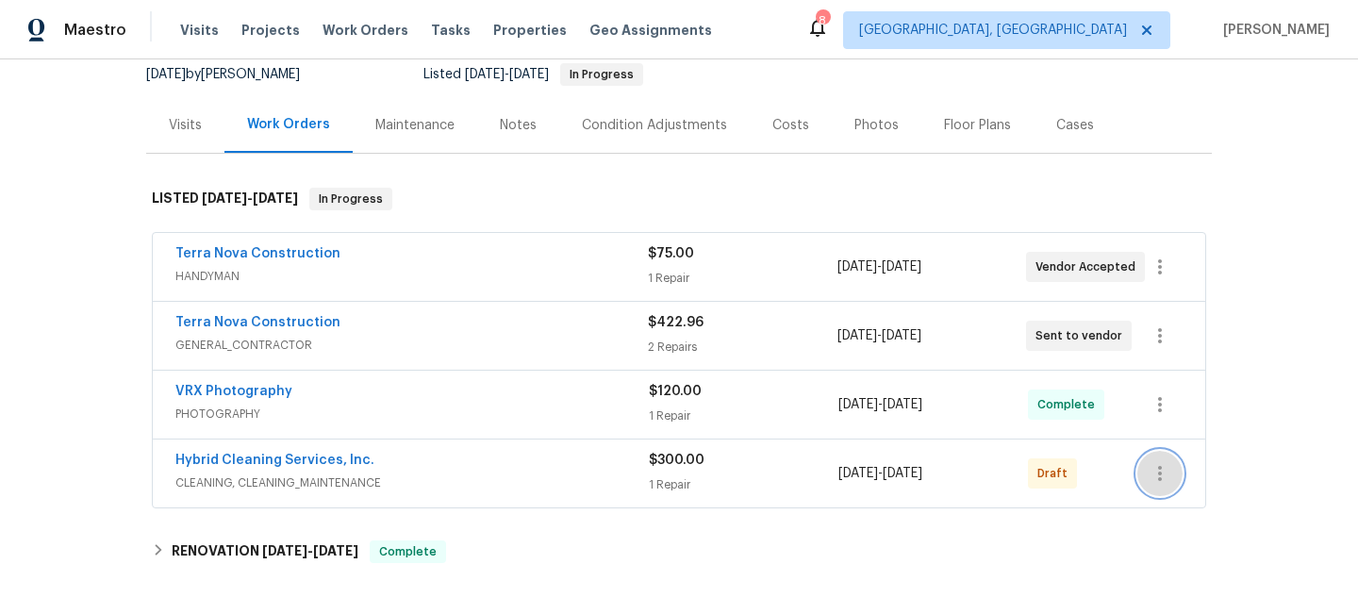
click at [1173, 469] on button "button" at bounding box center [1159, 473] width 45 height 45
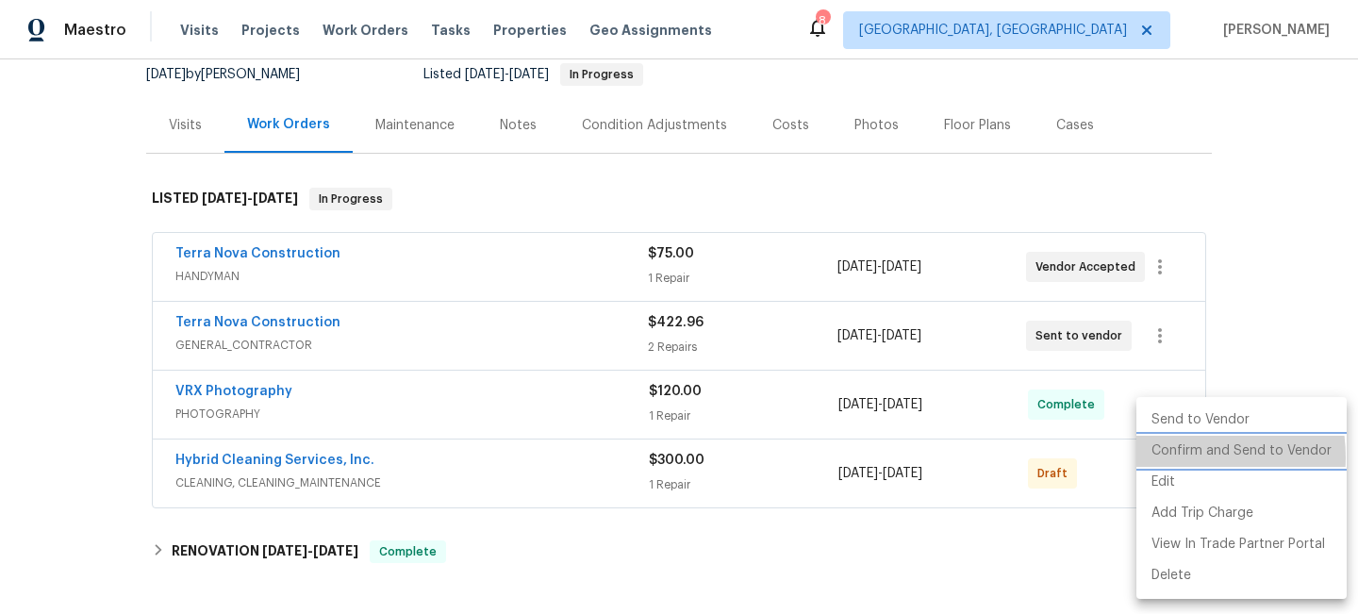
click at [1173, 457] on li "Confirm and Send to Vendor" at bounding box center [1241, 451] width 210 height 31
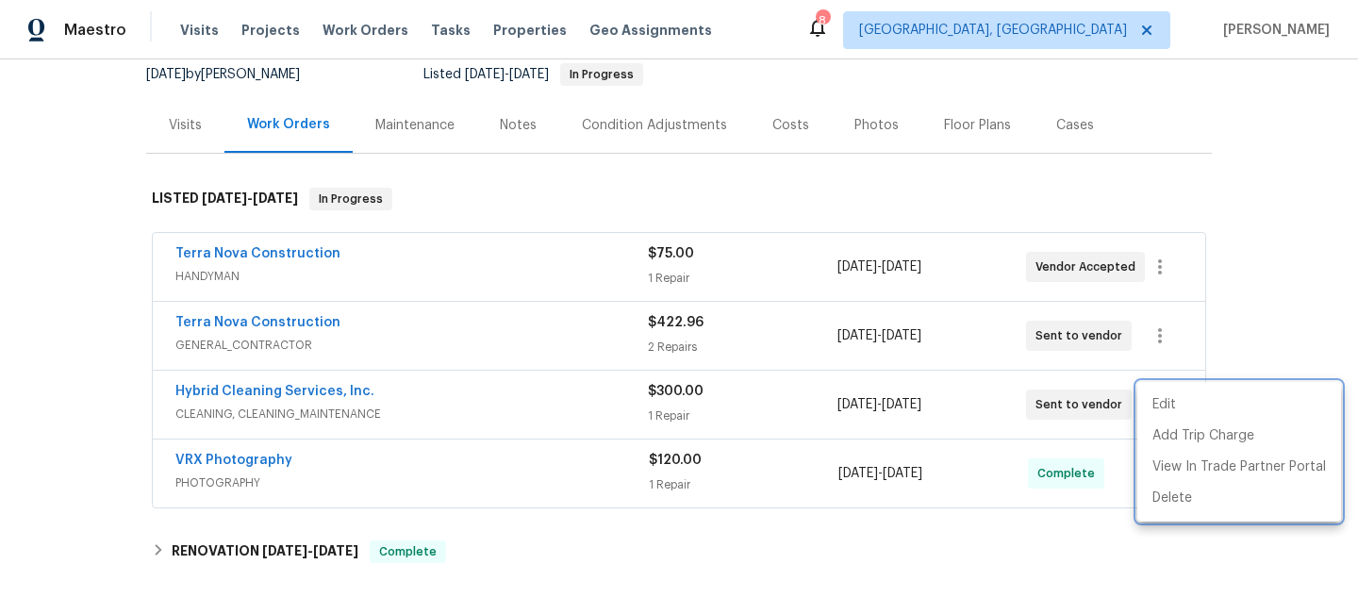
click at [880, 553] on div at bounding box center [679, 307] width 1358 height 614
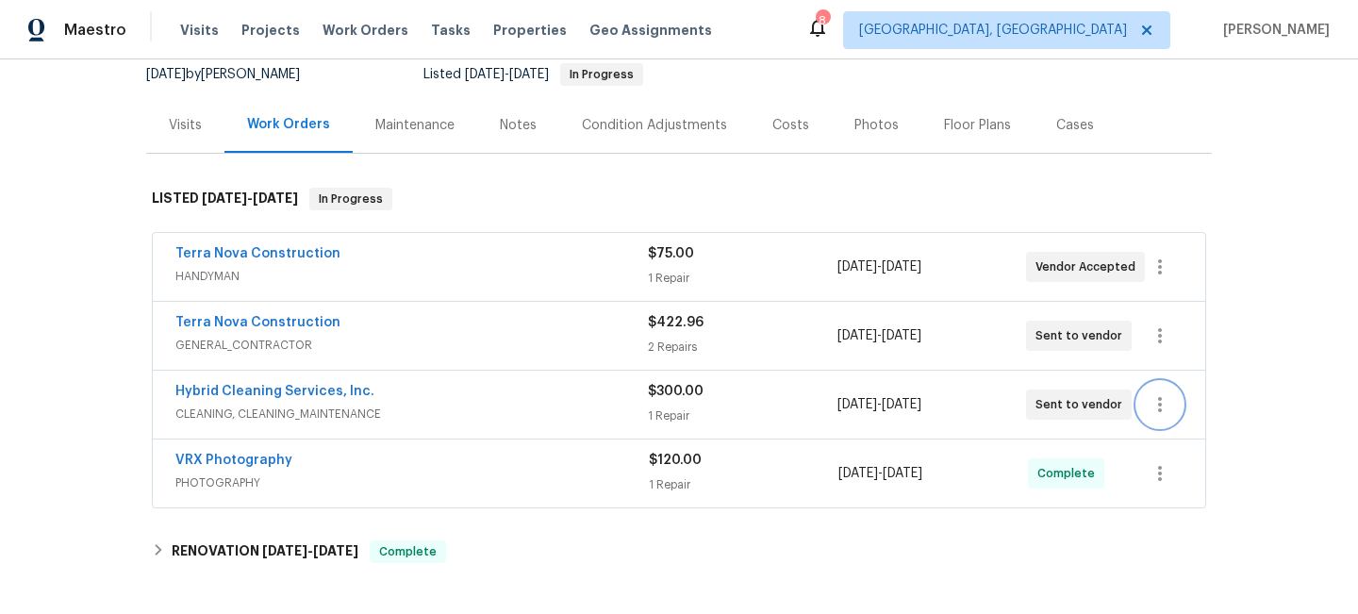
scroll to position [0, 0]
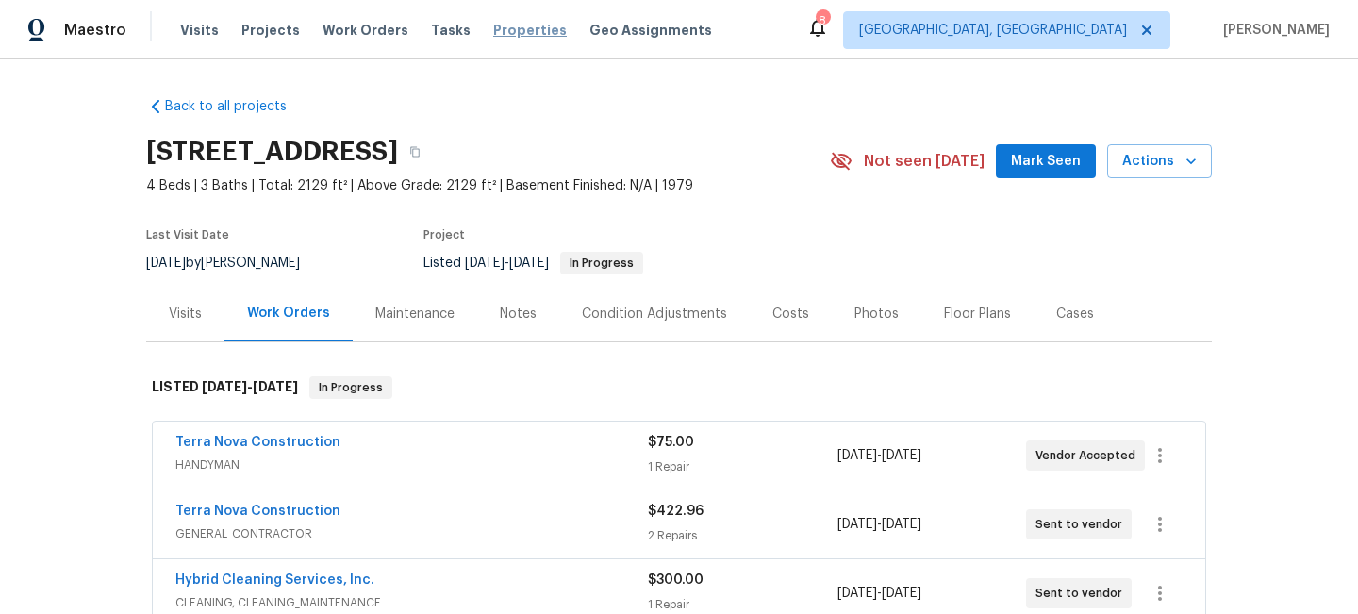
click at [497, 30] on span "Properties" at bounding box center [530, 30] width 74 height 19
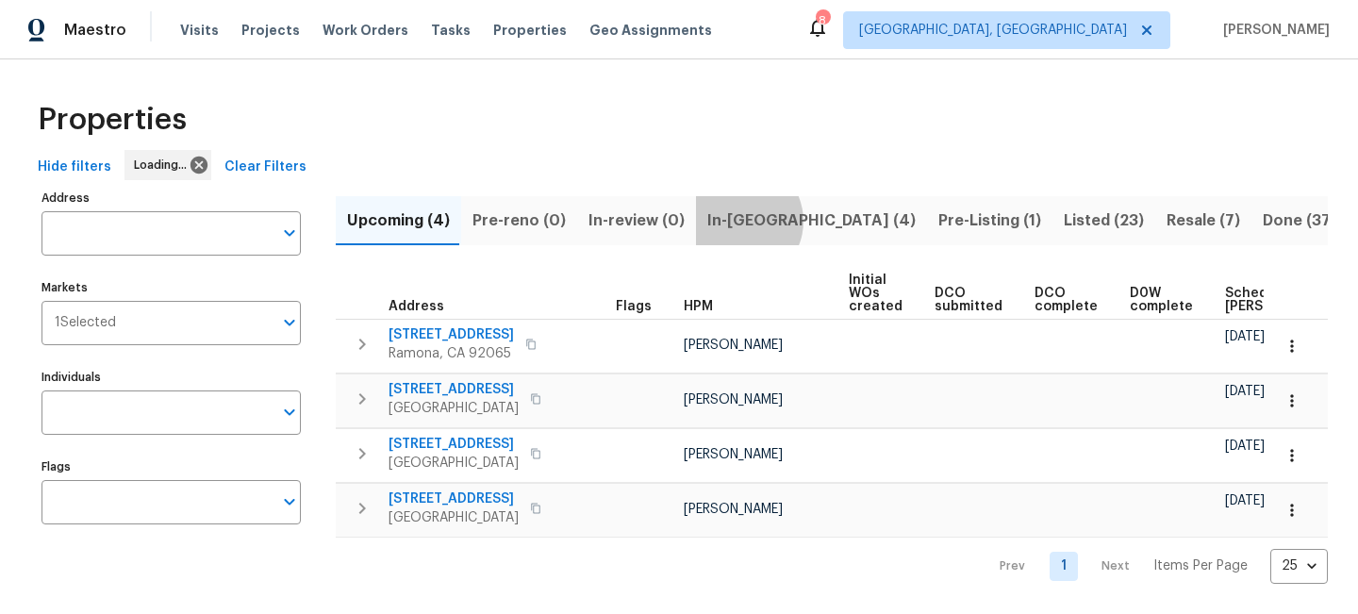
click at [729, 221] on span "In-reno (4)" at bounding box center [811, 220] width 208 height 26
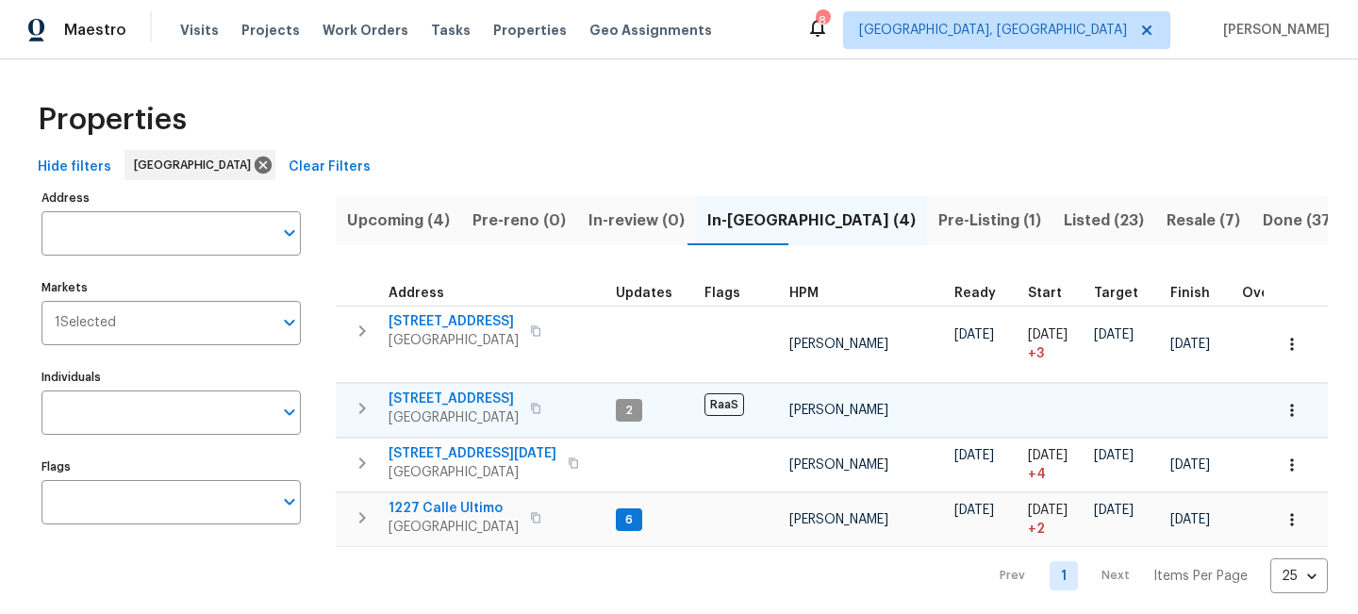
click at [442, 398] on span "1311 La Presa Ave" at bounding box center [453, 398] width 130 height 19
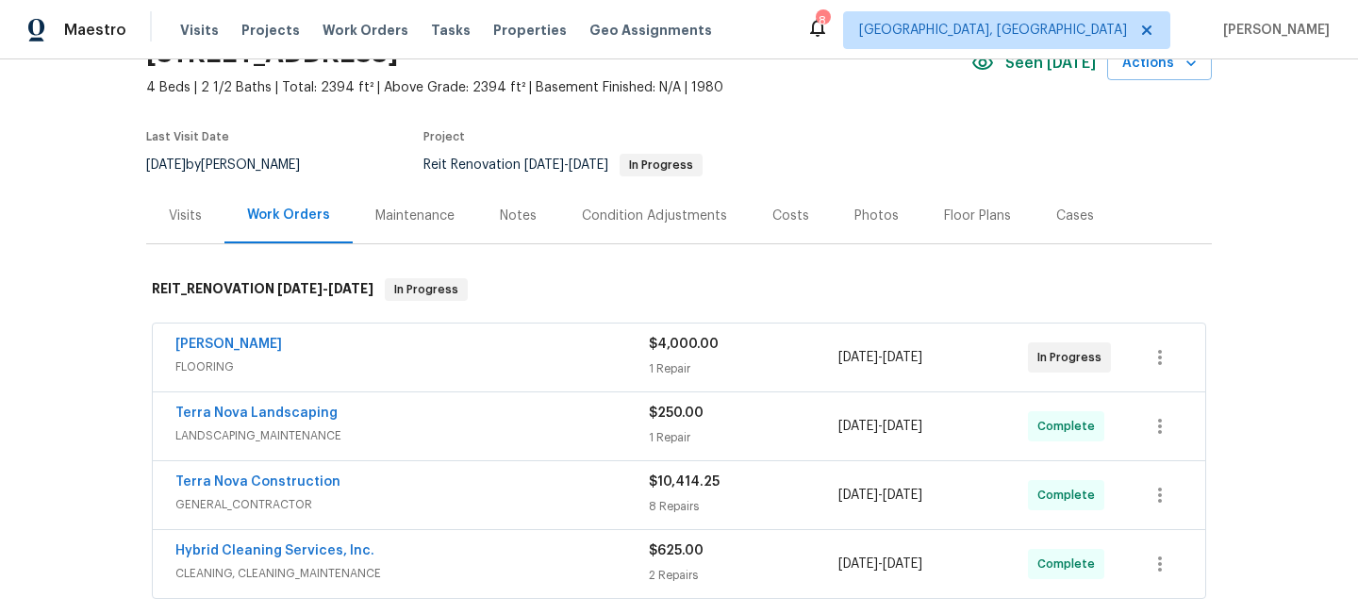
scroll to position [102, 0]
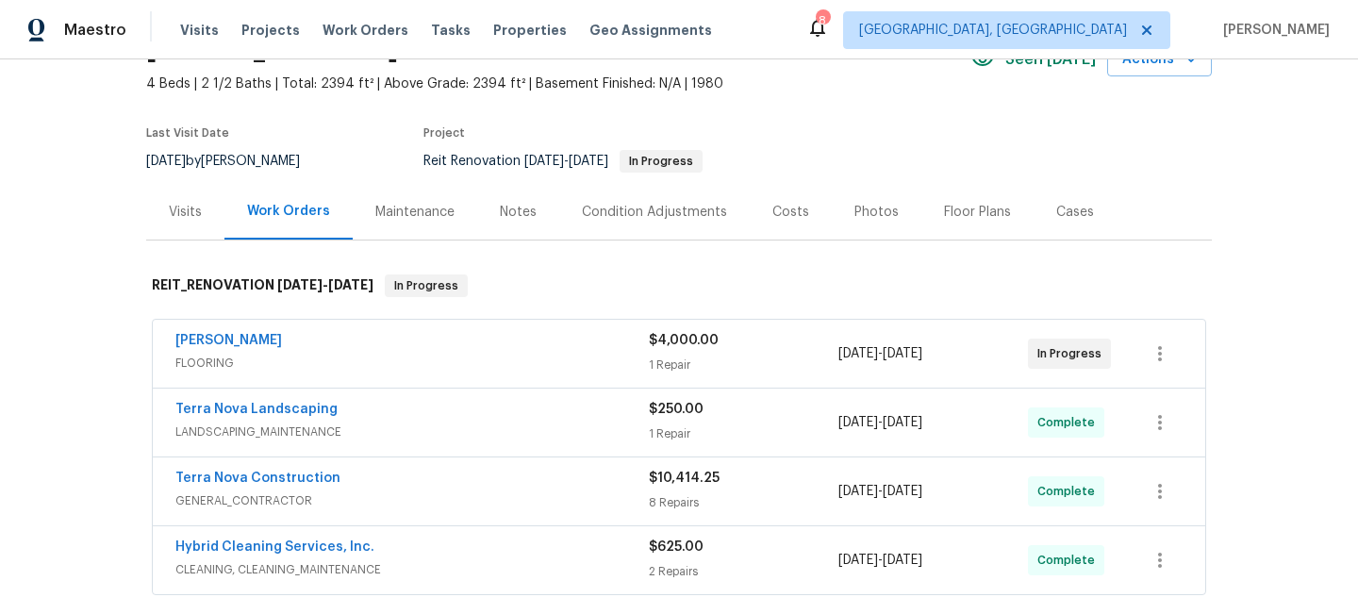
click at [552, 360] on span "FLOORING" at bounding box center [411, 363] width 473 height 19
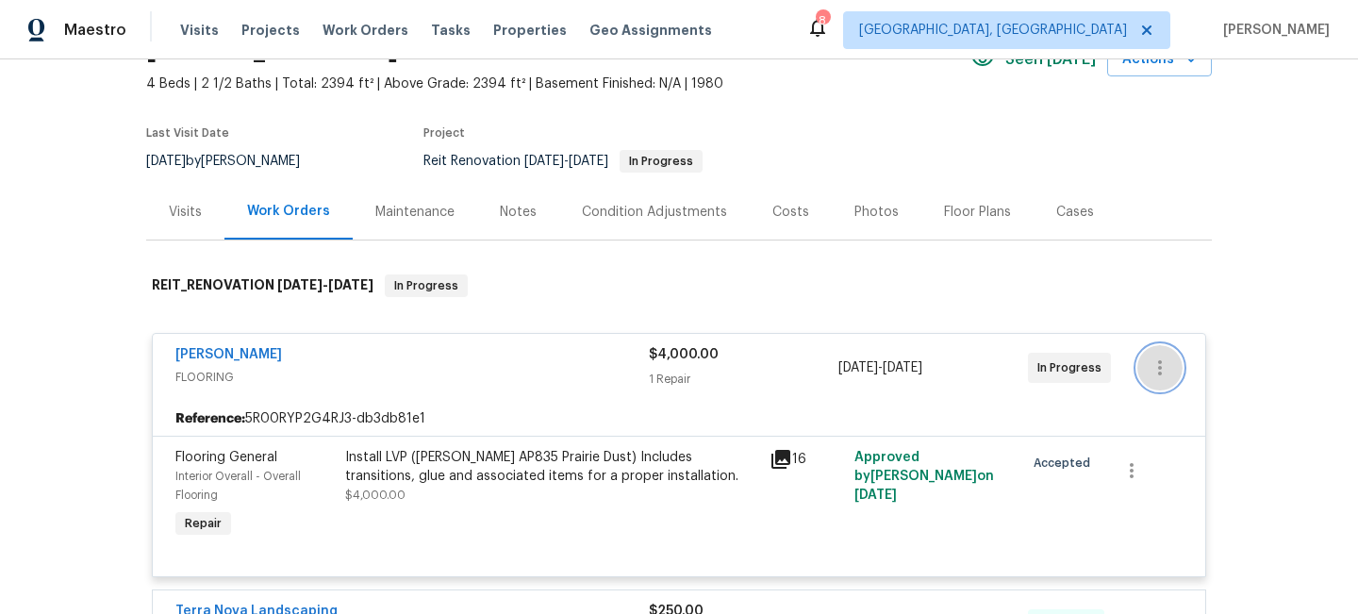
click at [1164, 366] on icon "button" at bounding box center [1159, 367] width 23 height 23
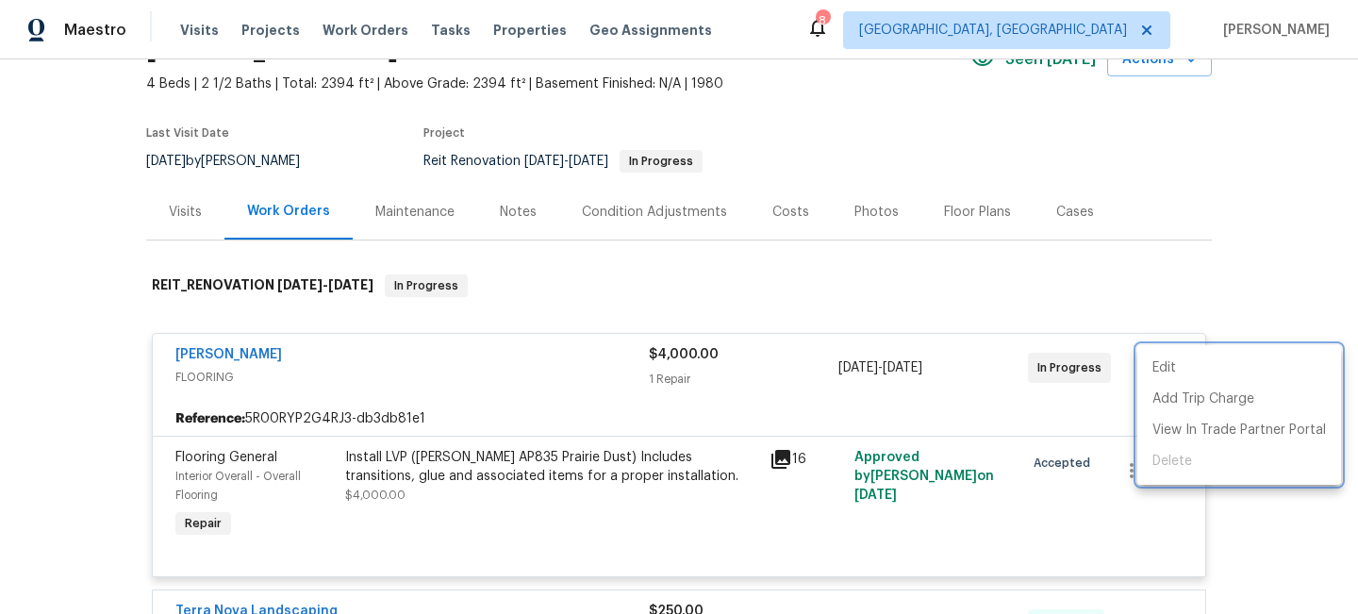
click at [907, 272] on div at bounding box center [679, 307] width 1358 height 614
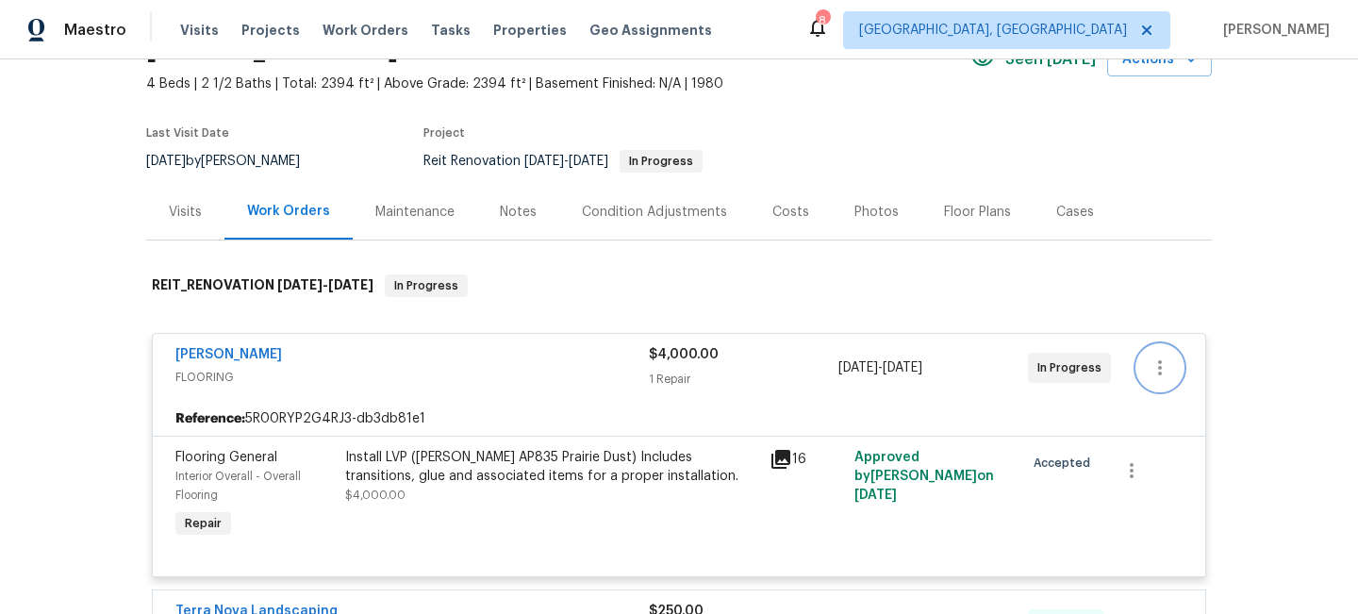
scroll to position [203, 0]
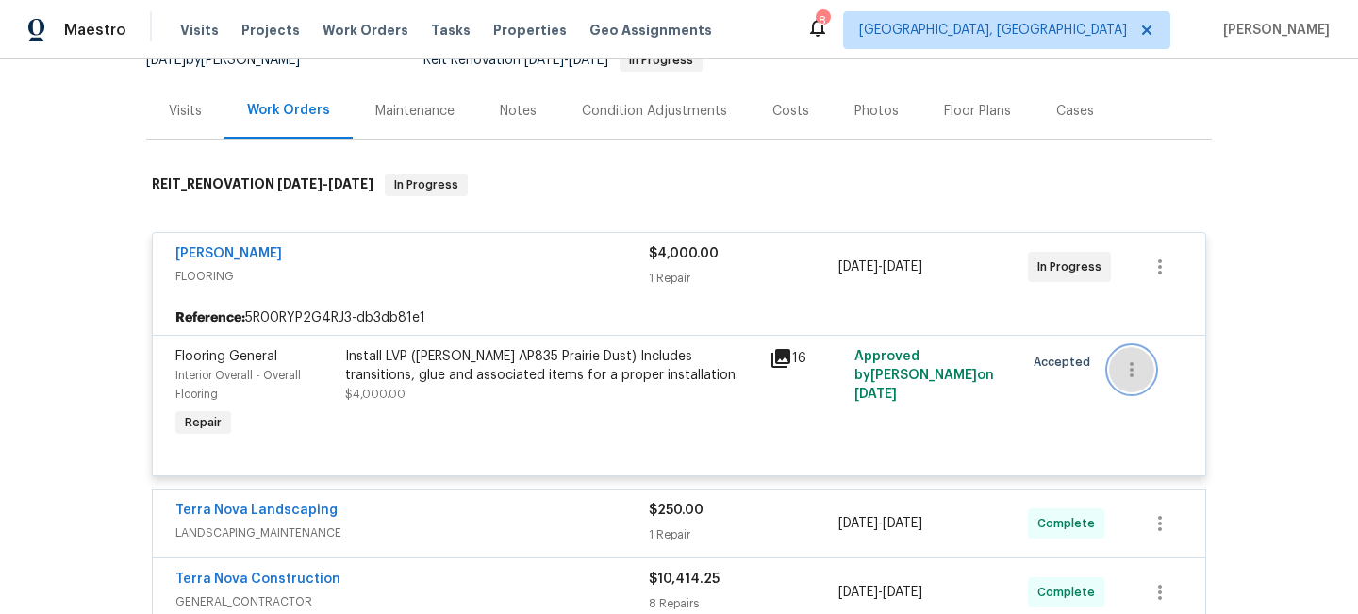
click at [1134, 373] on icon "button" at bounding box center [1131, 369] width 23 height 23
click at [940, 448] on div at bounding box center [679, 307] width 1358 height 614
click at [554, 369] on div "Install LVP ([PERSON_NAME] AP835 Prairie Dust) Includes transitions, glue and a…" at bounding box center [551, 366] width 413 height 38
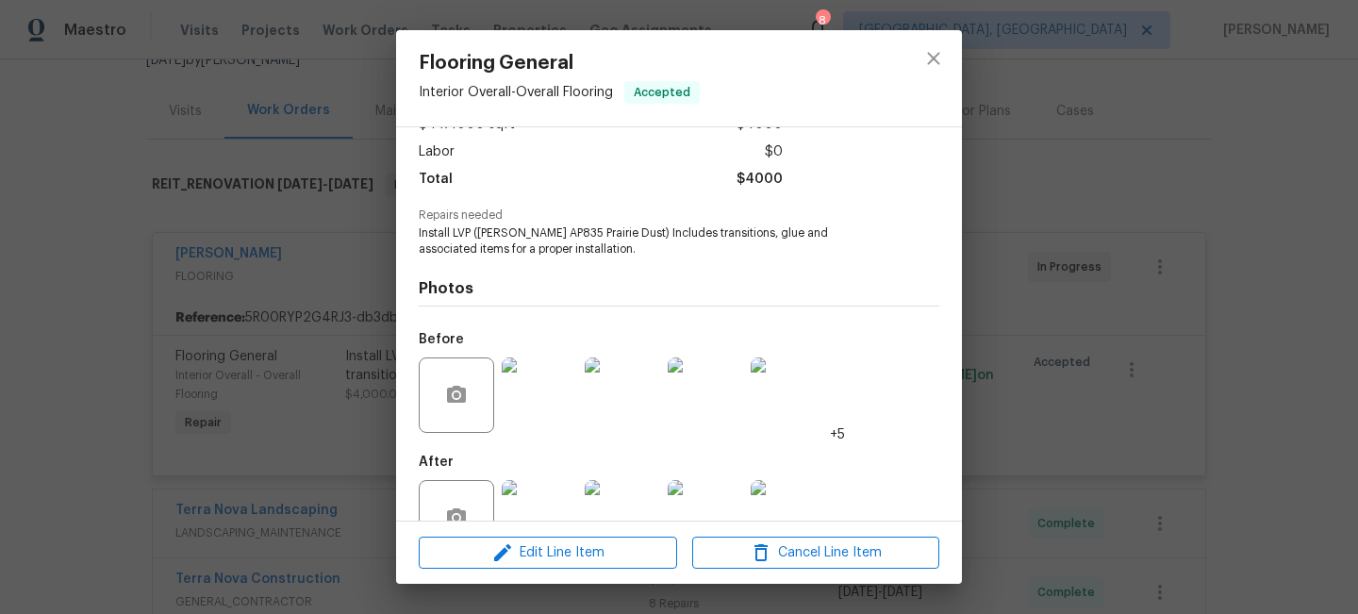
scroll to position [175, 0]
